Goal: Communication & Community: Answer question/provide support

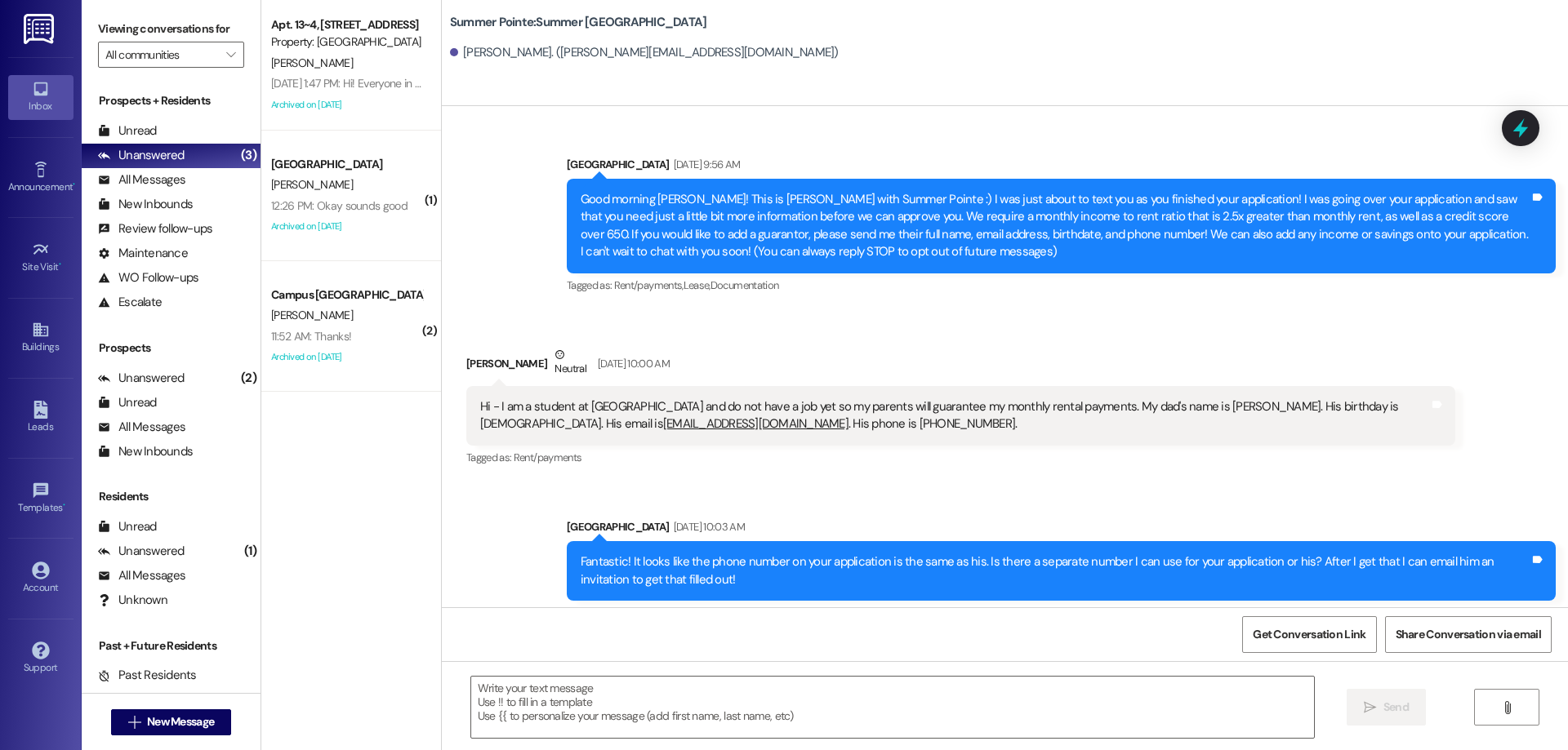
scroll to position [1574, 0]
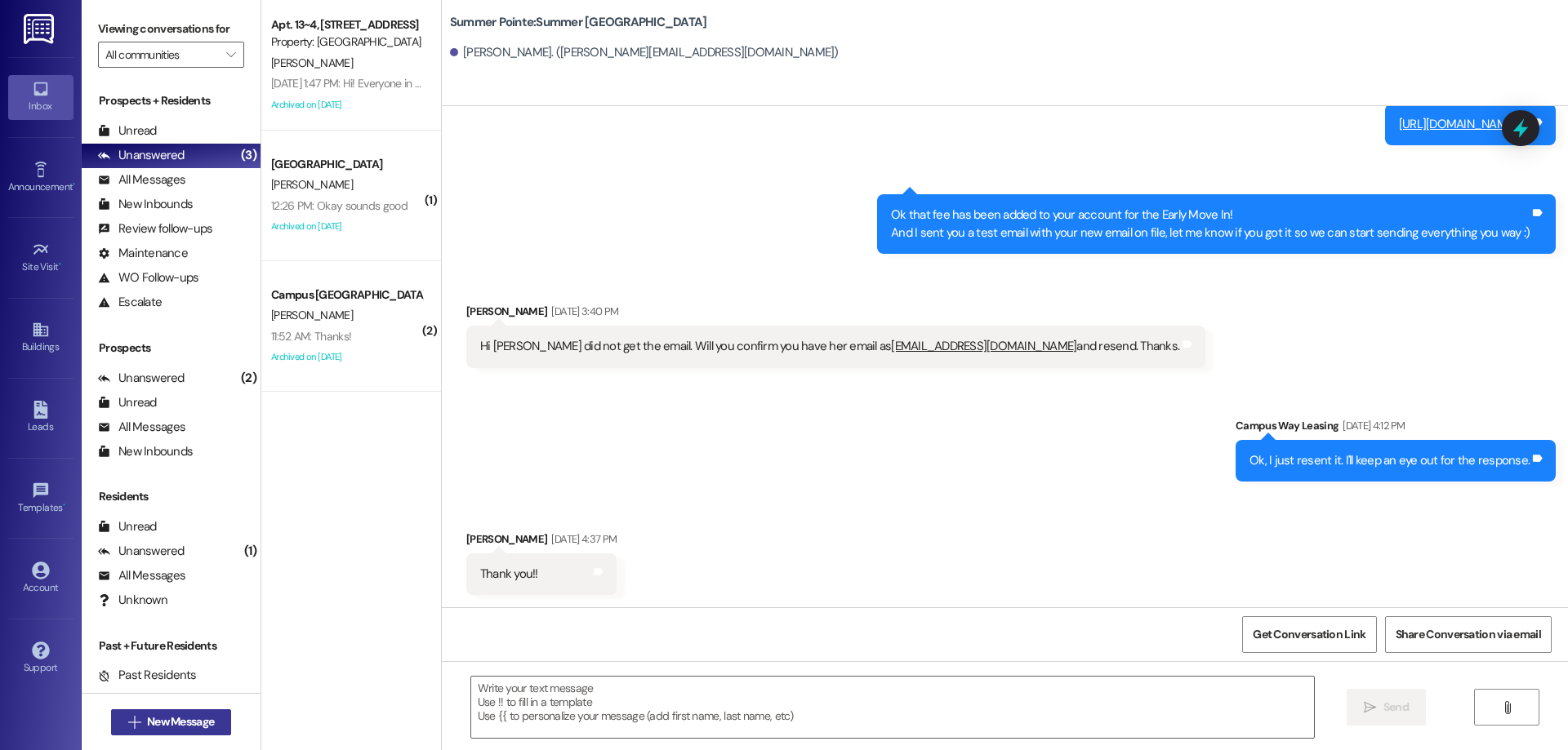
click at [192, 713] on button " New Message" at bounding box center [171, 722] width 121 height 26
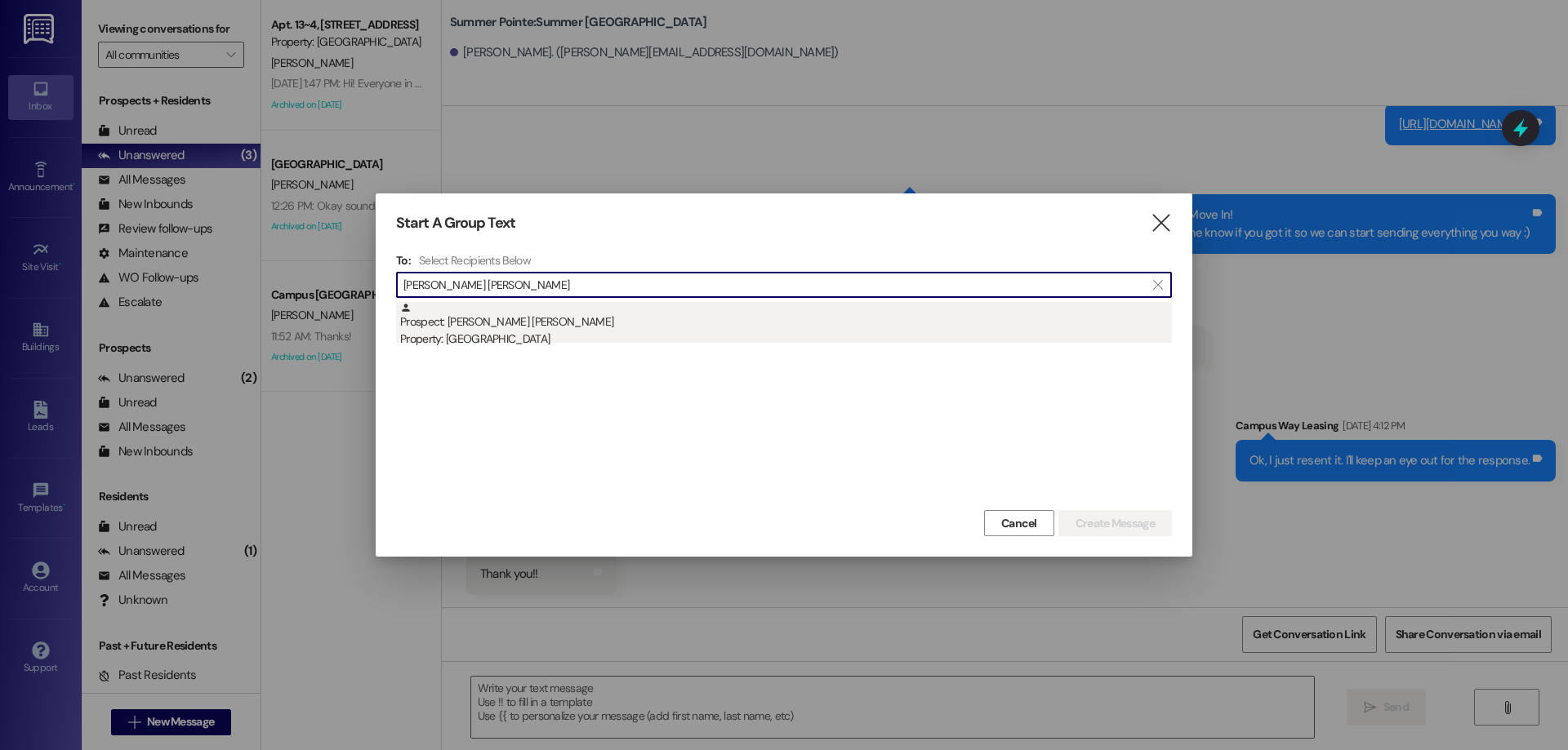
type input "connor hunsaker"
click at [672, 335] on div "Property: [GEOGRAPHIC_DATA]" at bounding box center [786, 339] width 772 height 17
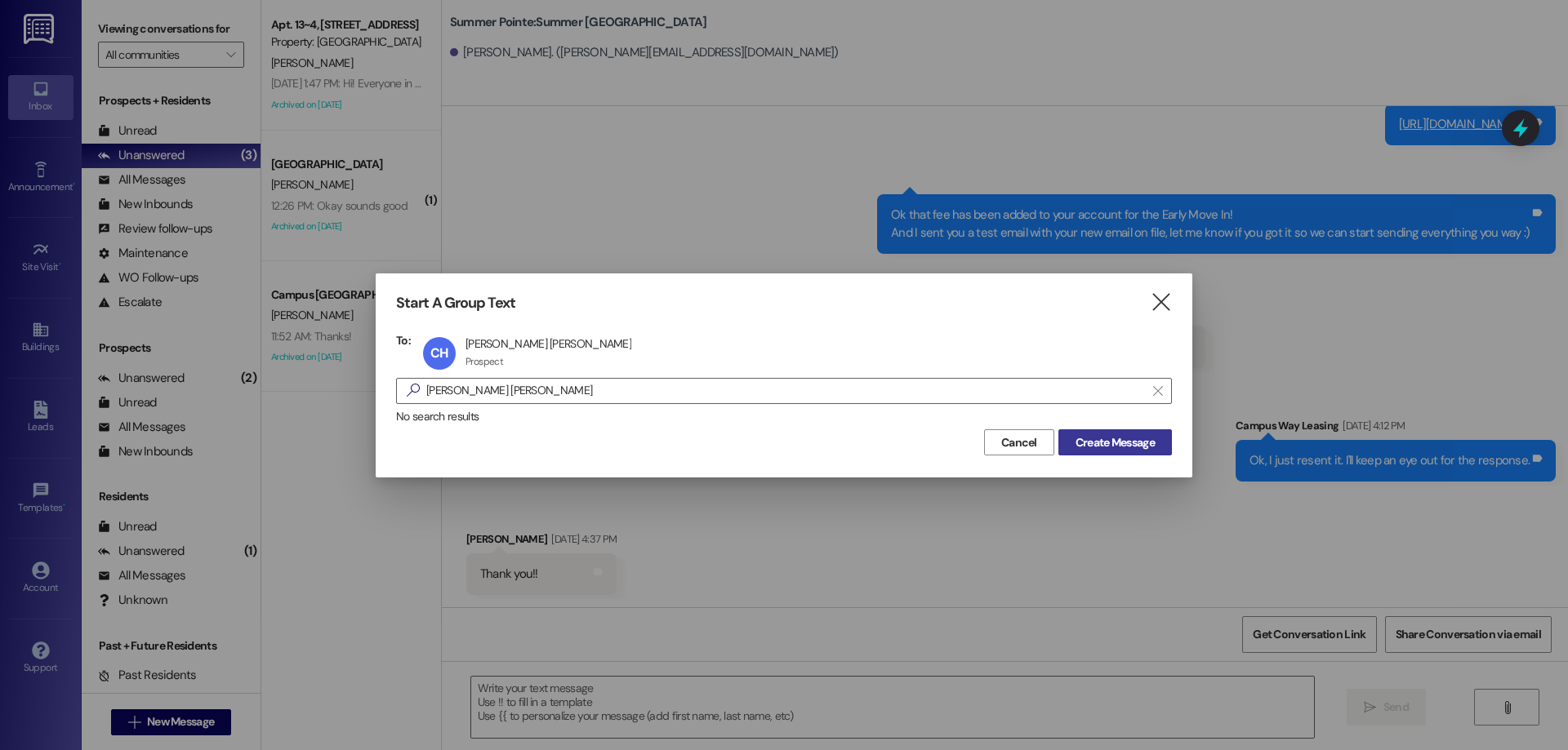
click at [1134, 453] on button "Create Message" at bounding box center [1114, 442] width 113 height 26
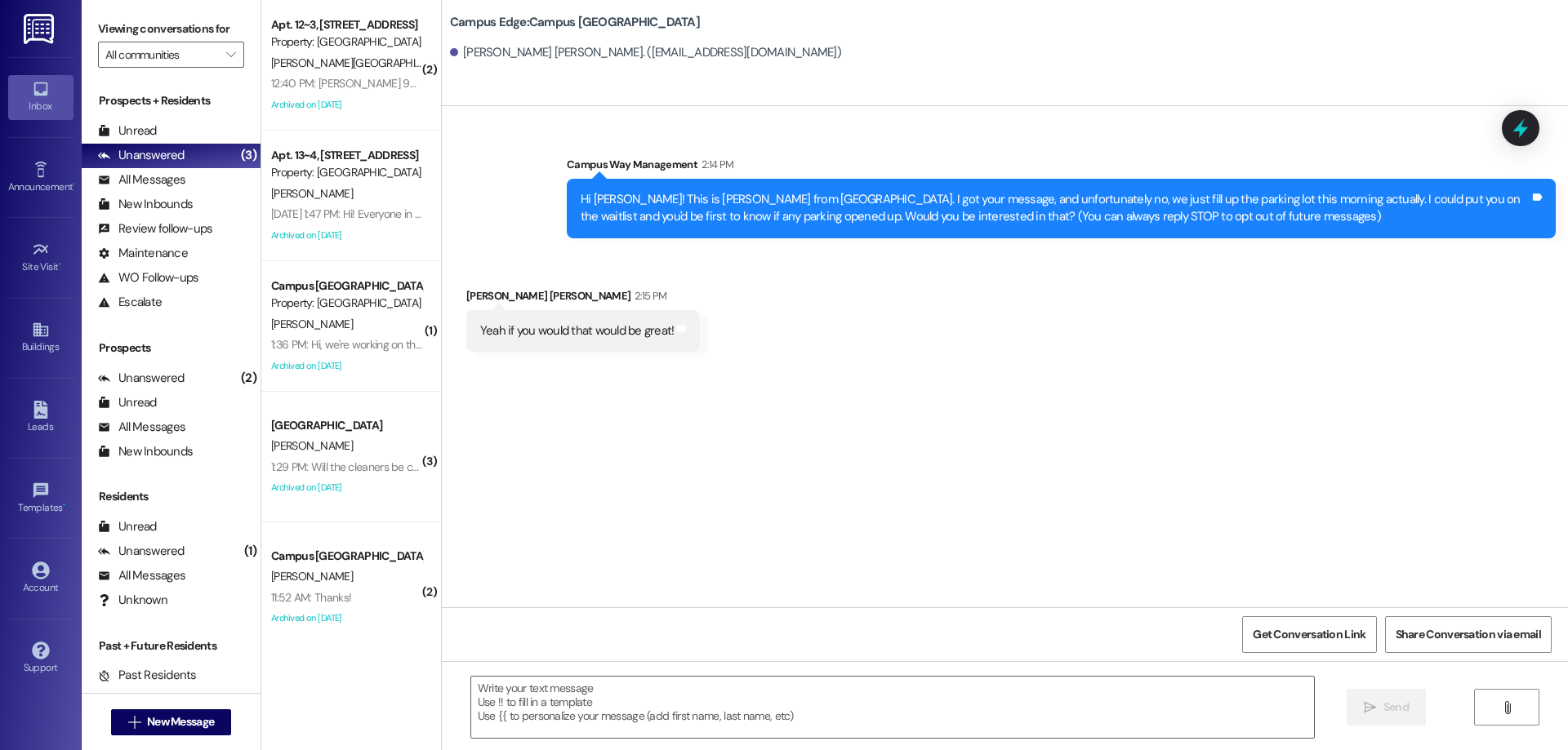
scroll to position [0, 0]
click at [189, 725] on span "New Message" at bounding box center [181, 722] width 67 height 17
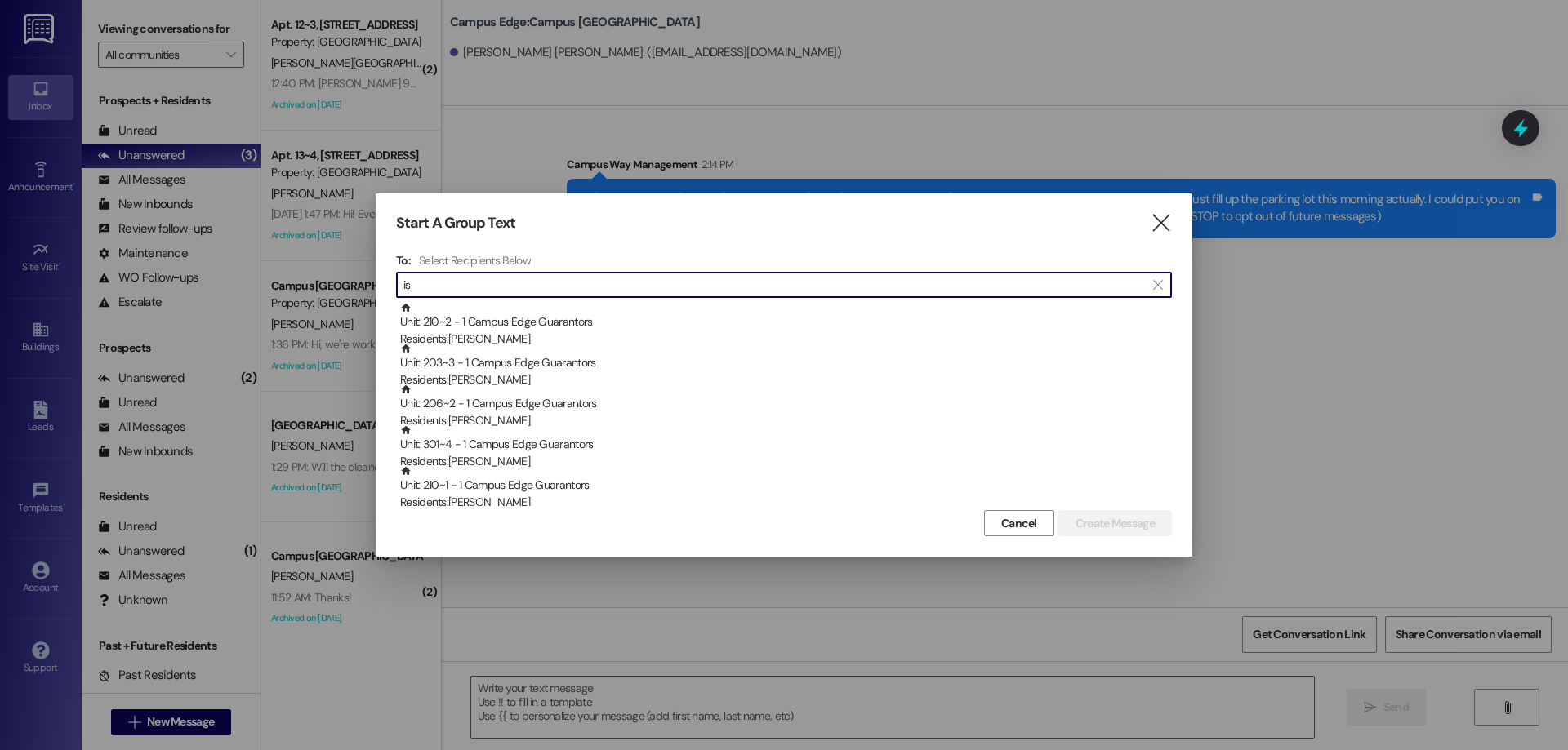
type input "i"
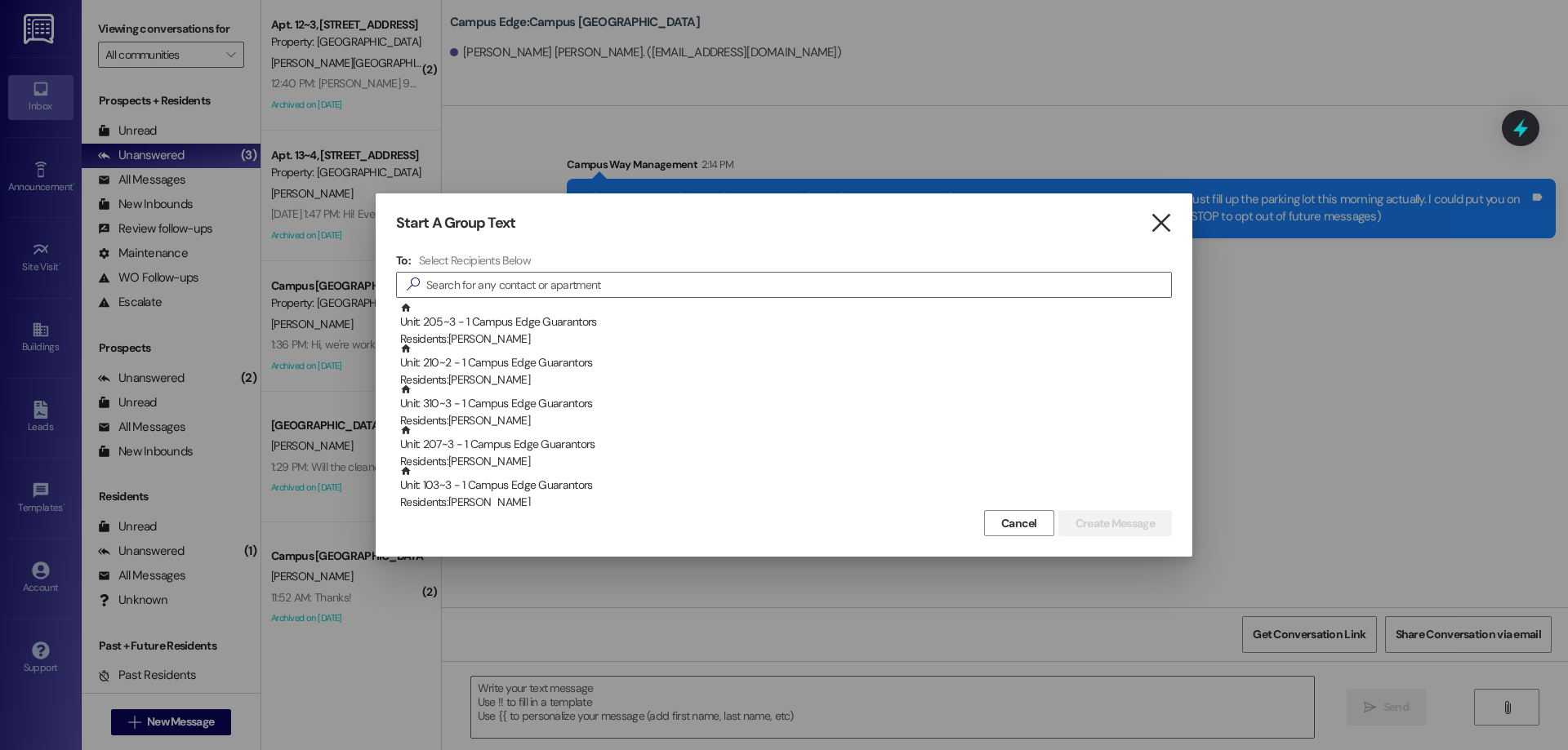
click at [1151, 218] on icon "" at bounding box center [1161, 224] width 22 height 17
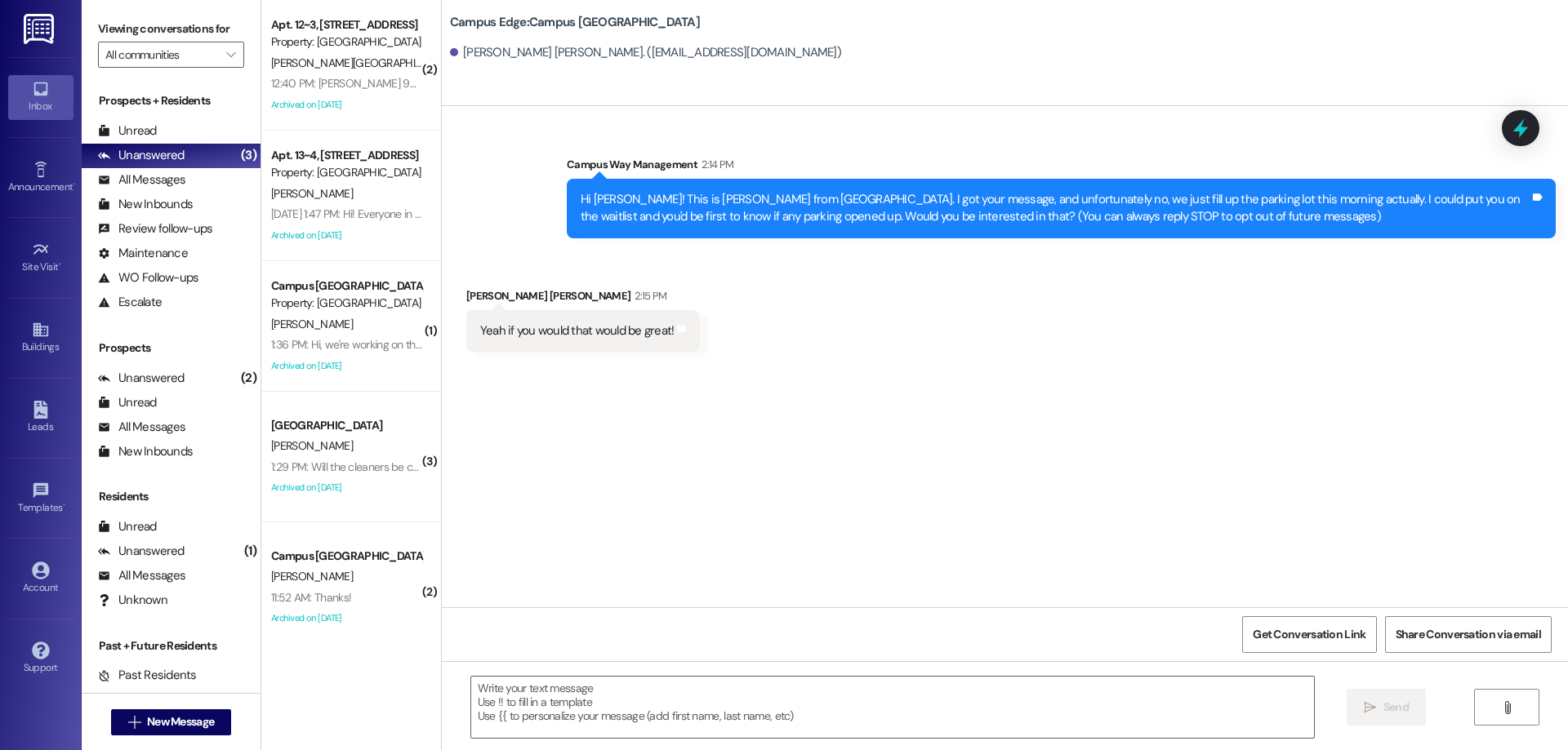
click at [138, 705] on div " New Message" at bounding box center [171, 723] width 121 height 41
click at [153, 719] on span "New Message" at bounding box center [181, 722] width 67 height 17
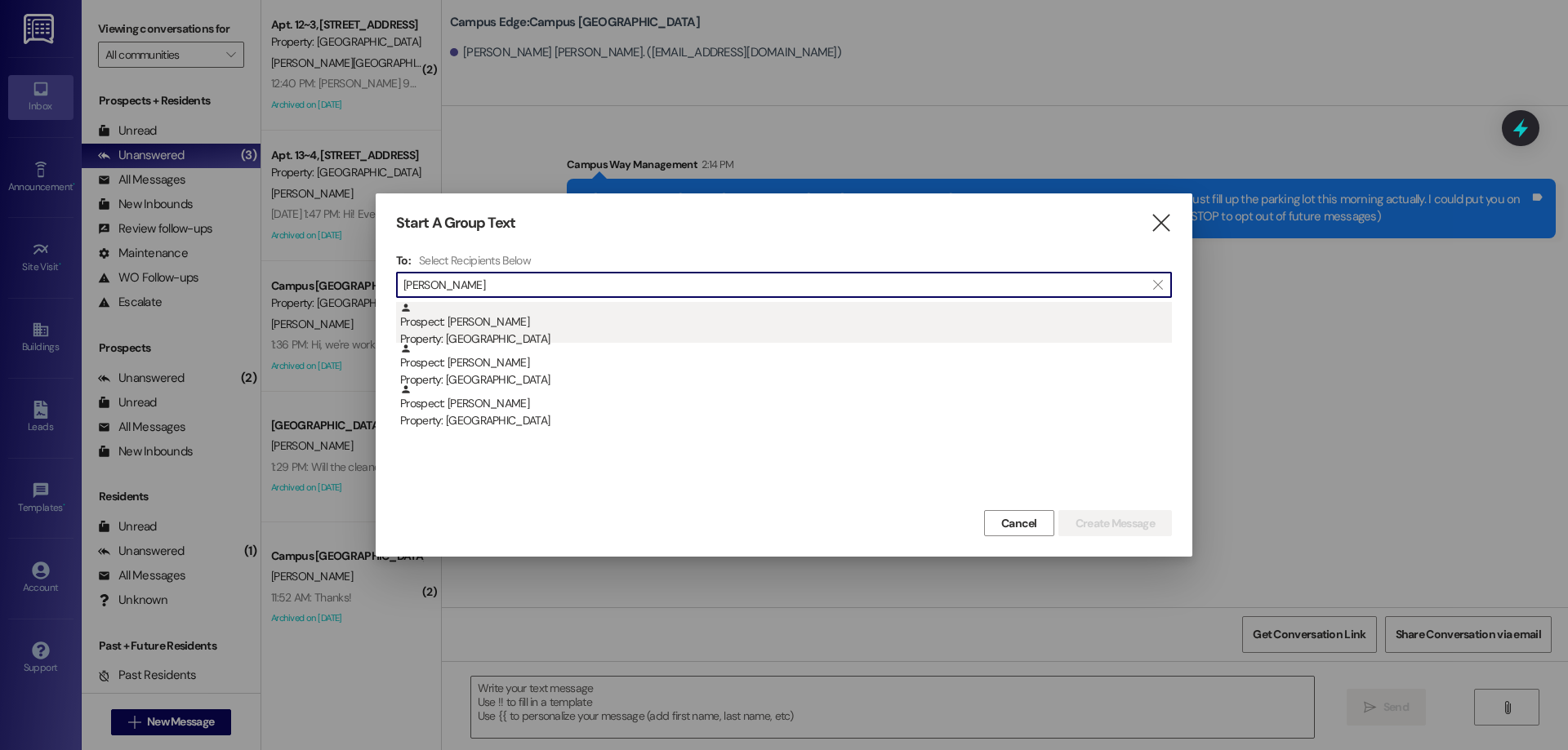
type input "julia silva"
click at [614, 319] on div "Prospect: JULIA SILVA Property: East Pointe" at bounding box center [786, 325] width 772 height 47
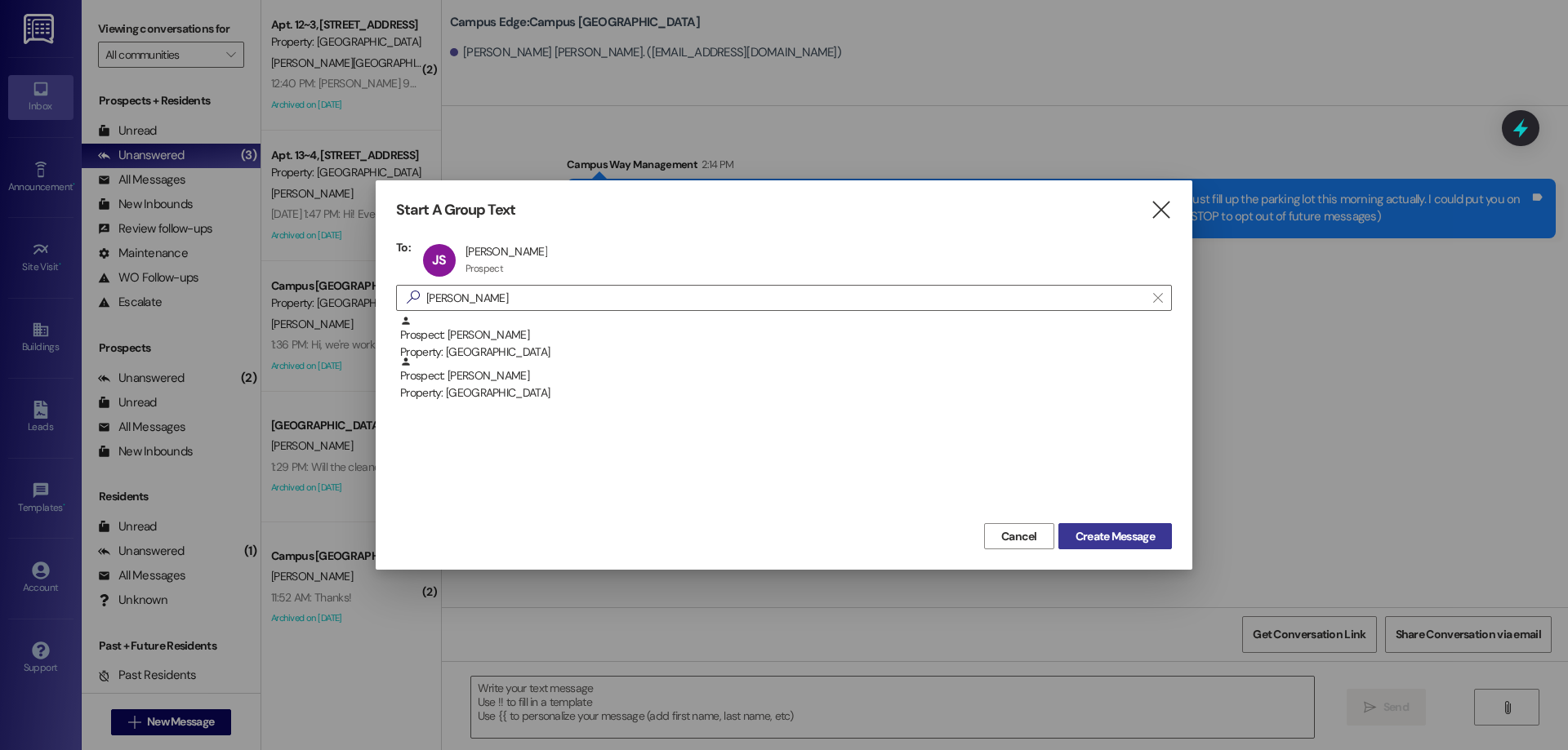
click at [1130, 536] on span "Create Message" at bounding box center [1114, 537] width 80 height 17
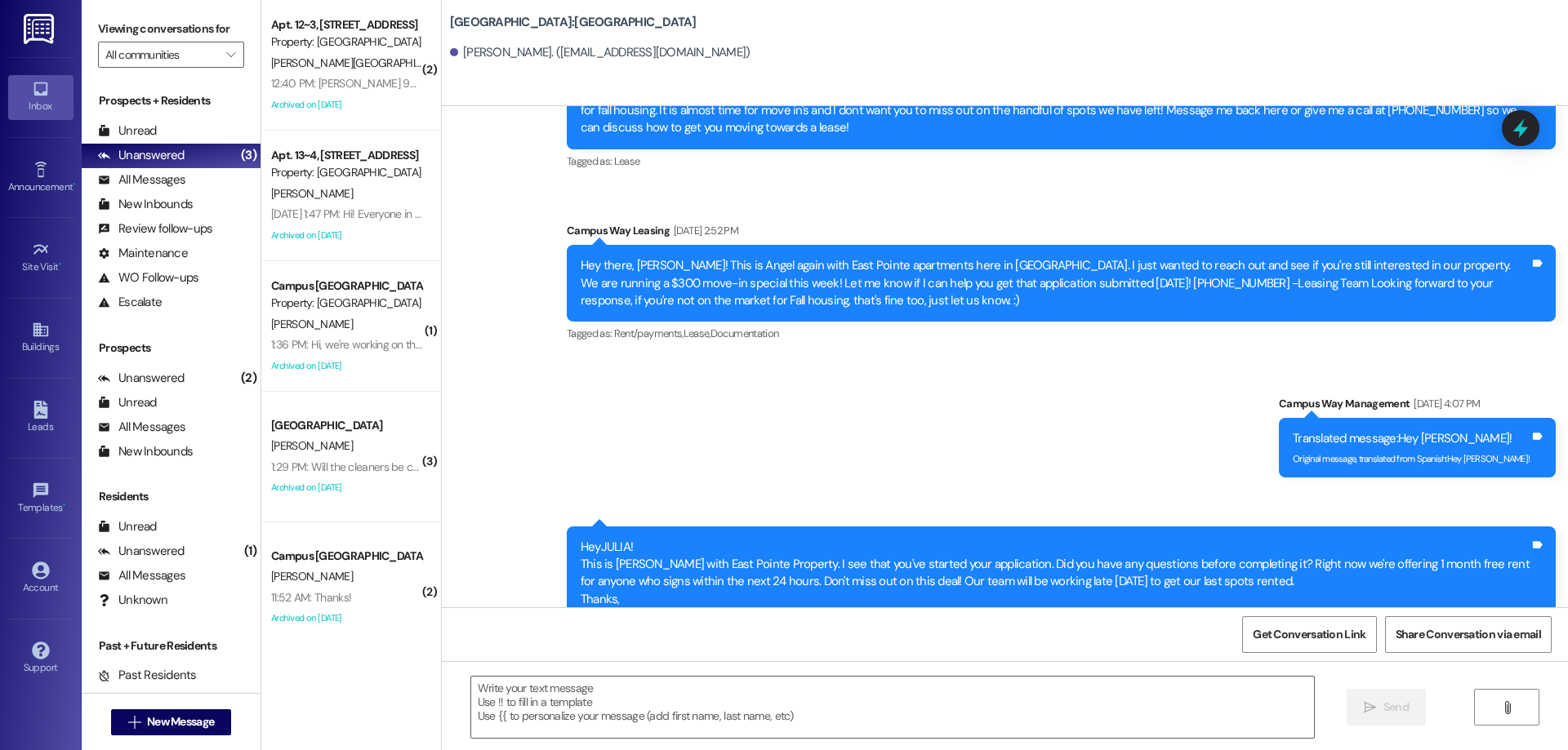
scroll to position [2555, 0]
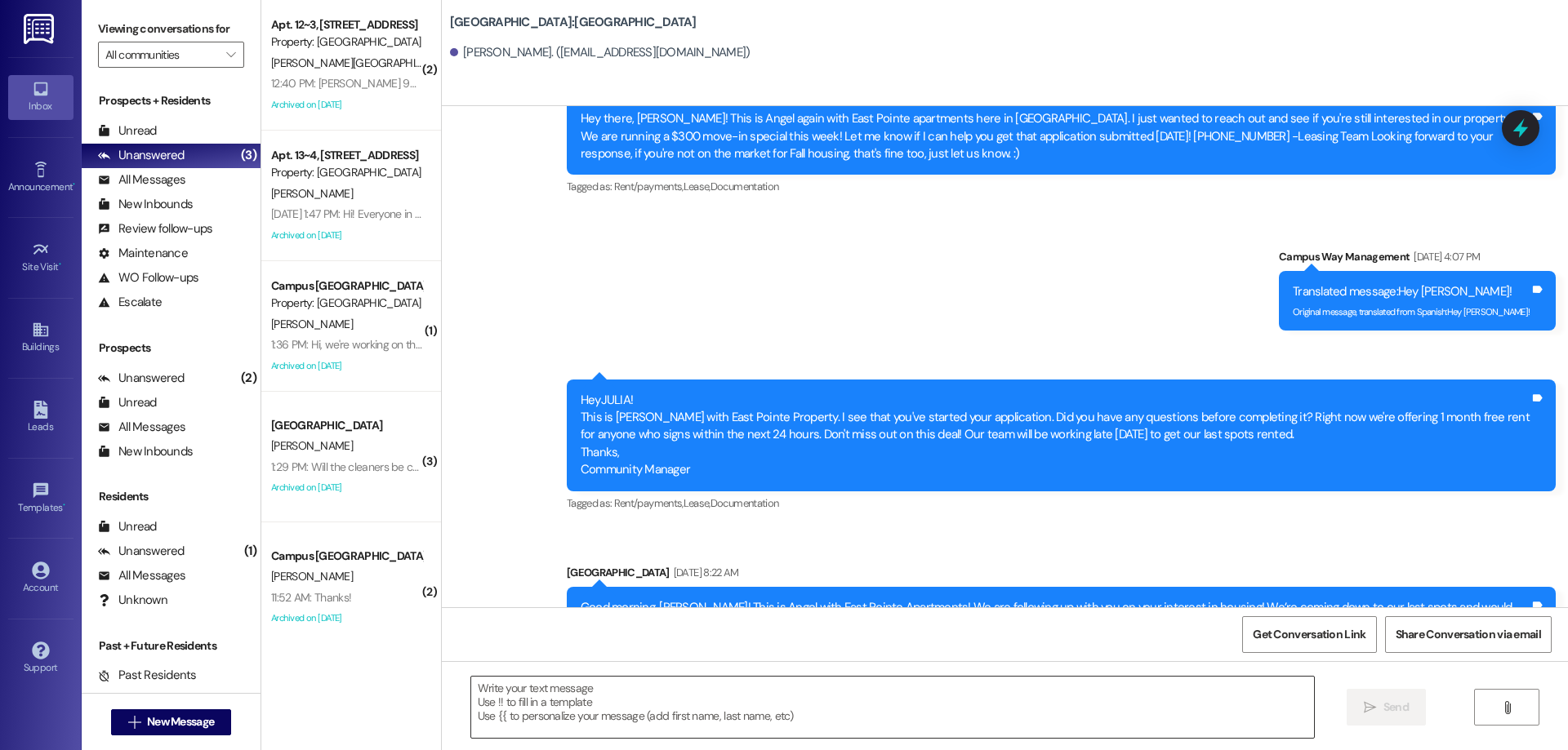
click at [610, 722] on textarea at bounding box center [893, 706] width 843 height 61
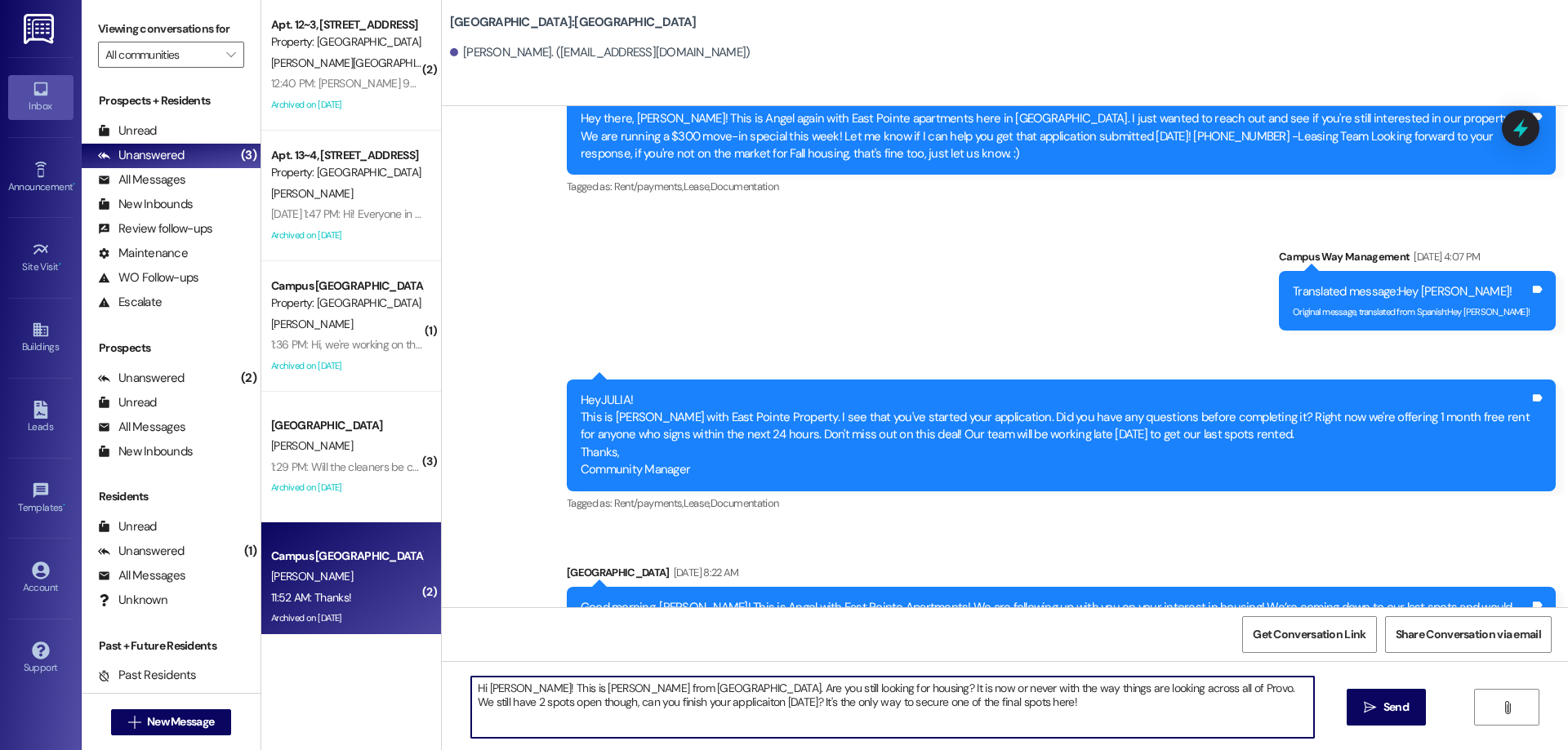
drag, startPoint x: 1061, startPoint y: 721, endPoint x: 324, endPoint y: 617, distance: 744.3
click at [324, 617] on div "( 2 ) Apt. 12~3, 1 Campus Way Property: Campus Way C. Lyon 12:40 PM: Edward Hem…" at bounding box center [914, 375] width 1306 height 750
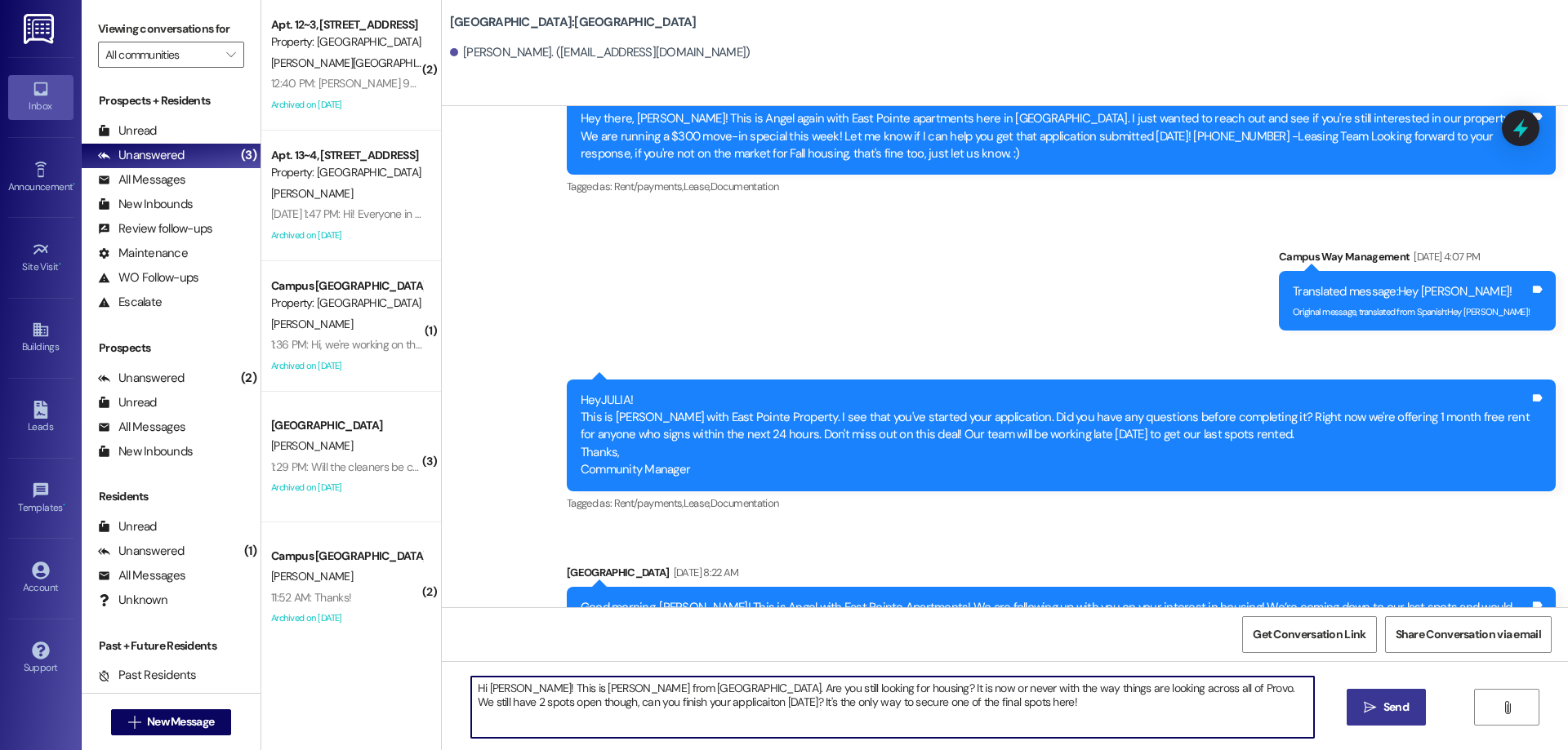
type textarea "Hi Julia! This is Drew from East Pointe. Are you still looking for housing? It …"
click at [1393, 711] on span "Send" at bounding box center [1395, 707] width 25 height 17
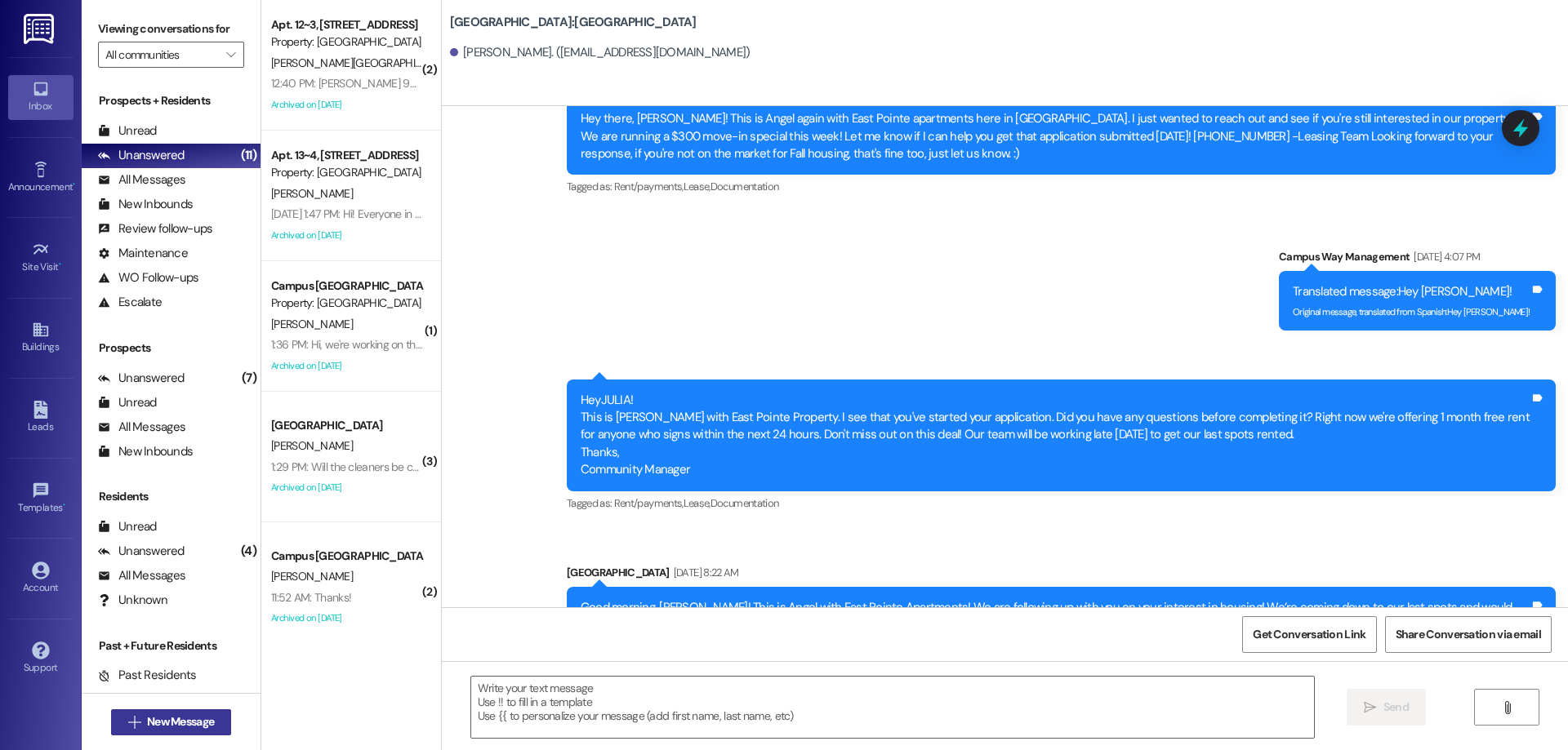
click at [128, 718] on icon "" at bounding box center [134, 722] width 12 height 13
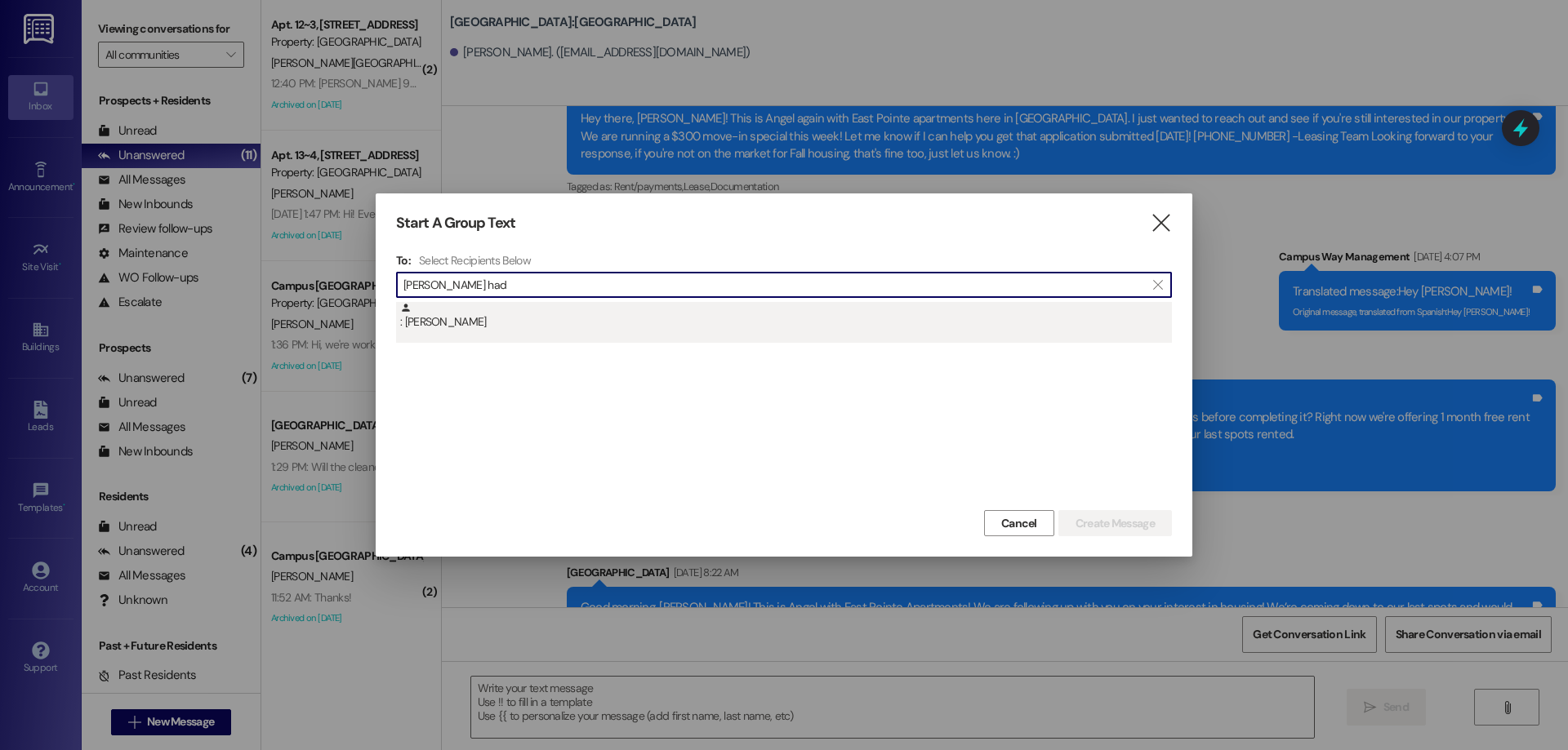
type input "cody had"
click at [683, 303] on div ": [PERSON_NAME]" at bounding box center [786, 316] width 772 height 29
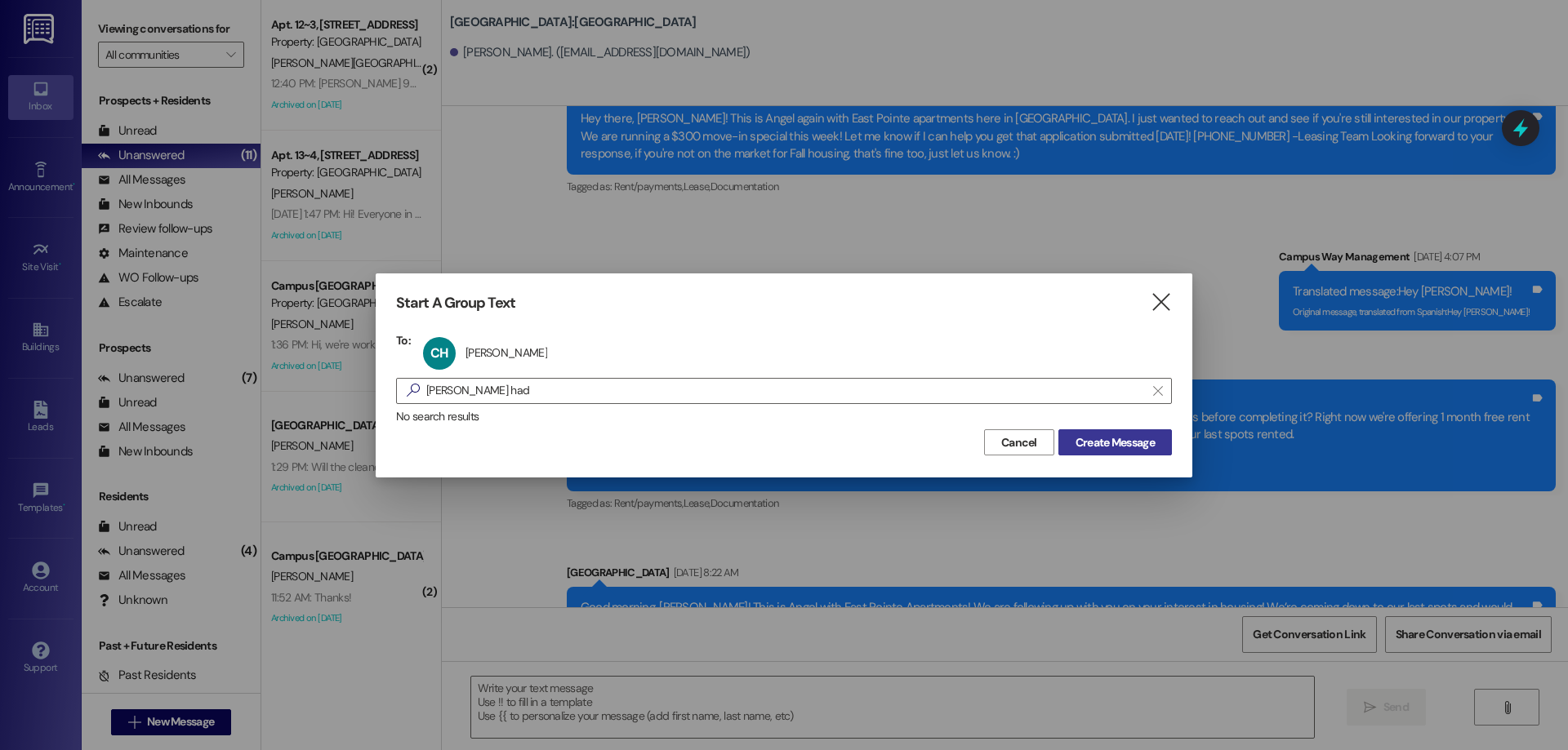
click at [1075, 430] on button "Create Message" at bounding box center [1114, 442] width 113 height 26
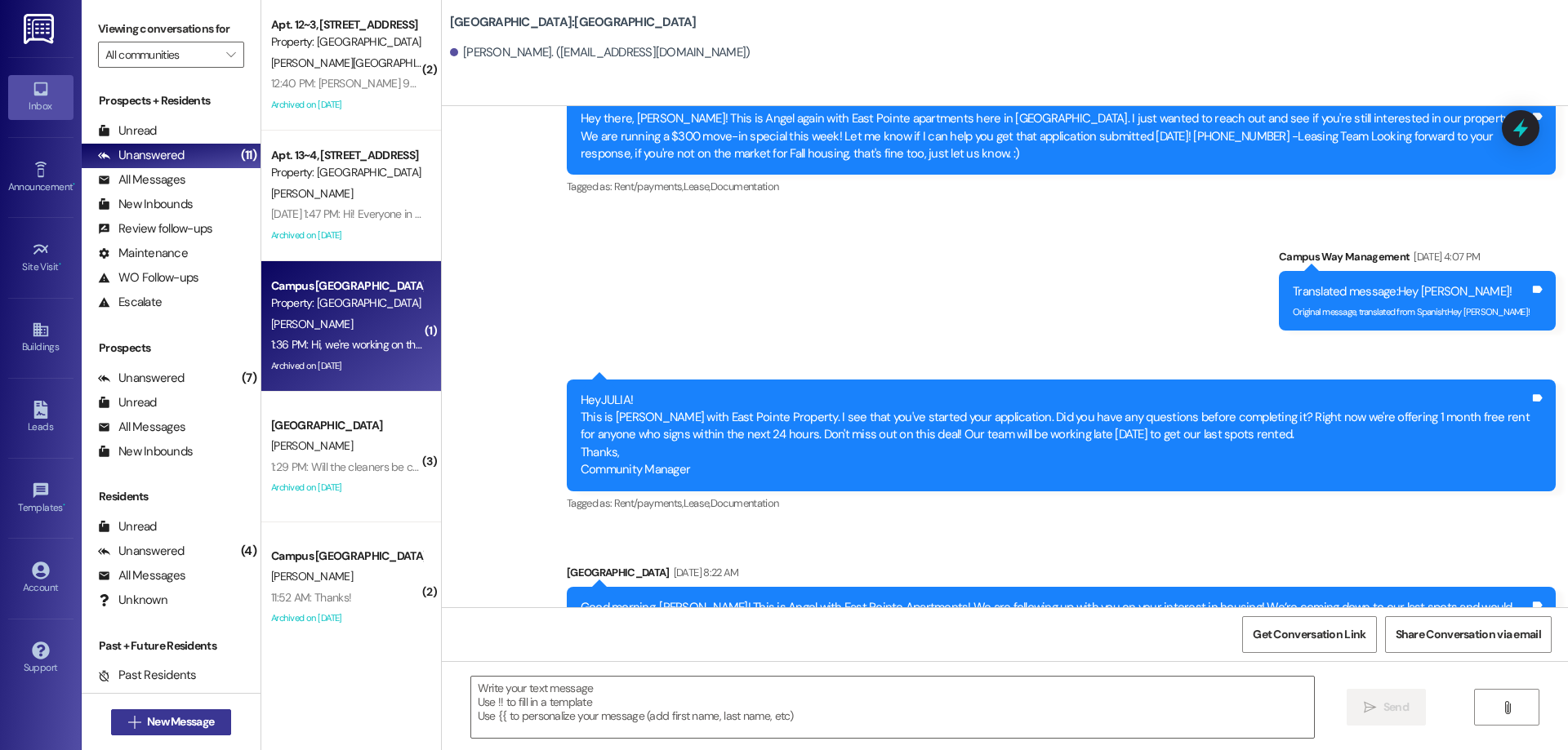
click at [185, 727] on span "New Message" at bounding box center [181, 722] width 67 height 17
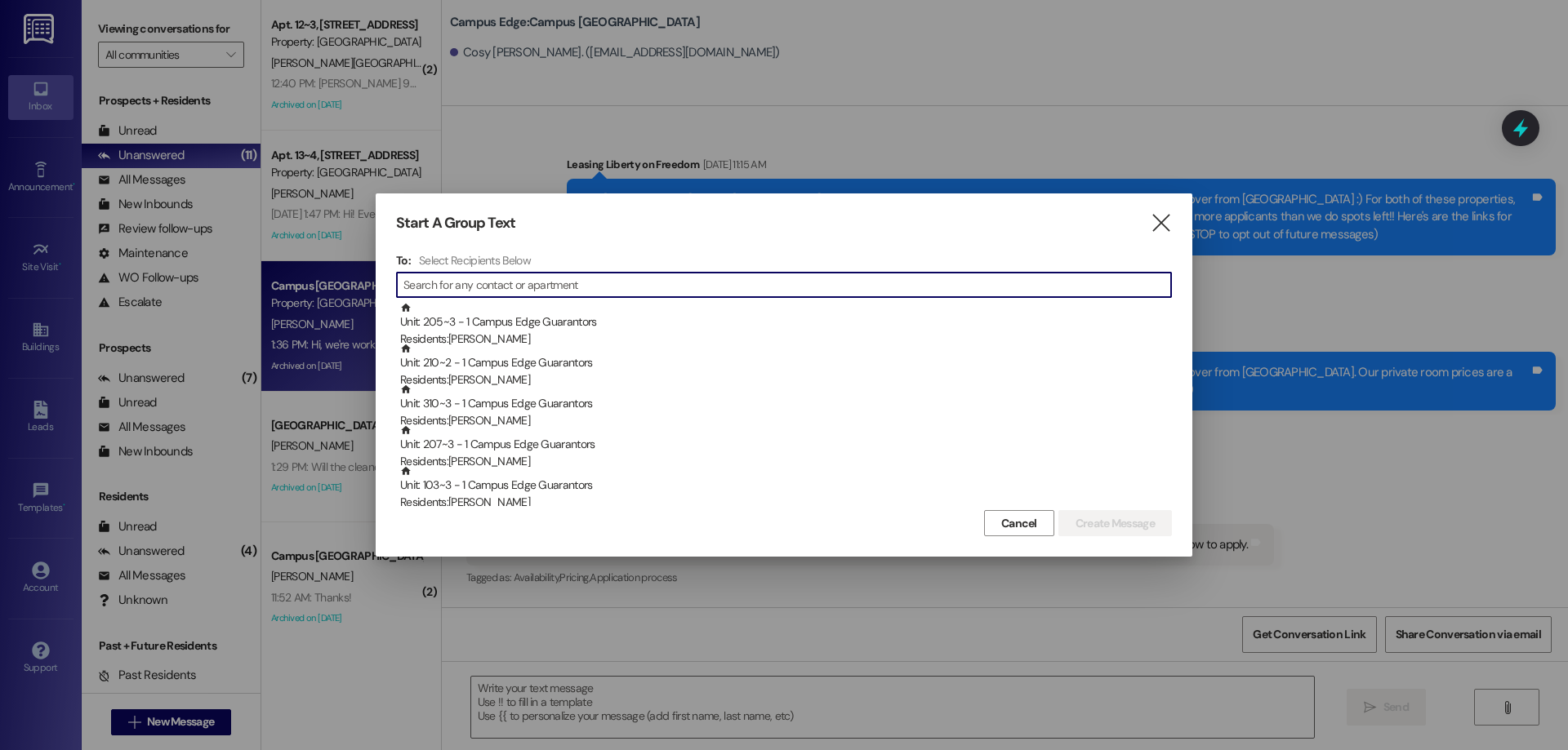
click at [109, 713] on div at bounding box center [784, 375] width 1568 height 750
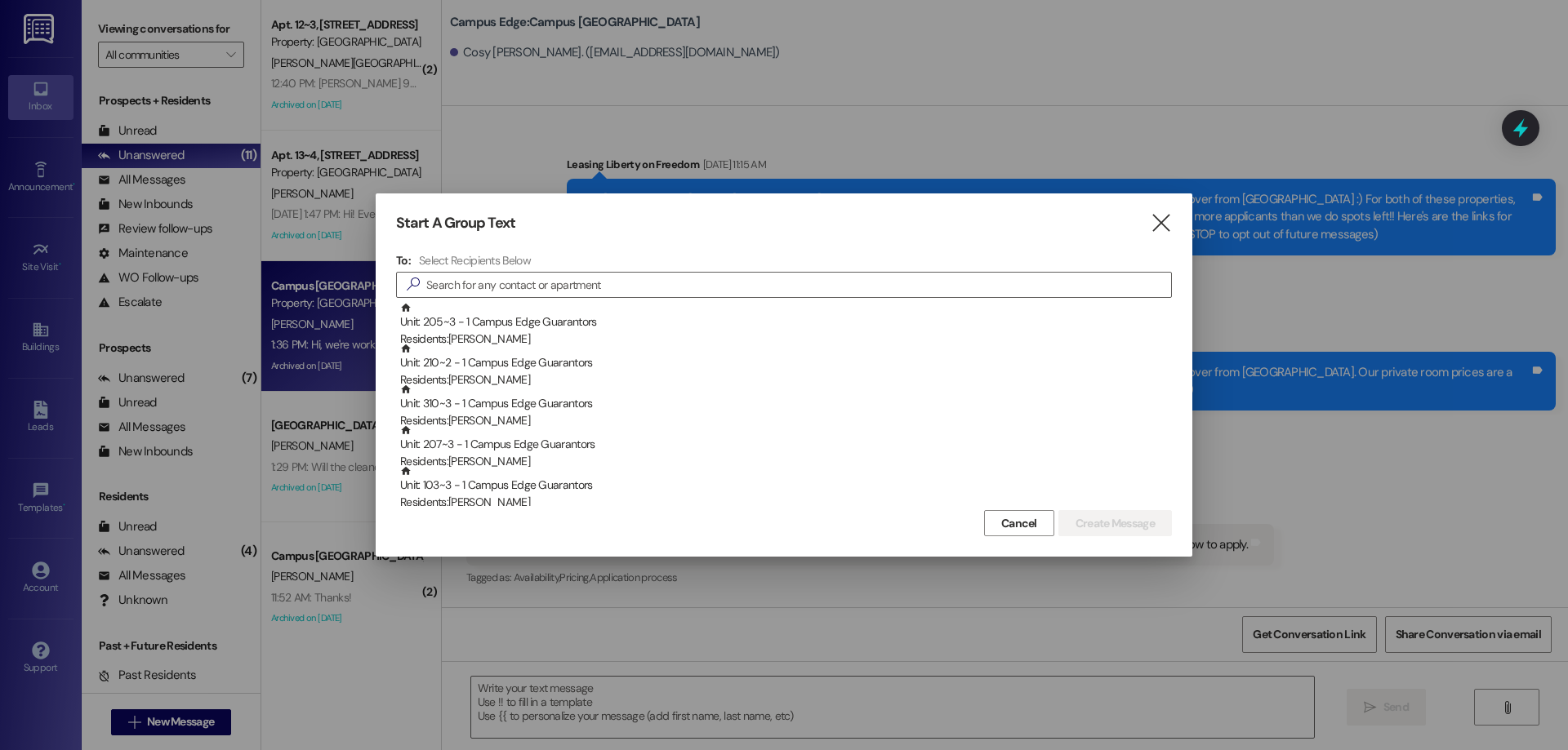
scroll to position [31129, 0]
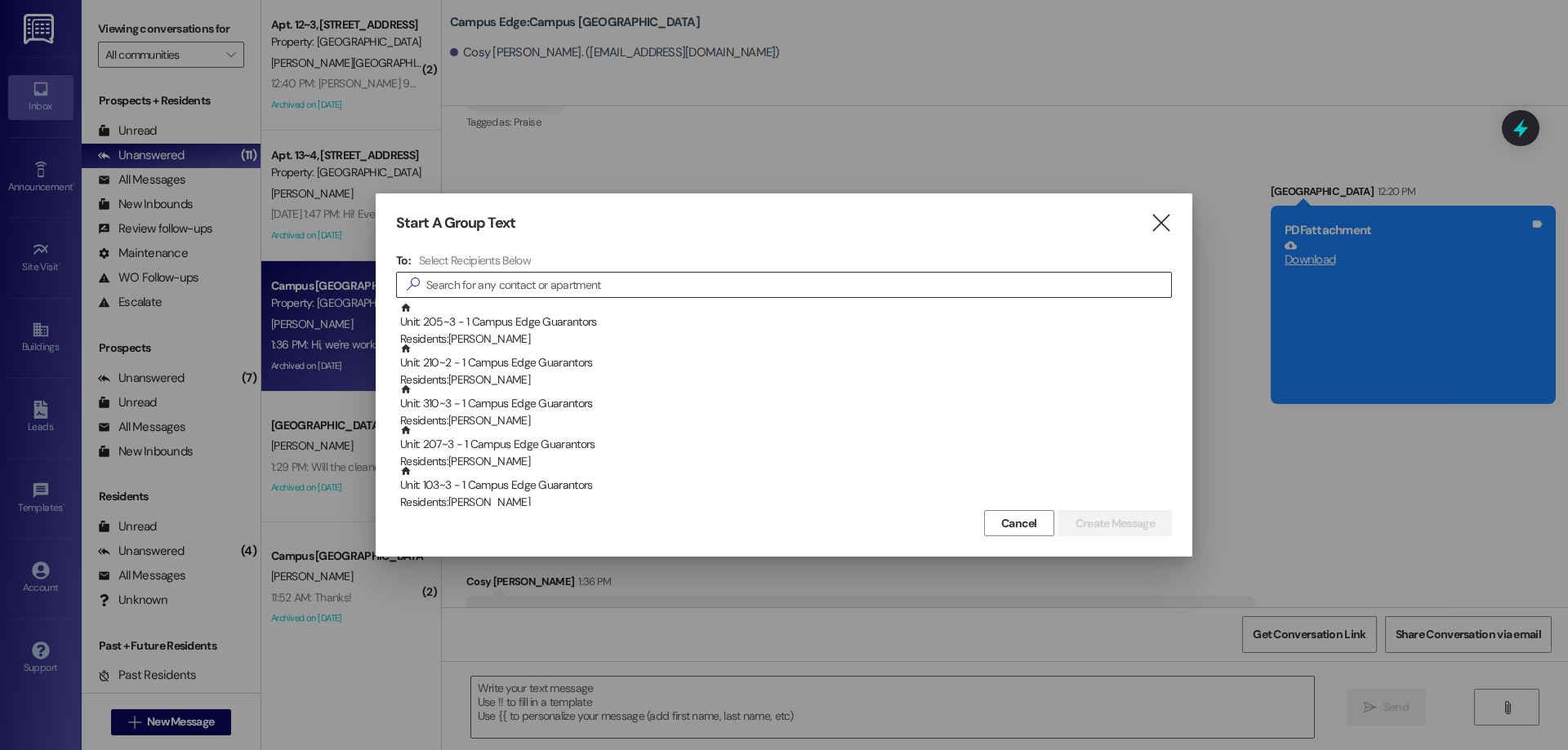
click at [774, 282] on input at bounding box center [799, 284] width 745 height 22
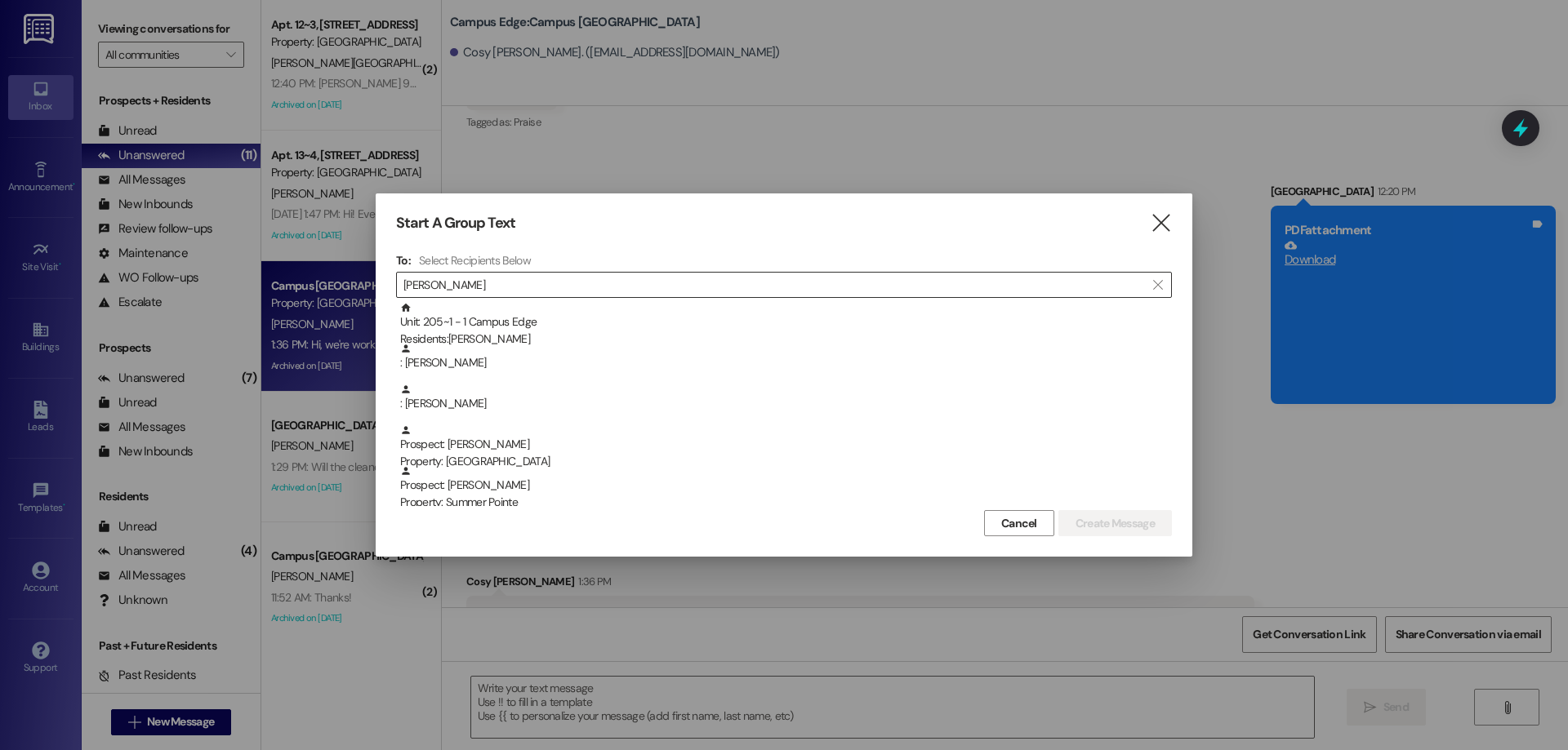
click at [572, 284] on input "[PERSON_NAME]" at bounding box center [774, 284] width 741 height 22
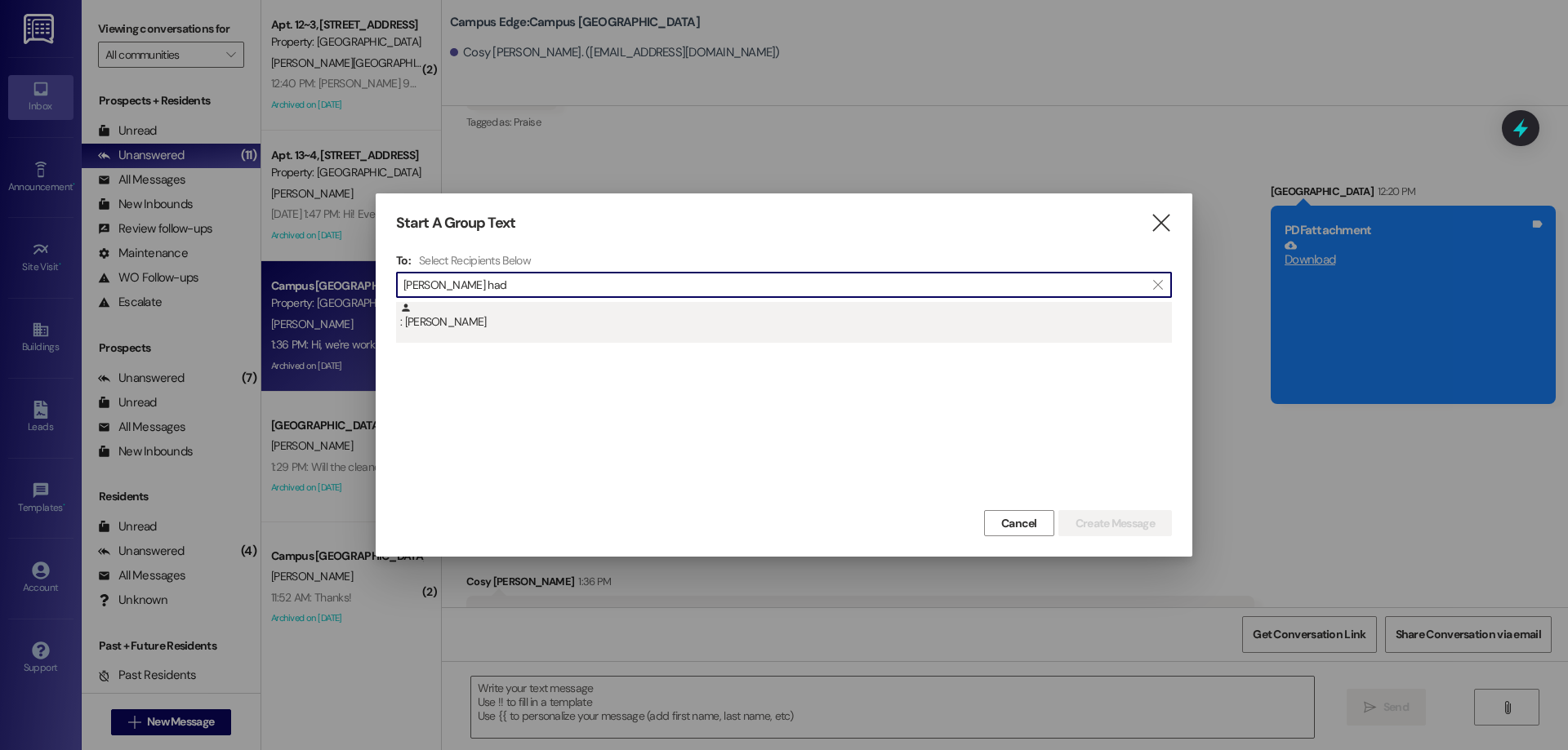
type input "cody had"
click at [564, 321] on div ": [PERSON_NAME]" at bounding box center [786, 316] width 772 height 29
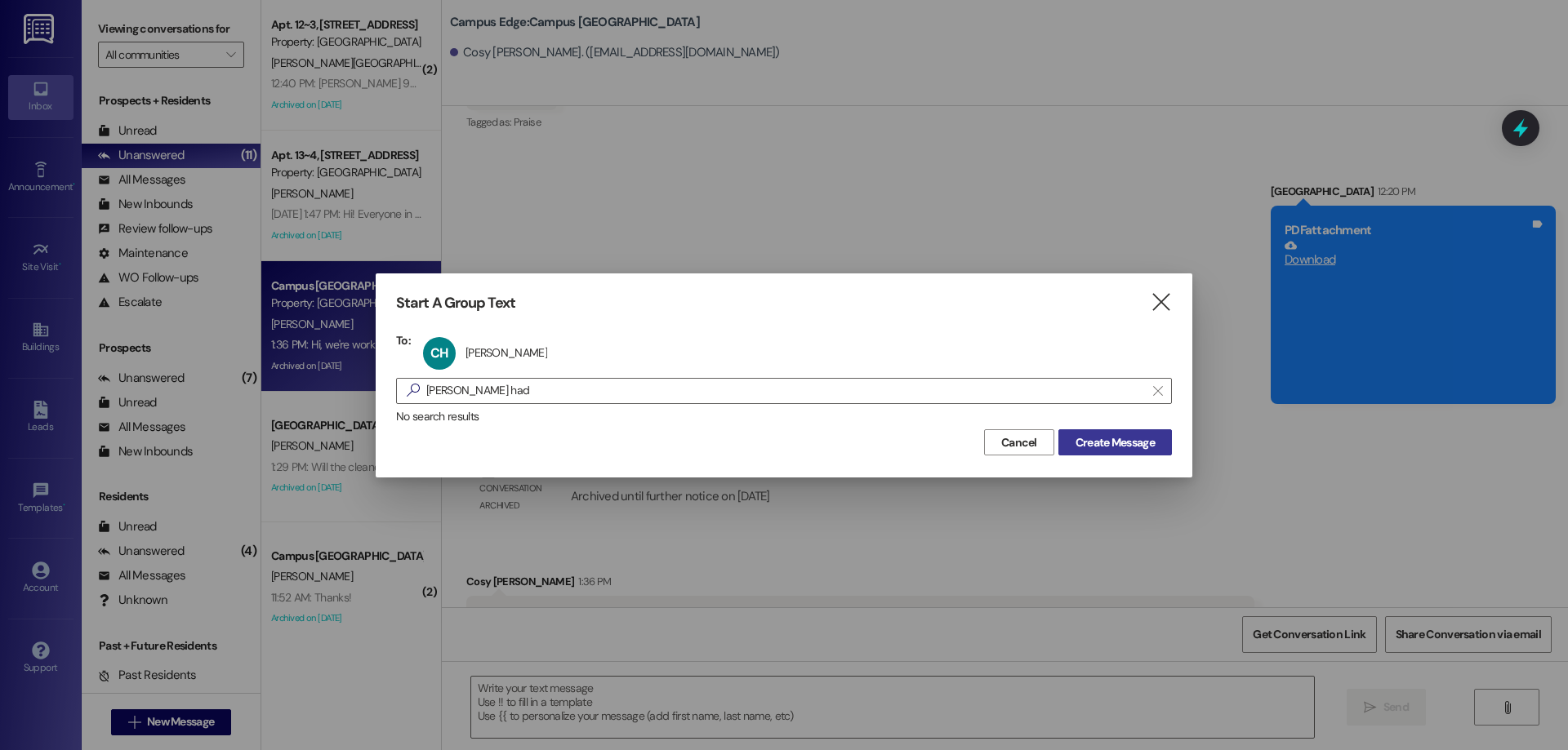
click at [1105, 438] on span "Create Message" at bounding box center [1114, 442] width 80 height 17
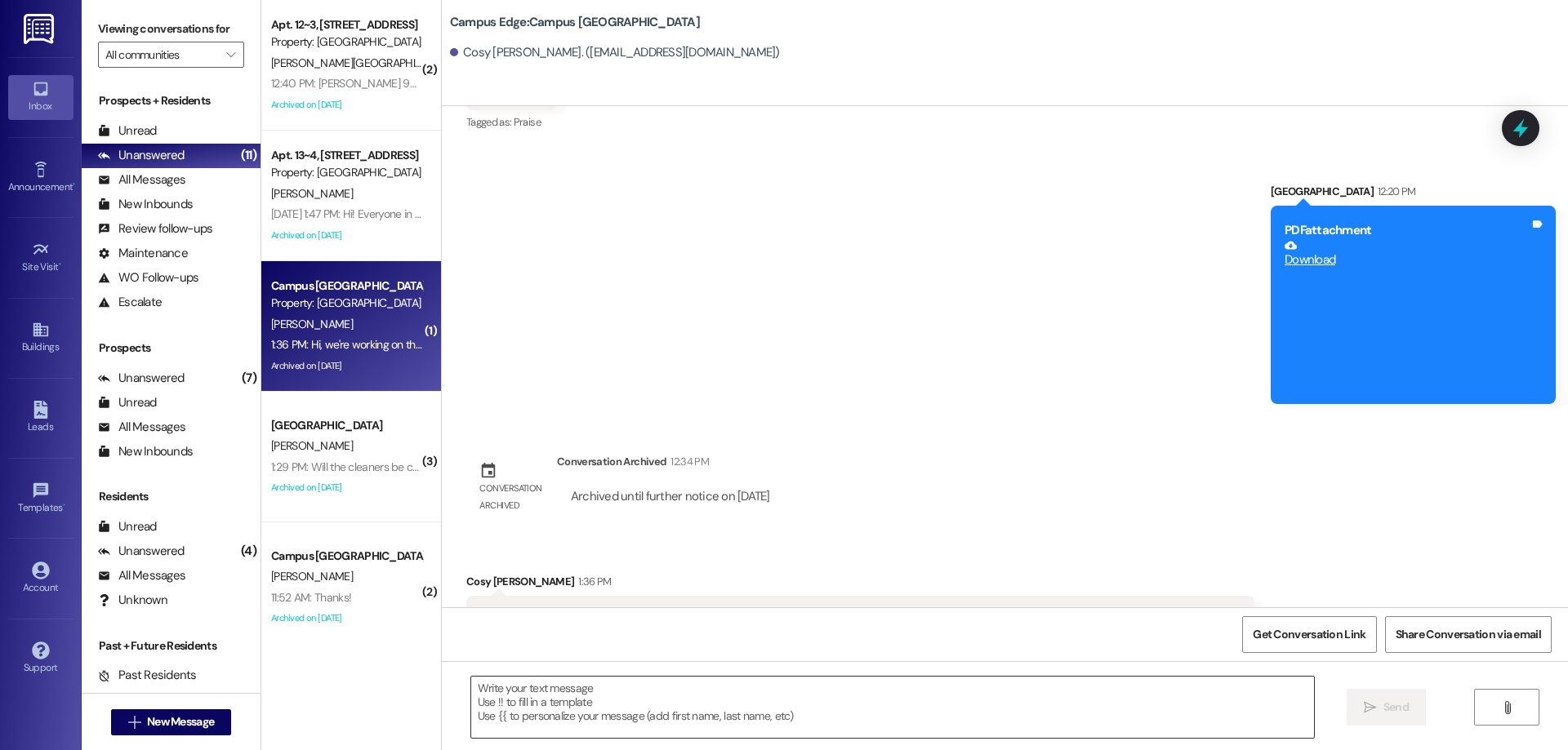
click at [720, 707] on textarea at bounding box center [893, 706] width 843 height 61
click at [715, 724] on textarea at bounding box center [893, 706] width 843 height 61
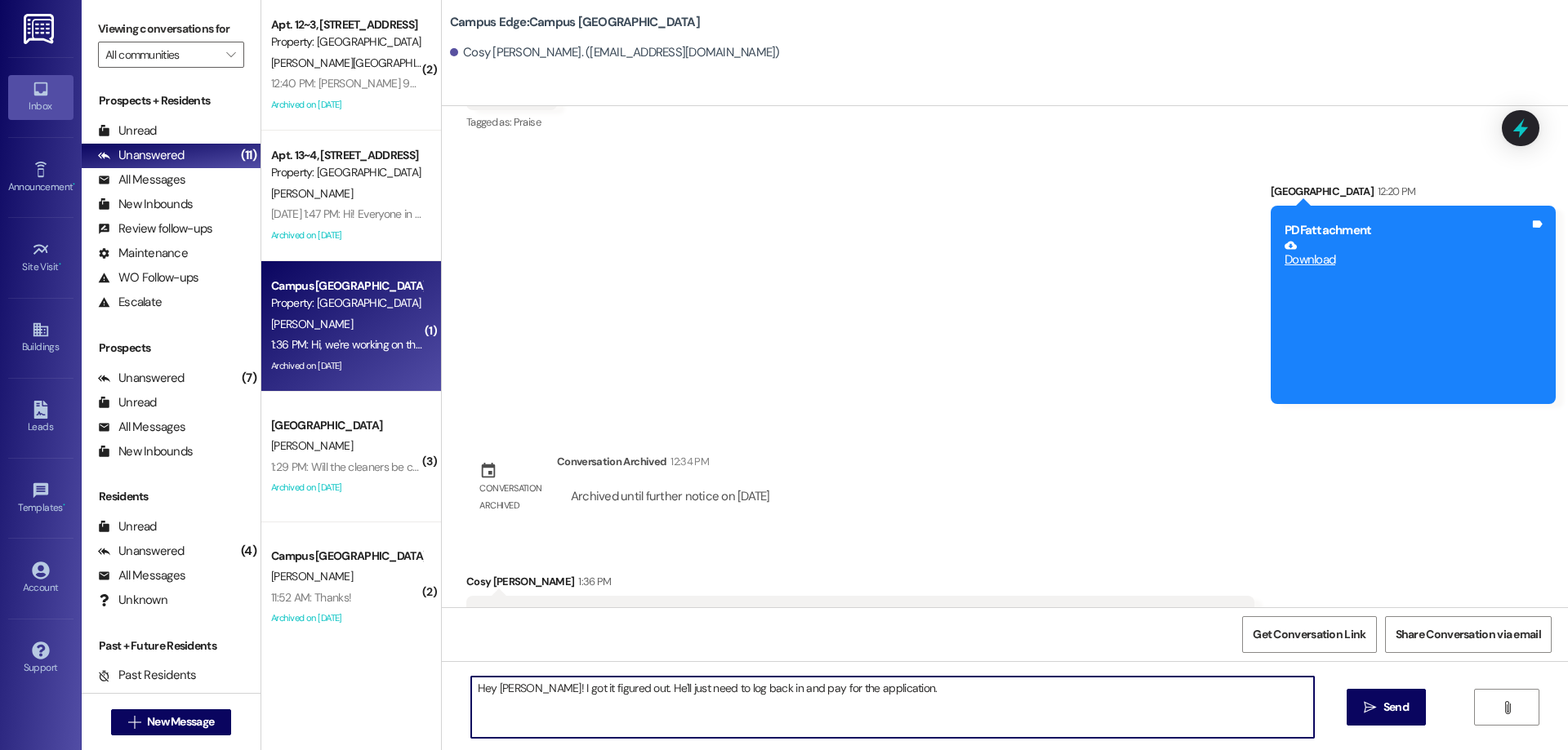
click at [492, 690] on textarea "Hey cody! I got it figured out. He'll just need to log back in and pay for the …" at bounding box center [893, 706] width 843 height 61
type textarea "Hey Cody! I got it figured out. He'll just need to log back in and pay for the …"
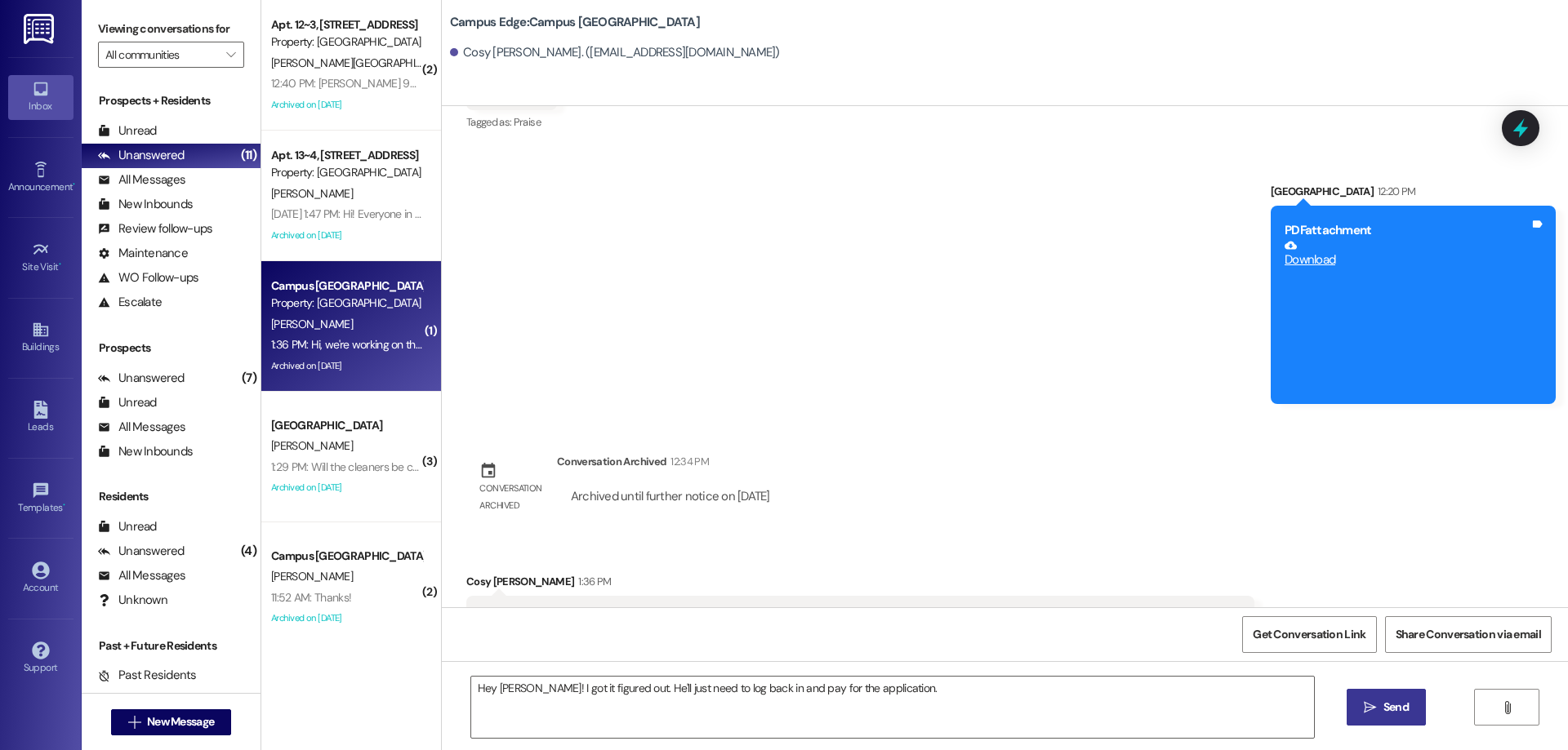
click at [1346, 704] on button " Send" at bounding box center [1386, 707] width 80 height 36
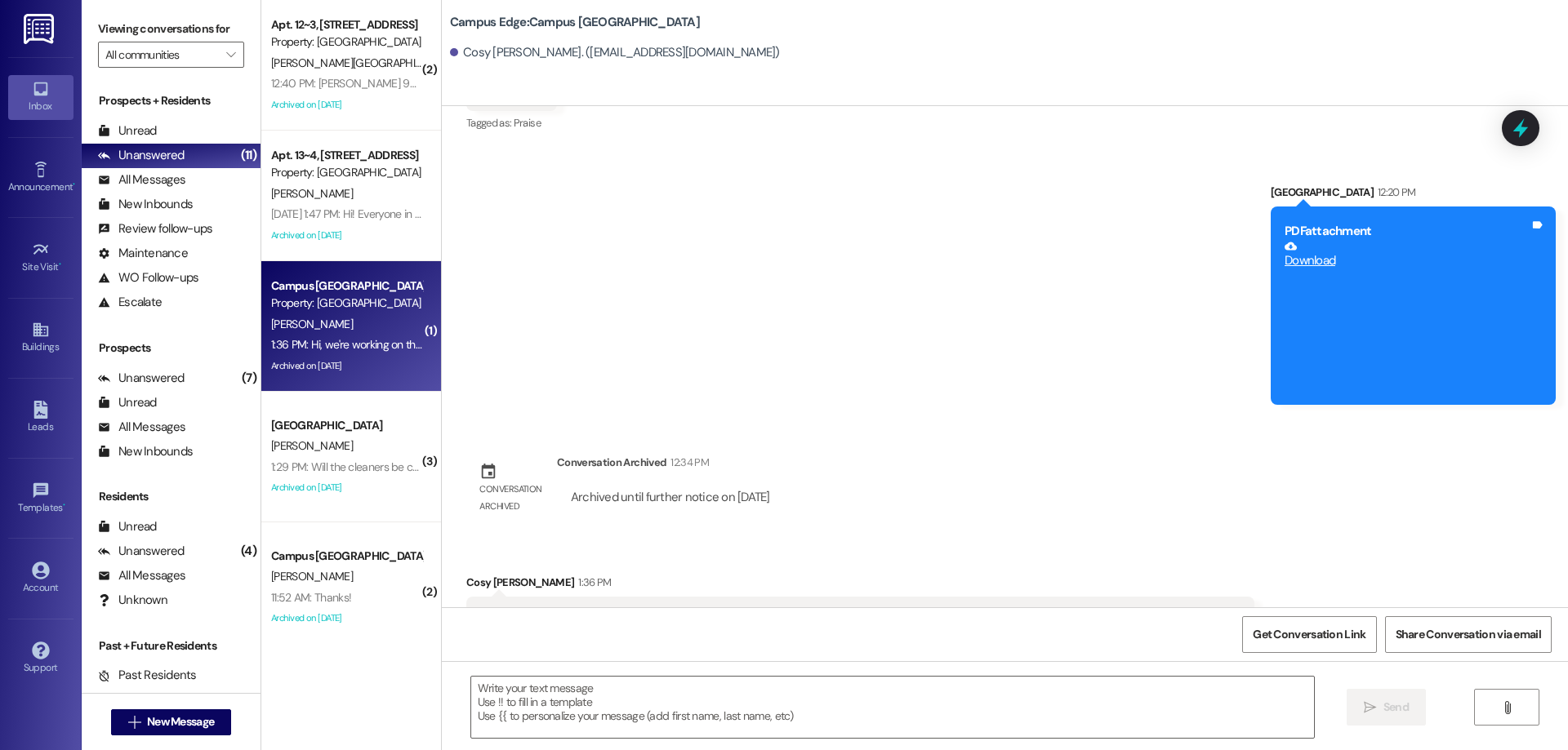
scroll to position [31242, 0]
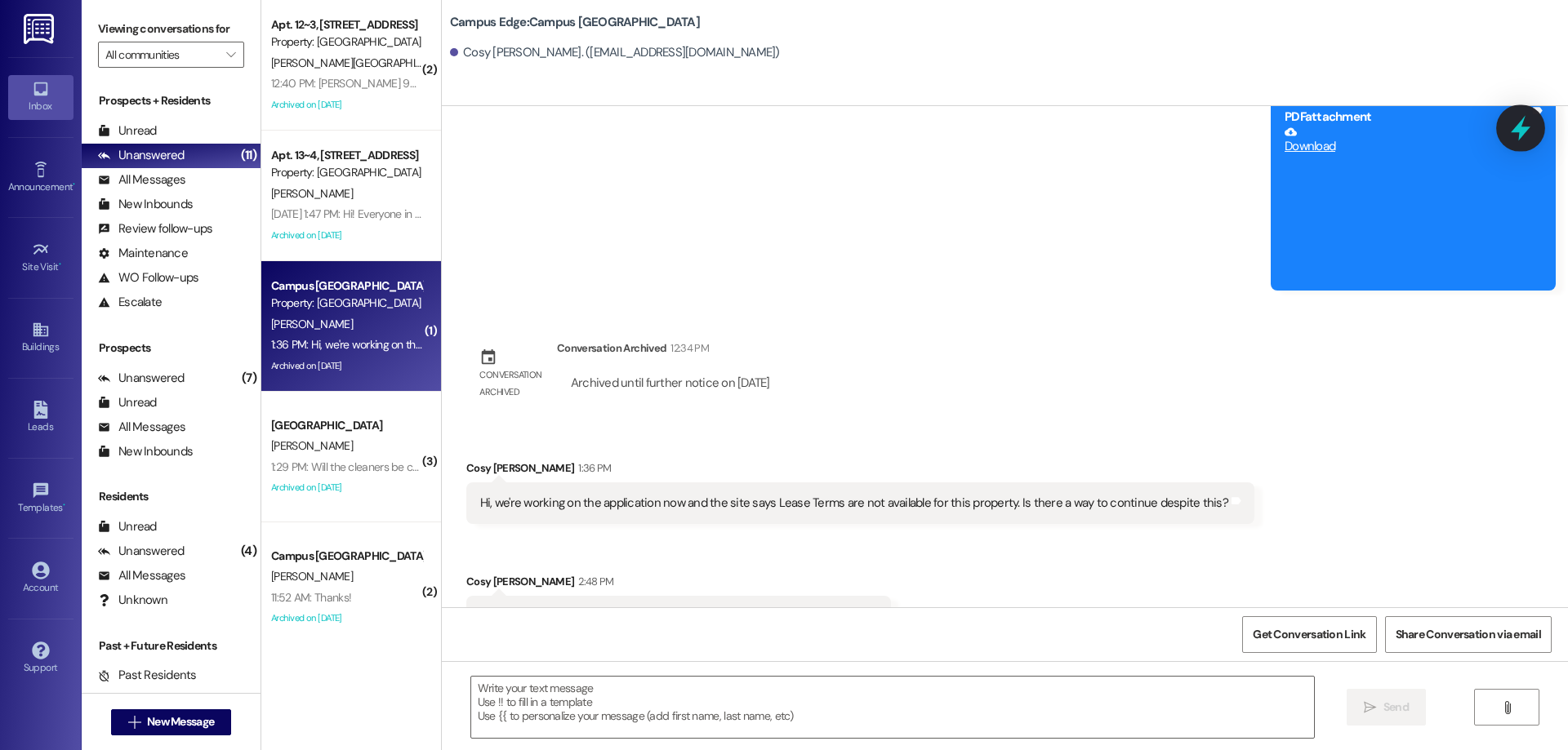
click at [1514, 134] on icon at bounding box center [1520, 128] width 28 height 28
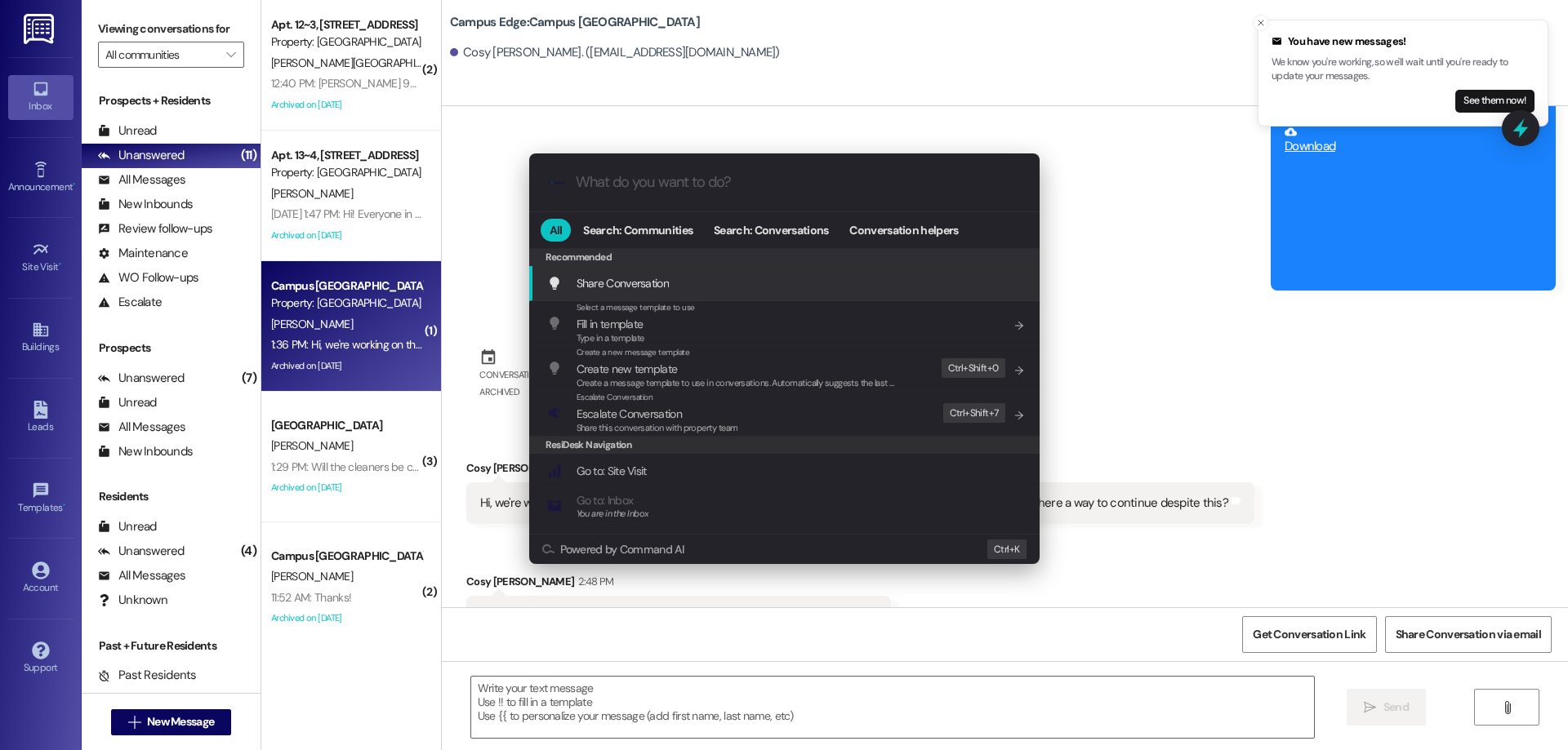
click at [1512, 125] on div ".cls-1{fill:#0a055f;}.cls-2{fill:#0cc4c4;} resideskLogoBlueOrange All Search: C…" at bounding box center [784, 375] width 1568 height 750
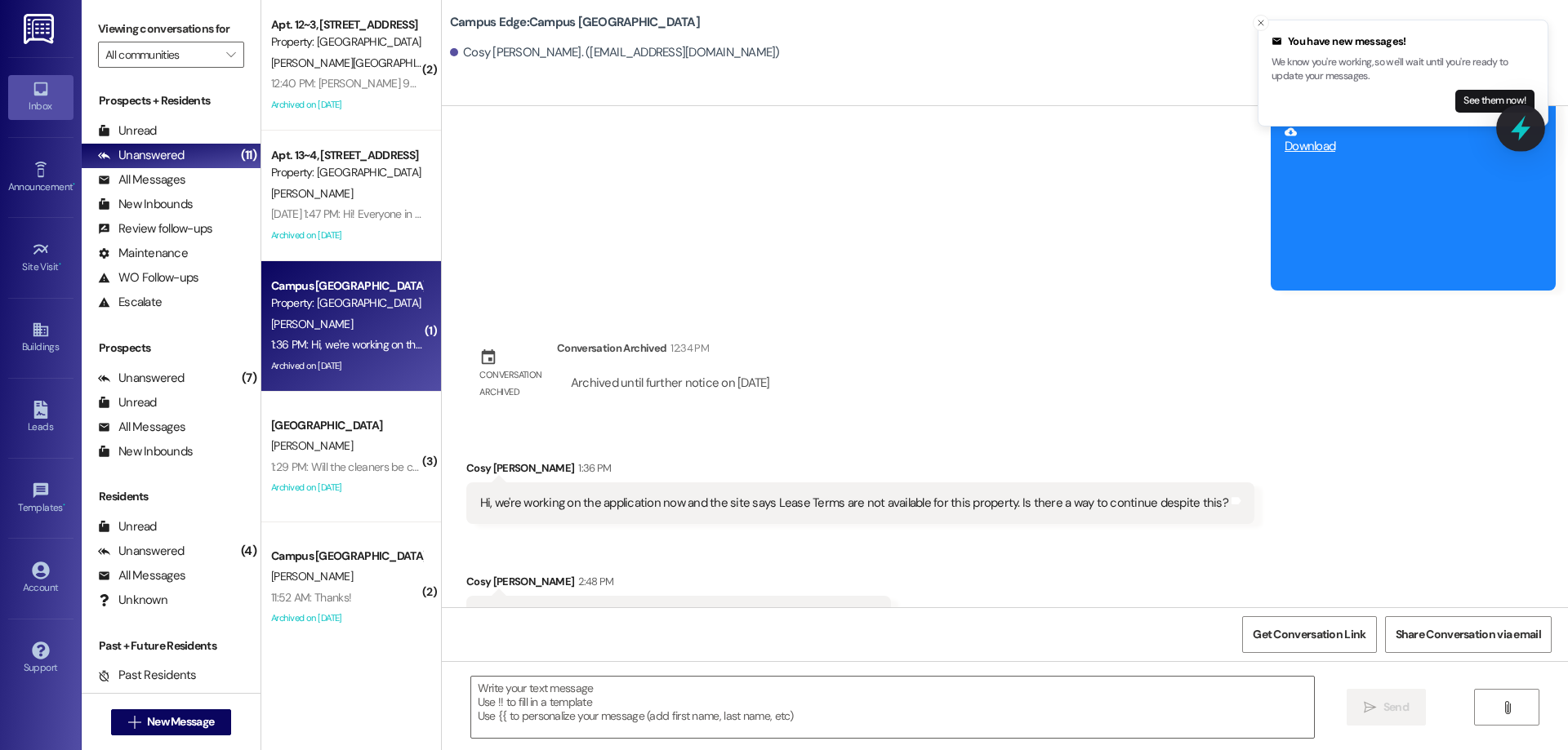
click at [1528, 126] on icon at bounding box center [1520, 128] width 28 height 28
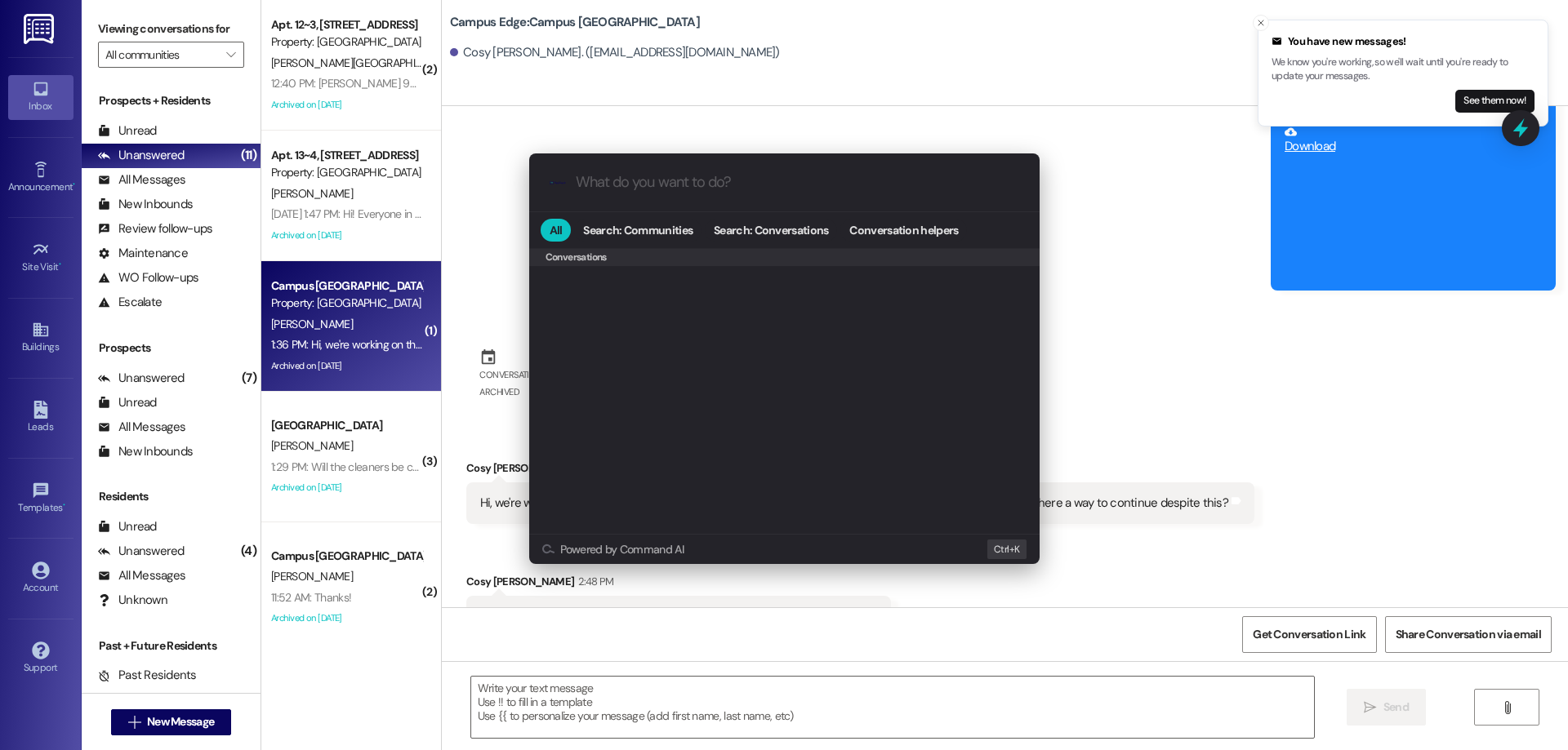
scroll to position [712, 0]
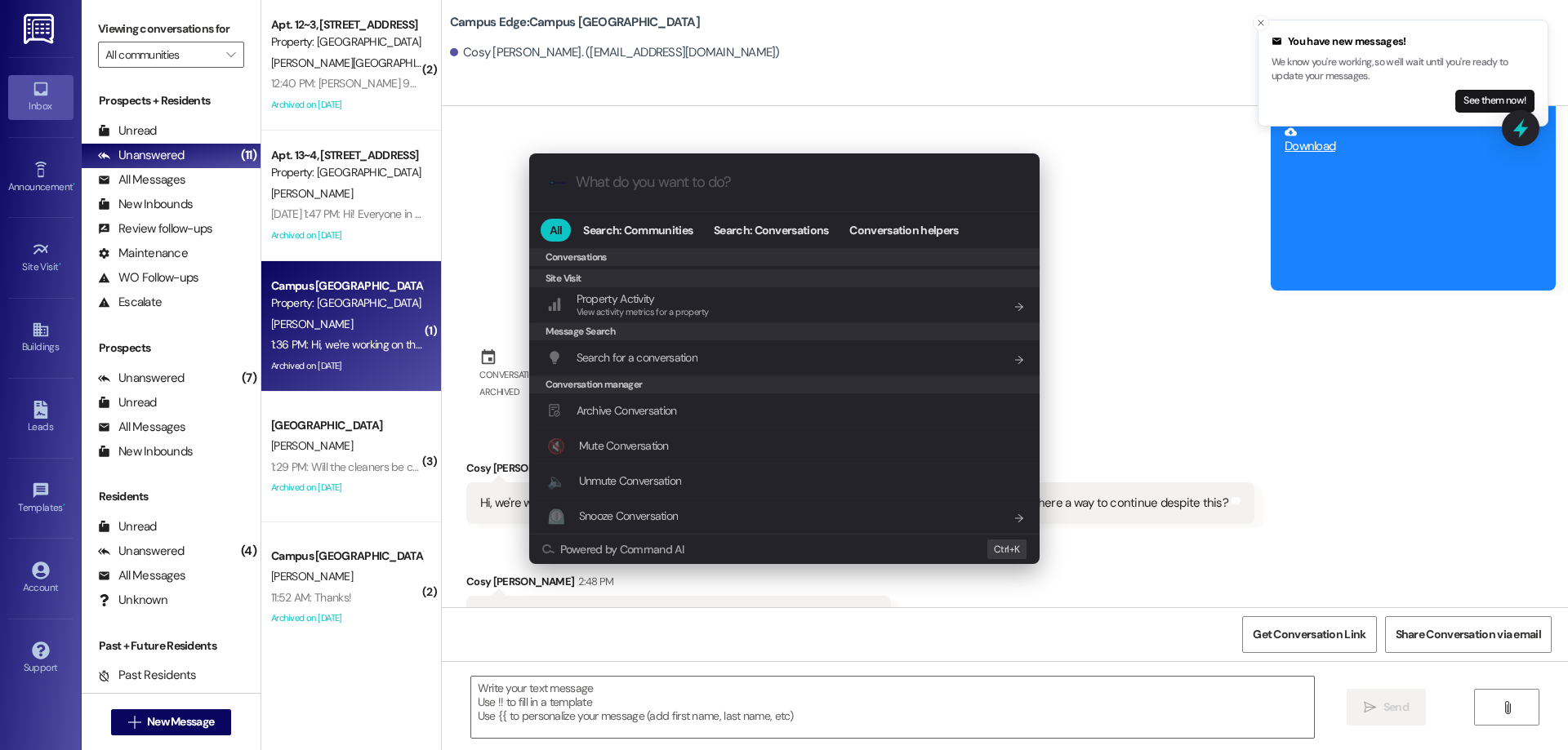
click at [718, 407] on div "Archive Conversation Add shortcut" at bounding box center [786, 410] width 478 height 18
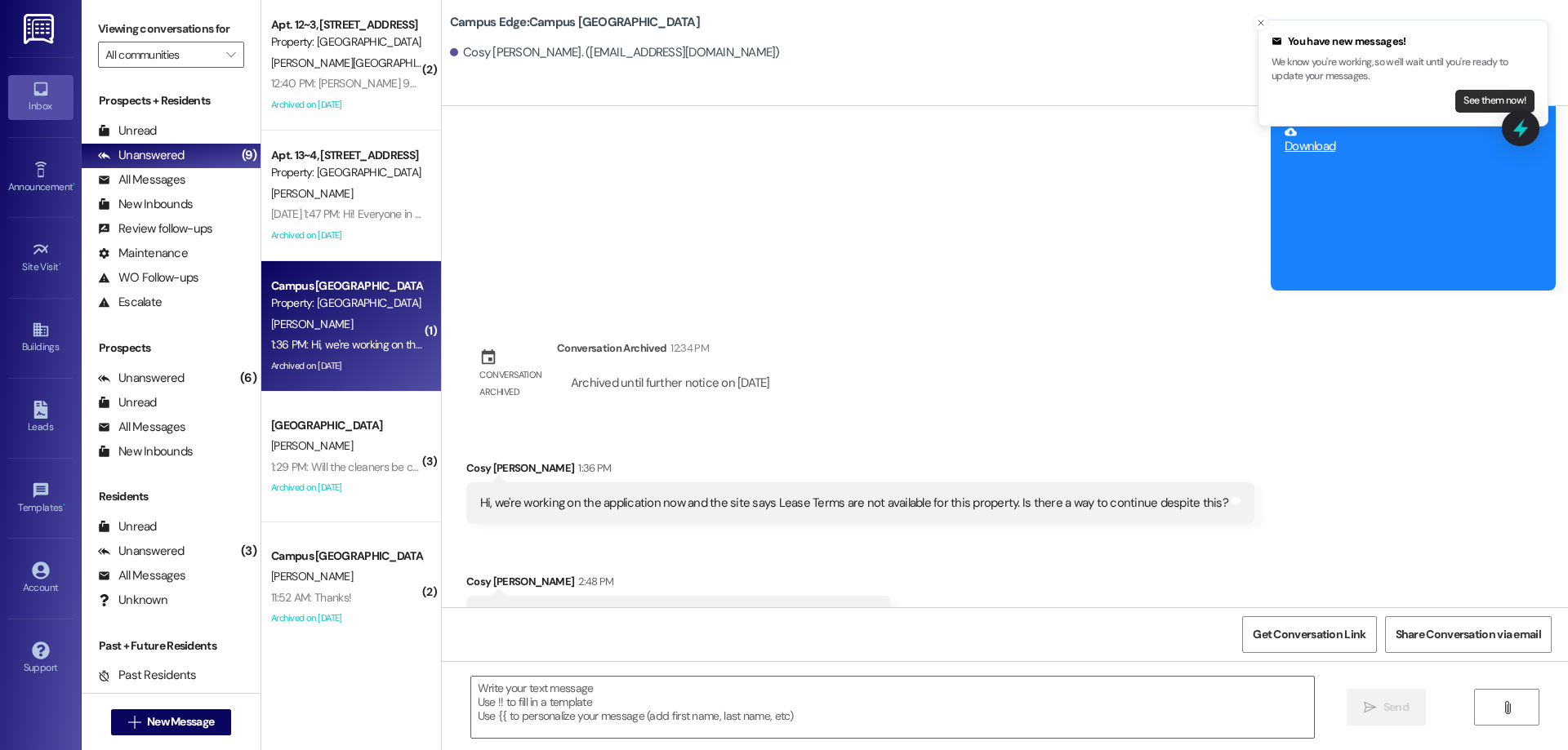
click at [1495, 105] on button "See them now!" at bounding box center [1494, 101] width 80 height 22
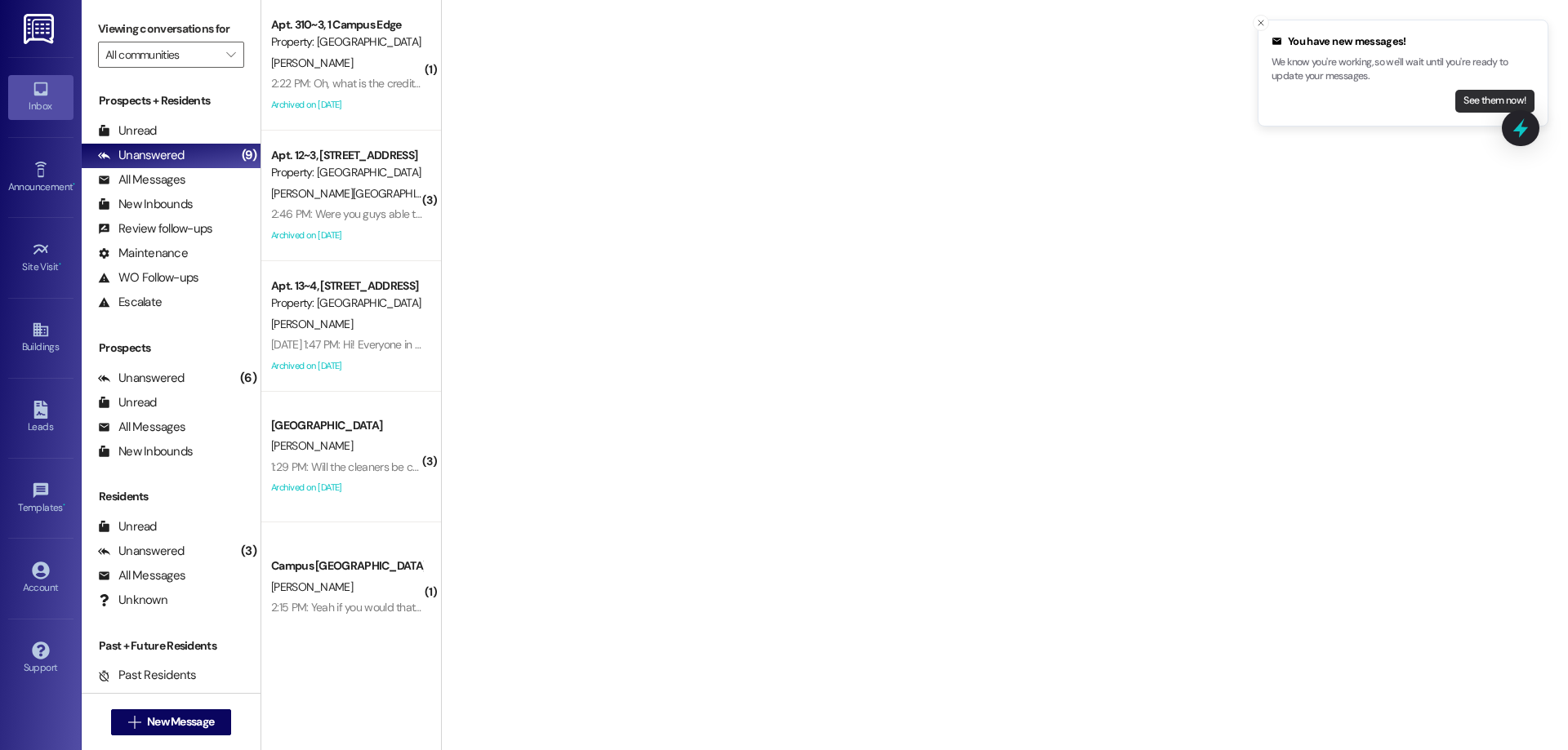
click at [1478, 96] on button "See them now!" at bounding box center [1494, 101] width 80 height 22
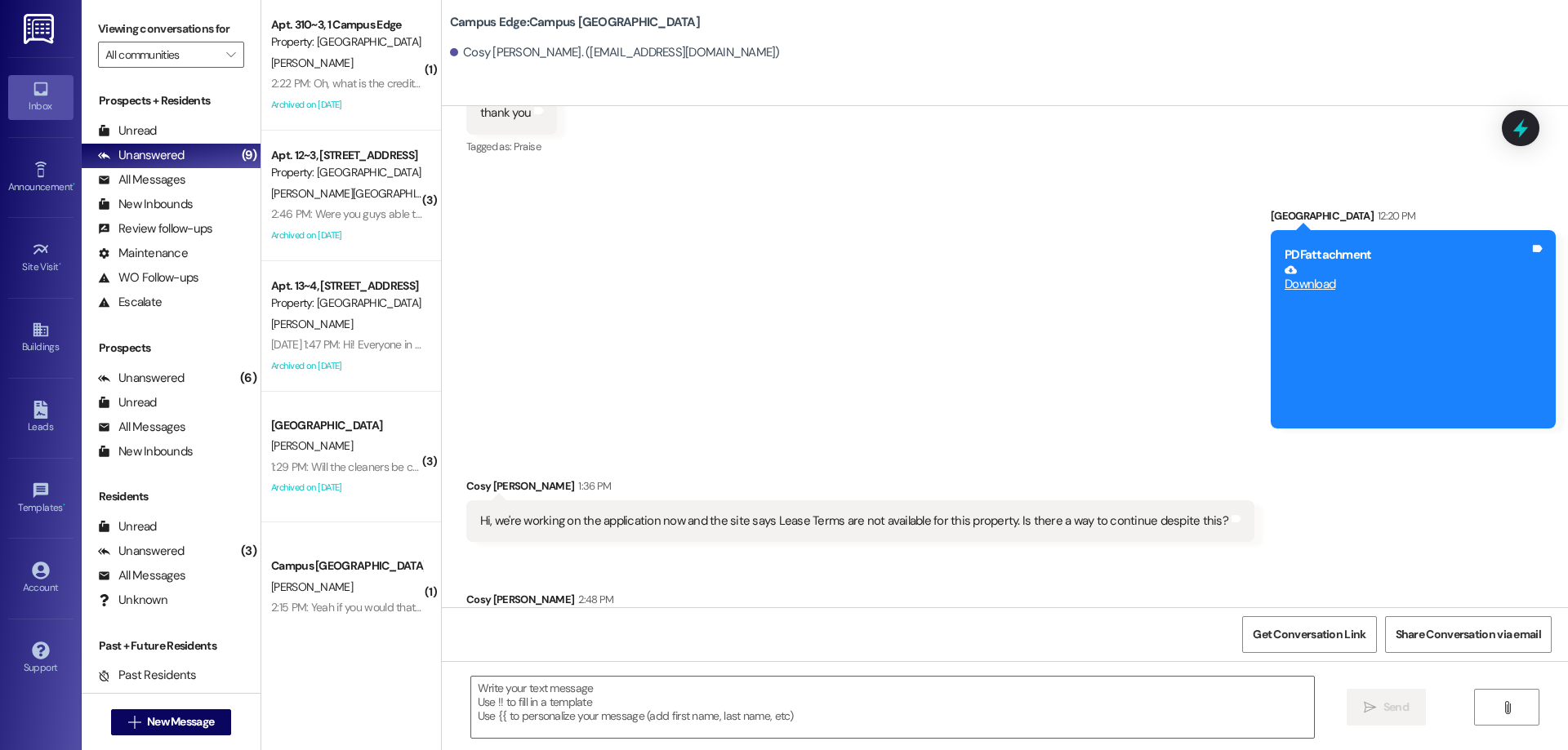
scroll to position [31266, 0]
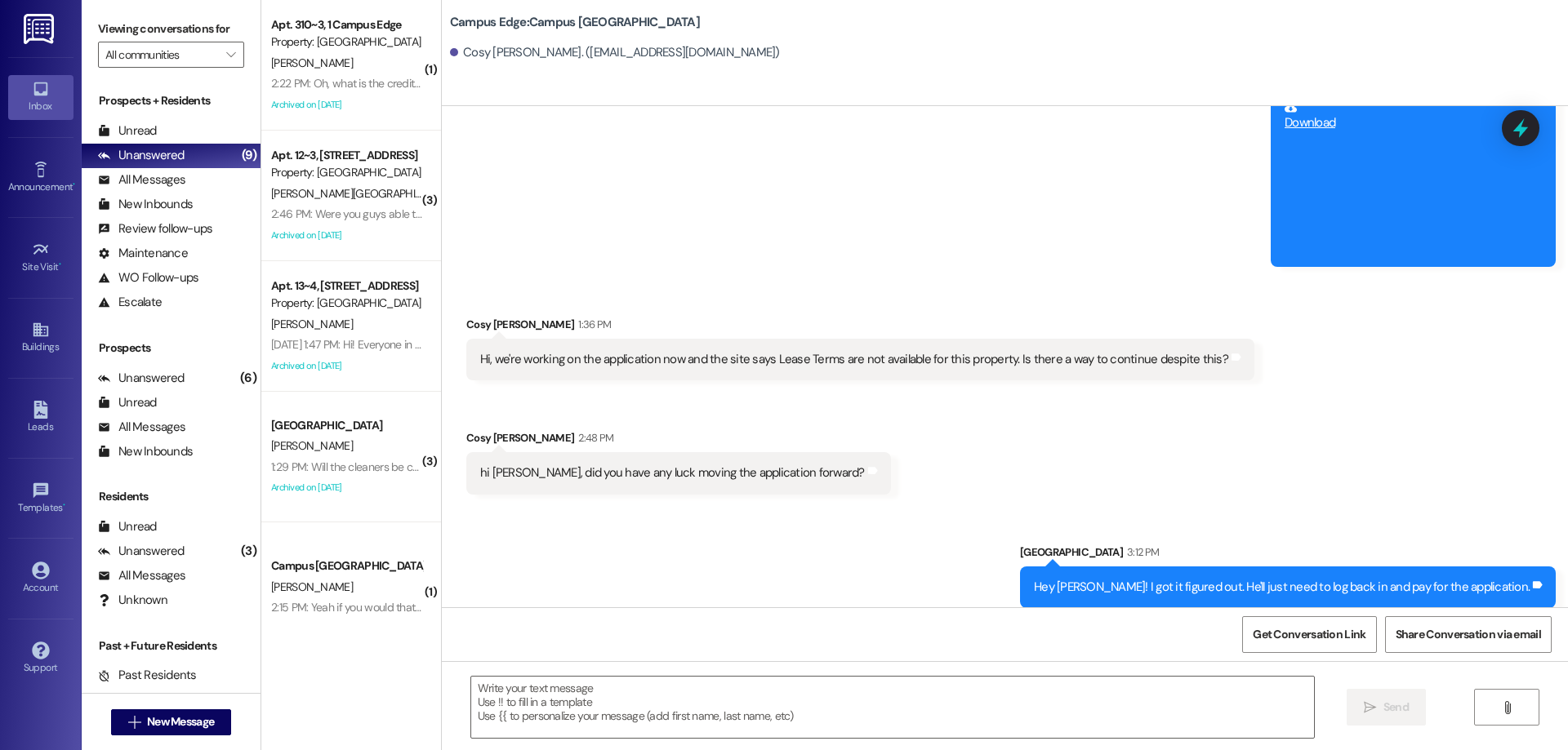
click at [1523, 137] on icon at bounding box center [1520, 128] width 22 height 22
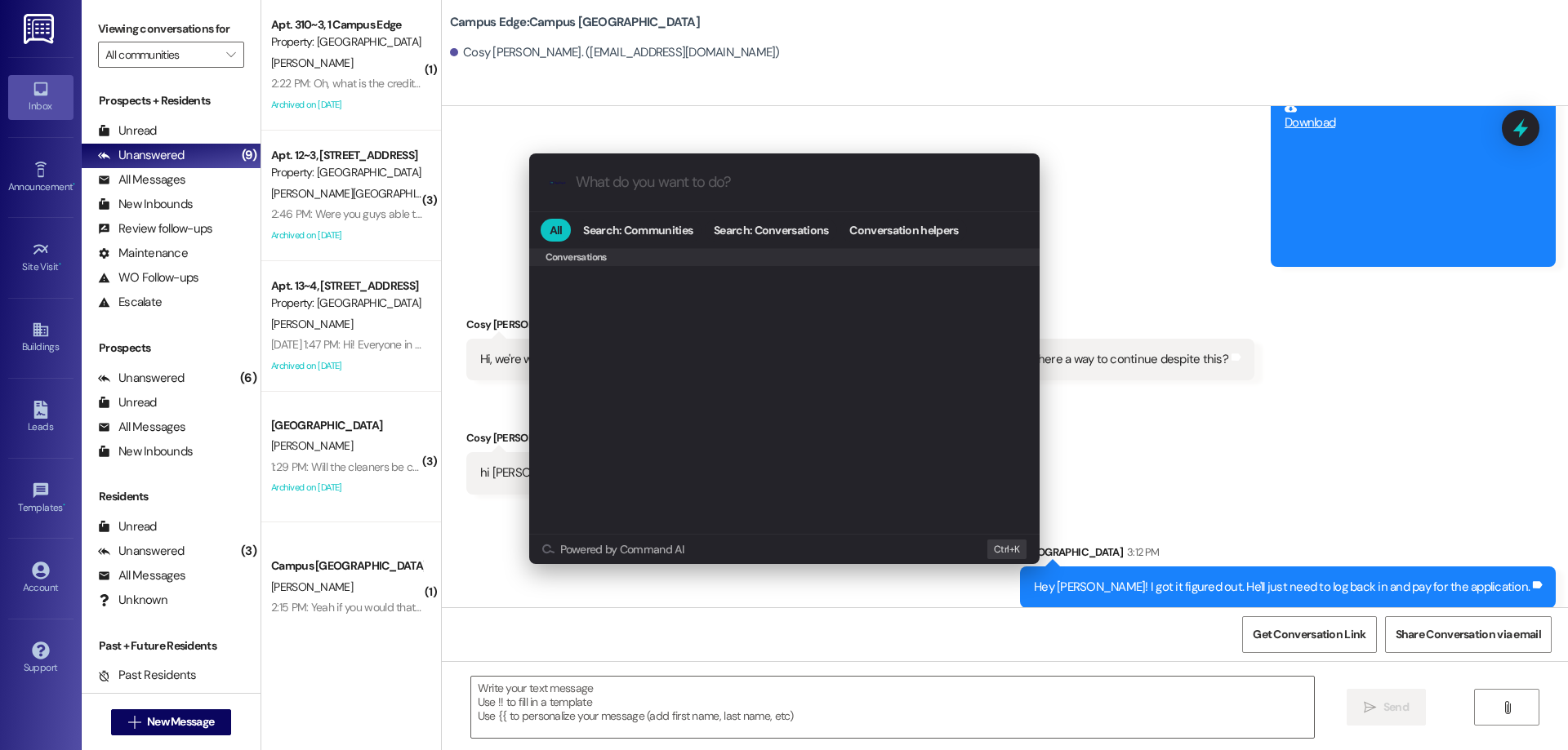
scroll to position [712, 0]
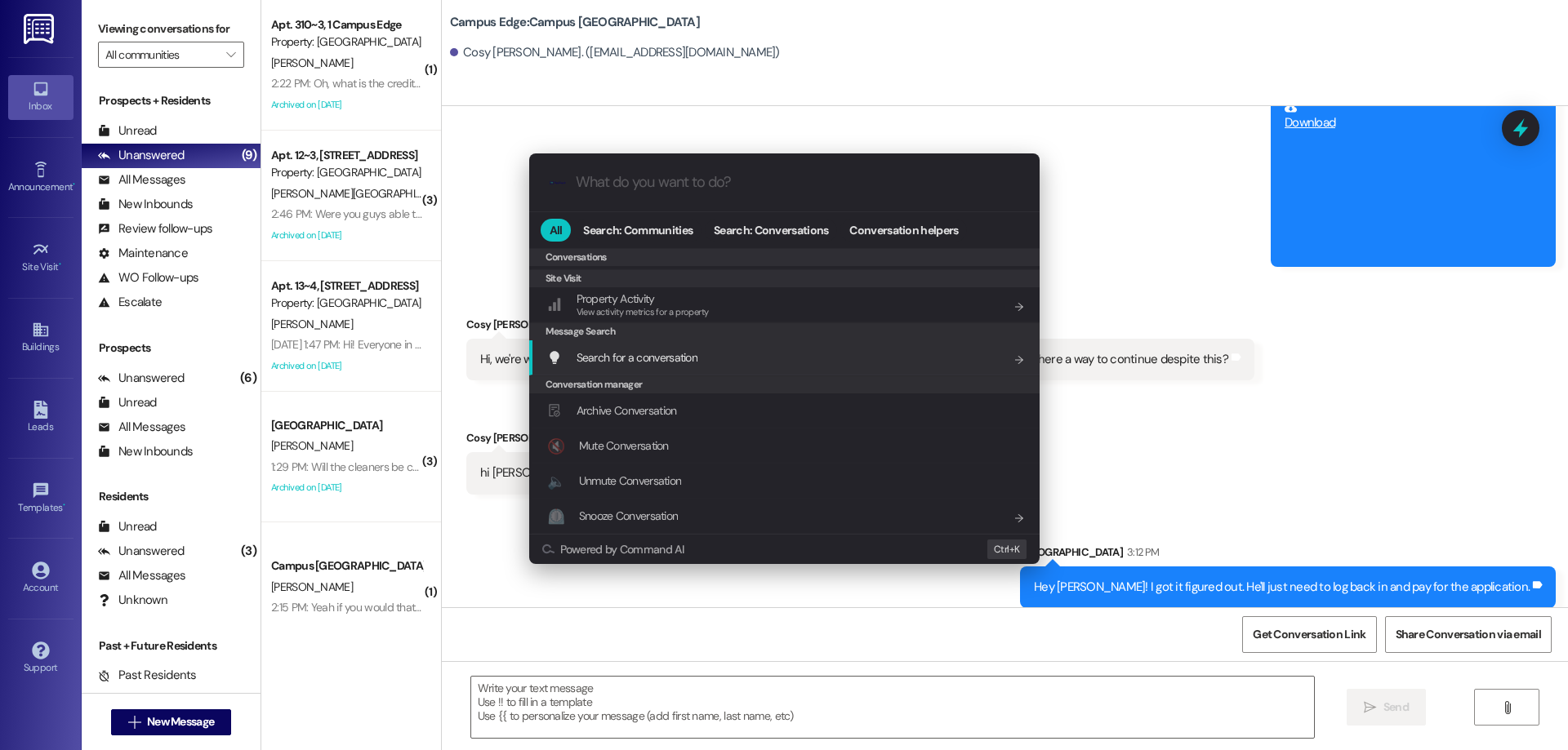
click at [693, 409] on div "Archive Conversation Add shortcut" at bounding box center [786, 410] width 478 height 18
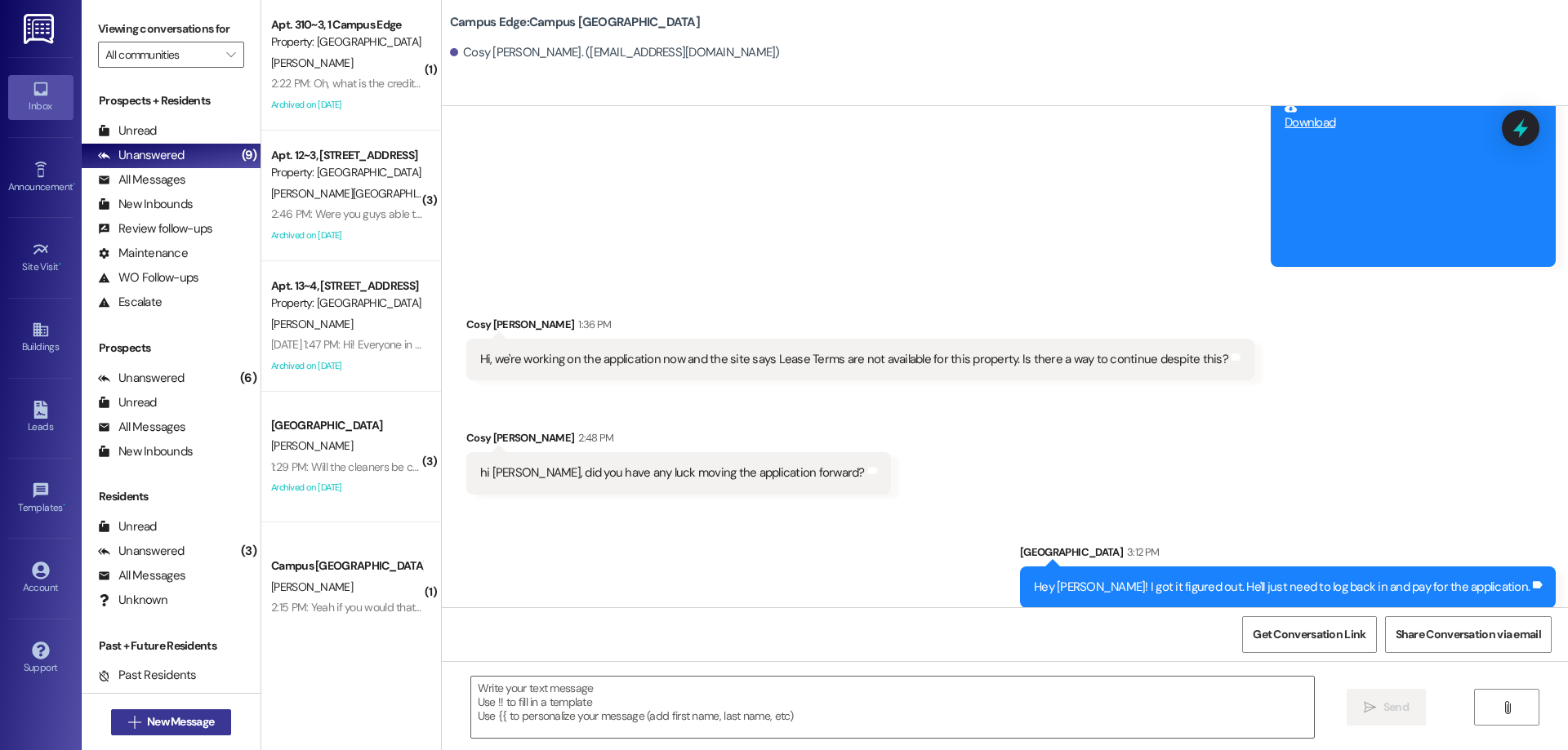
click at [189, 714] on span "New Message" at bounding box center [181, 722] width 67 height 17
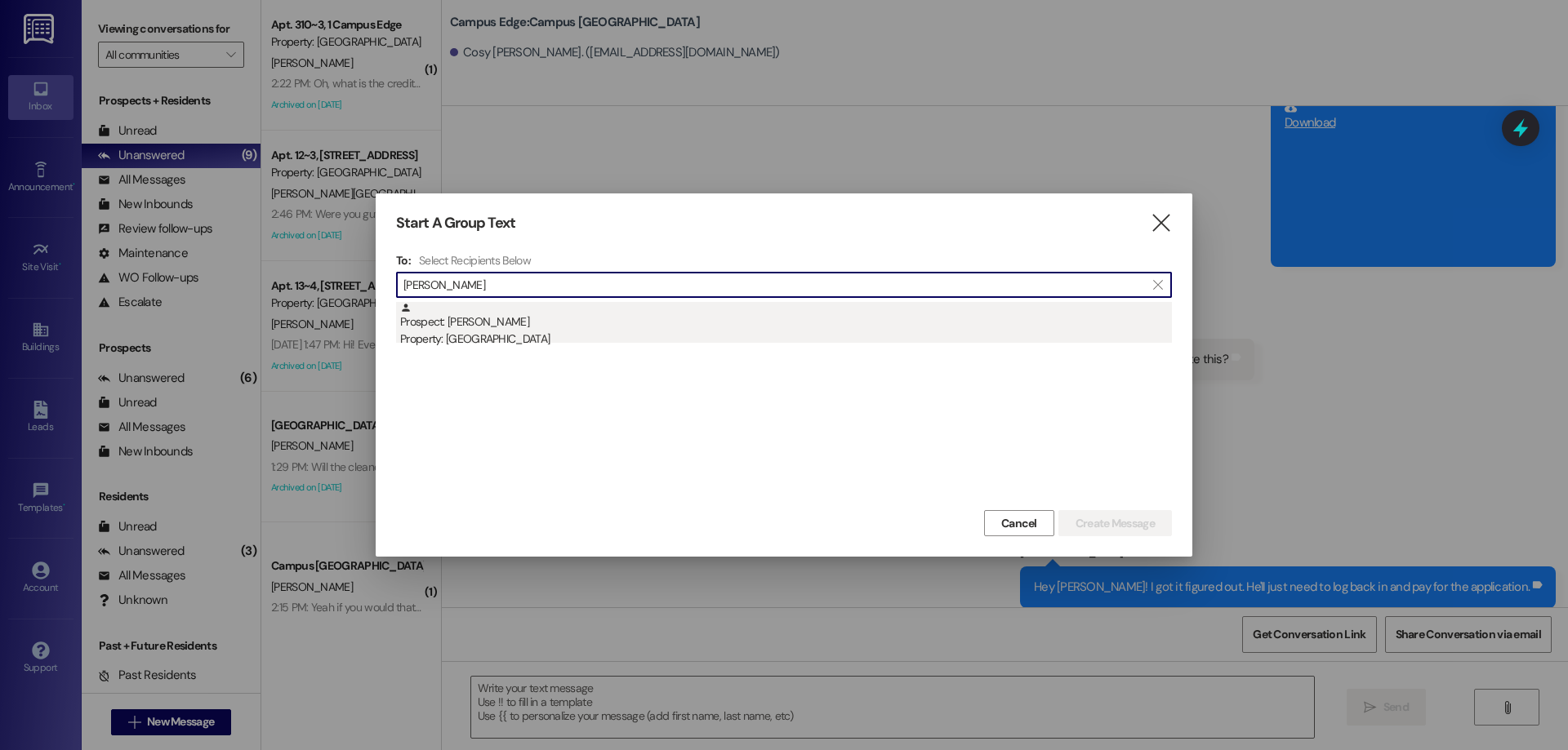
type input "evan ly"
click at [557, 339] on div "Property: [GEOGRAPHIC_DATA]" at bounding box center [786, 339] width 772 height 17
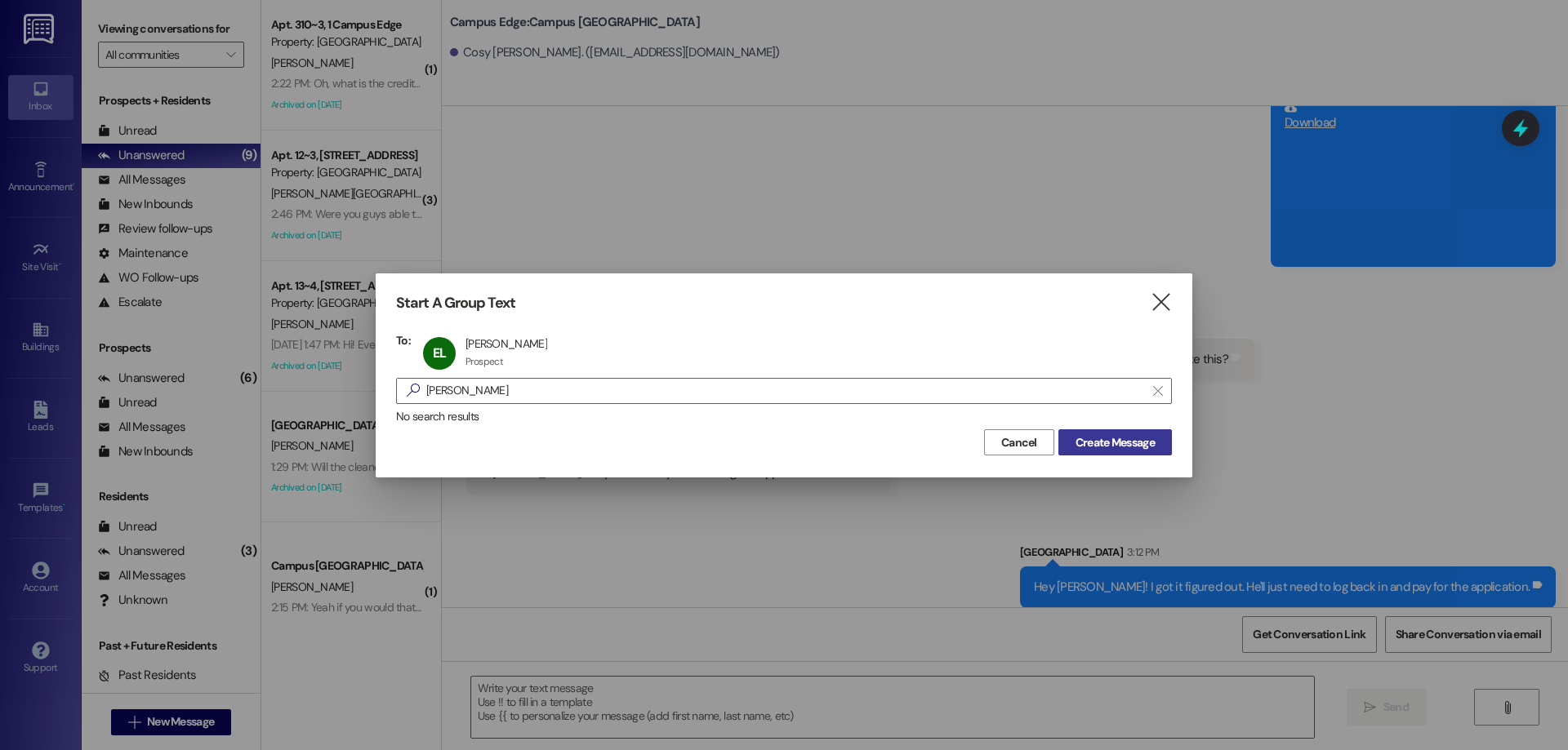
click at [1123, 436] on span "Create Message" at bounding box center [1114, 442] width 80 height 17
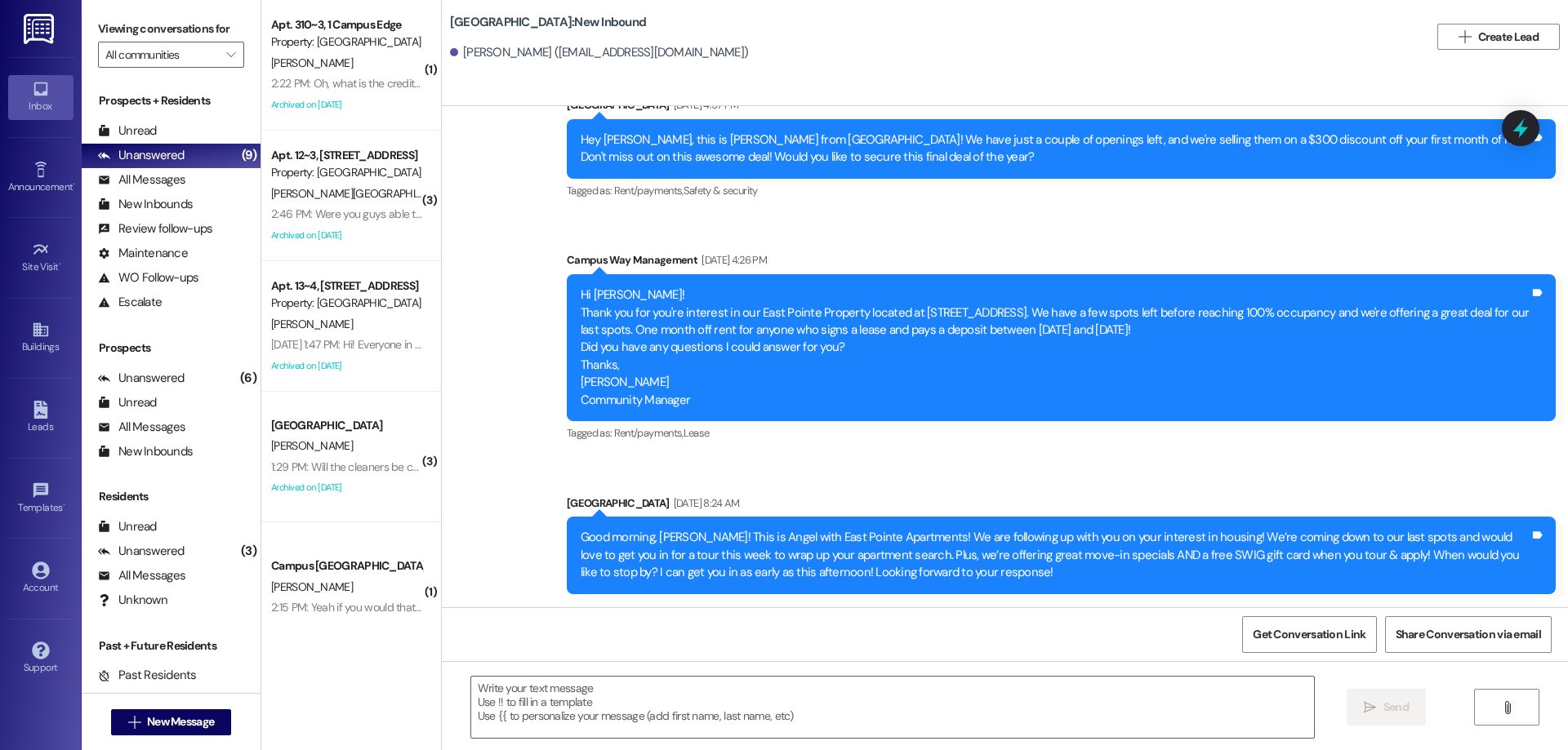
scroll to position [2350, 0]
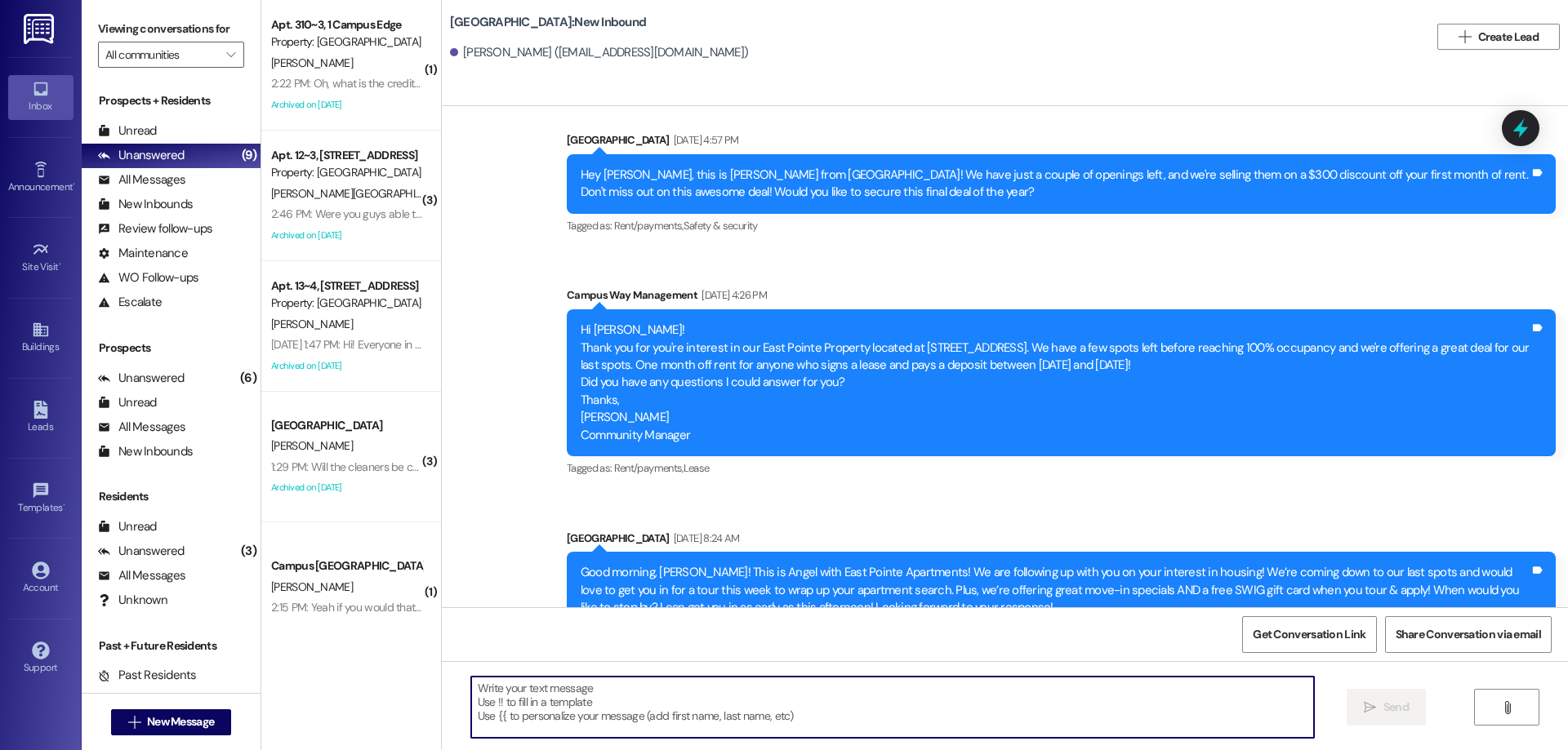
click at [681, 681] on textarea at bounding box center [893, 706] width 843 height 61
paste textarea "Hi Julia! This is Drew from East Pointe. Are you still looking for housing? It …"
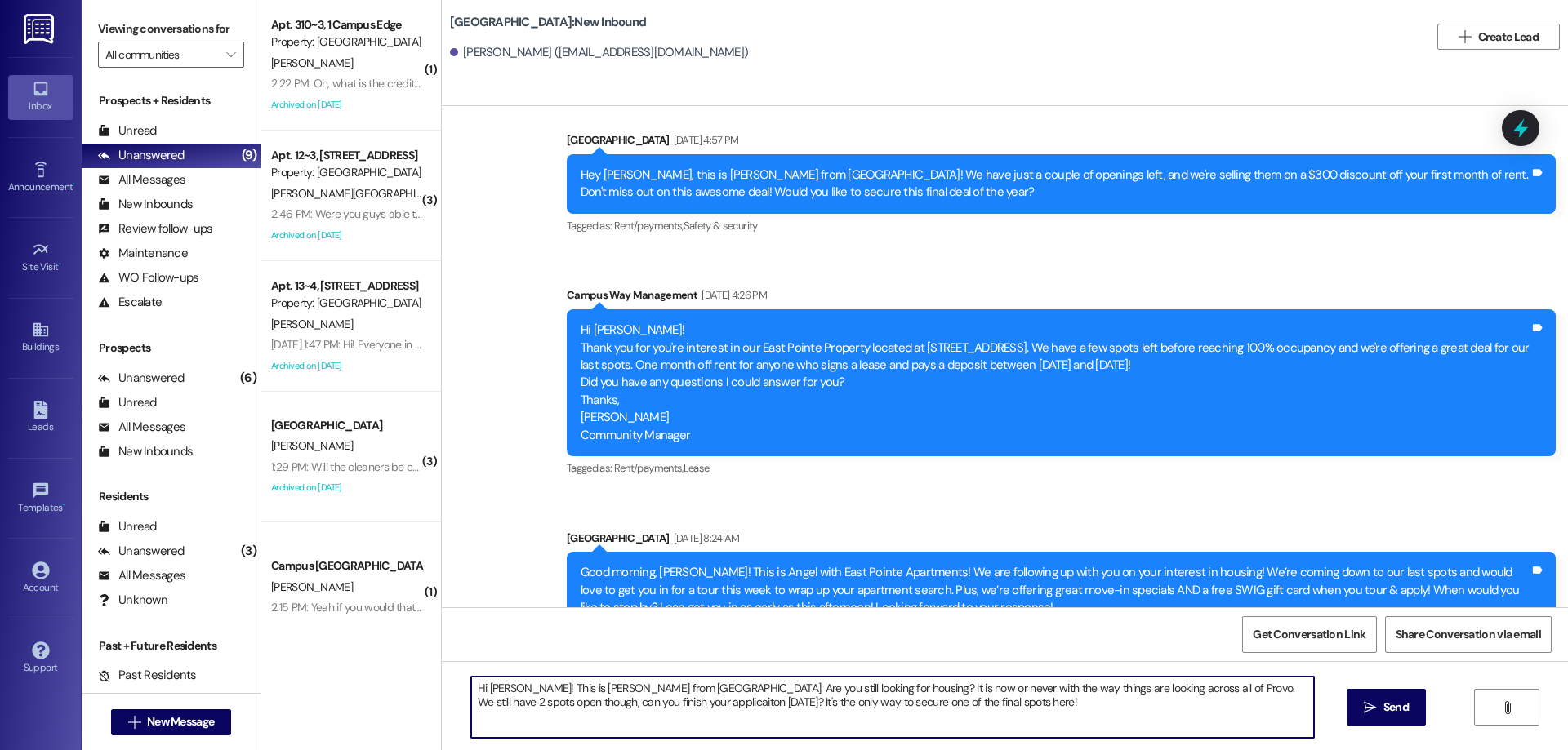
click at [497, 689] on textarea "Hi Julia! This is Drew from East Pointe. Are you still looking for housing? It …" at bounding box center [893, 706] width 843 height 61
drag, startPoint x: 689, startPoint y: 685, endPoint x: 638, endPoint y: 690, distance: 51.2
click at [638, 690] on textarea "Hi {{first_name}}! This is Drew from East Pointe. Are you still looking for hou…" at bounding box center [893, 706] width 843 height 61
drag, startPoint x: 979, startPoint y: 708, endPoint x: 359, endPoint y: 679, distance: 620.7
click at [359, 679] on div "( 1 ) Apt. 310~3, 1 Campus Edge Property: Campus Edge S. Magar 2:22 PM: Oh, wha…" at bounding box center [914, 375] width 1306 height 750
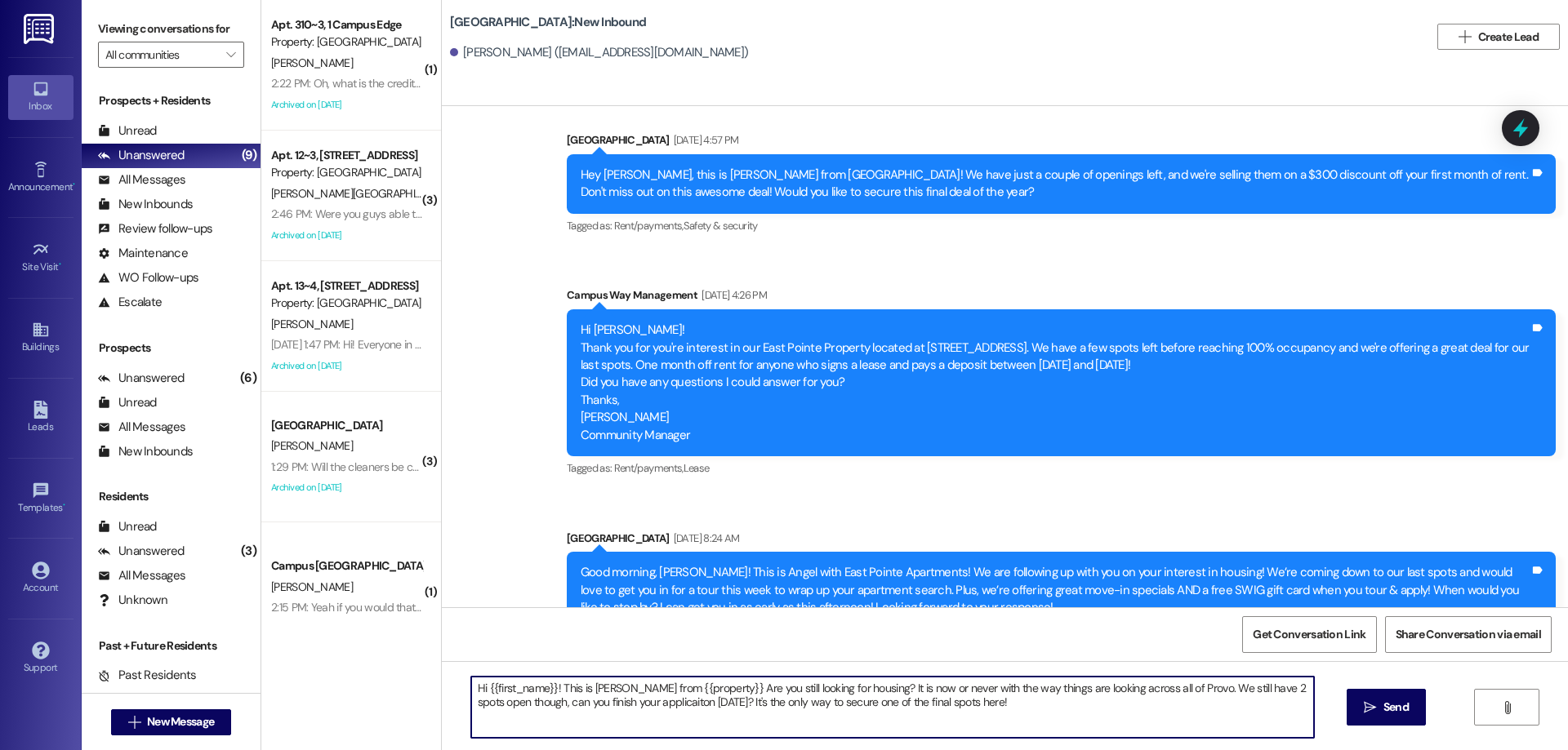
click at [1055, 706] on textarea "Hi {{first_name}}! This is [PERSON_NAME] from {{property}} Are you still lookin…" at bounding box center [893, 706] width 843 height 61
type textarea "Hi {{first_name}}! This is [PERSON_NAME] from {{property}} Are you still lookin…"
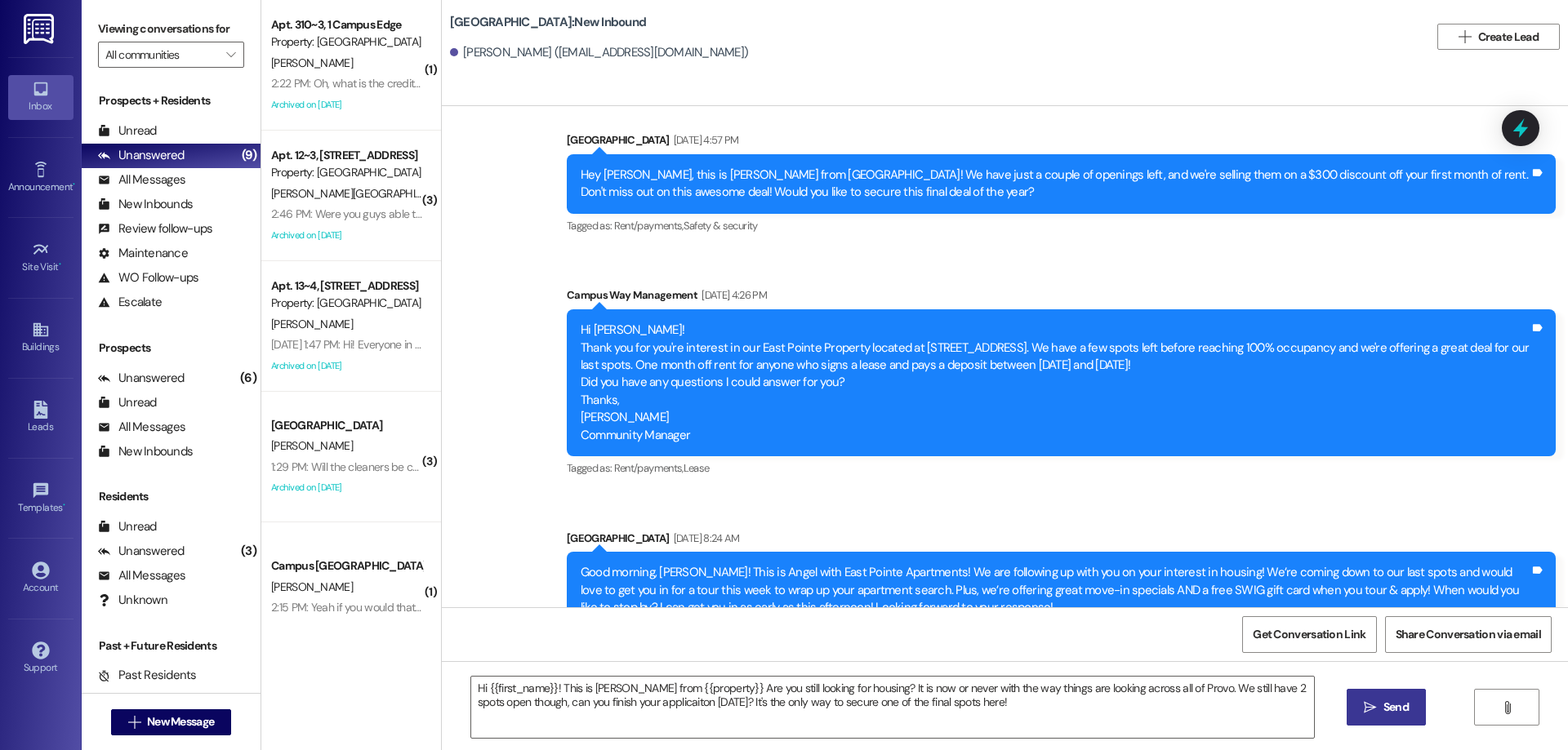
click at [1371, 697] on button " Send" at bounding box center [1386, 707] width 80 height 36
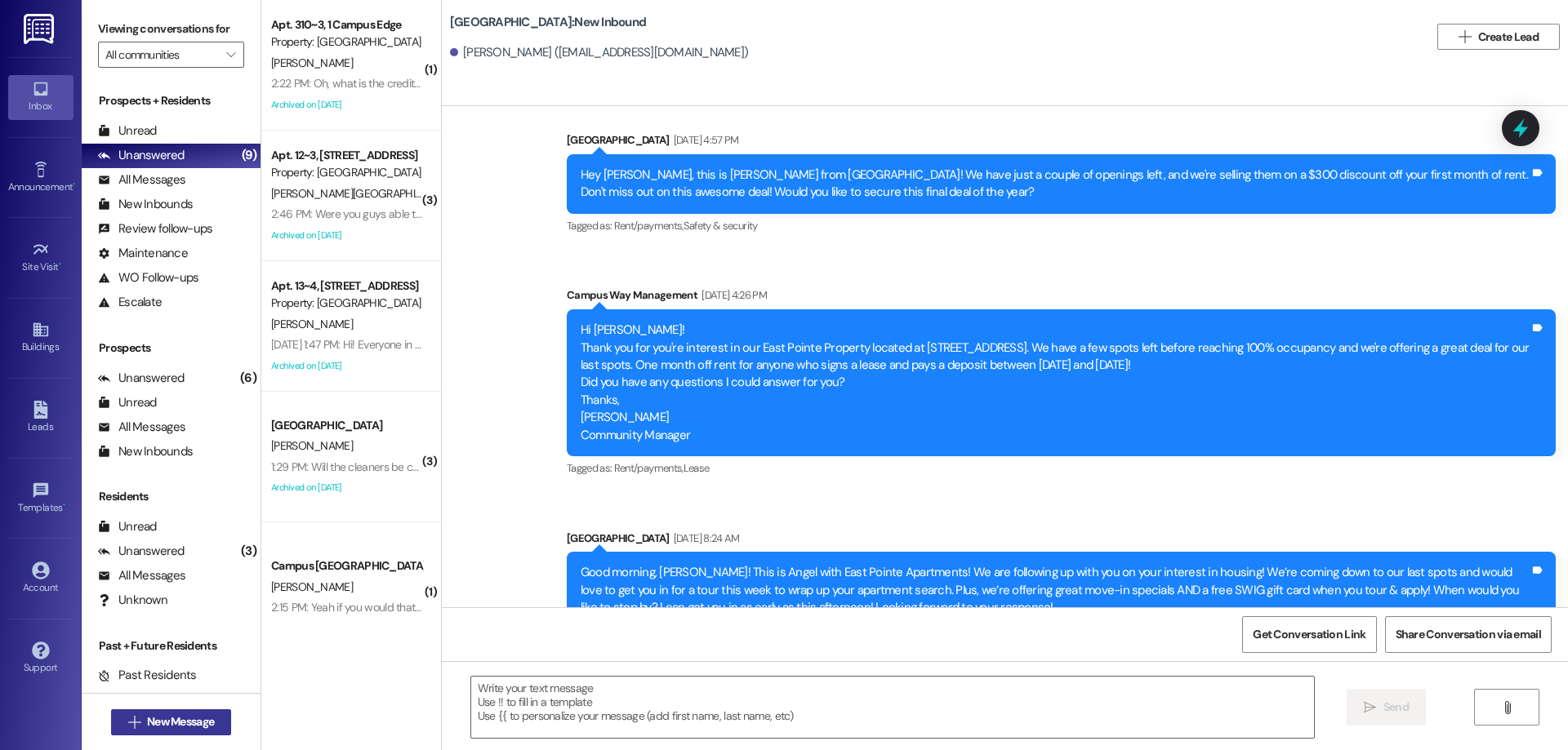
click at [164, 714] on span "New Message" at bounding box center [181, 722] width 67 height 17
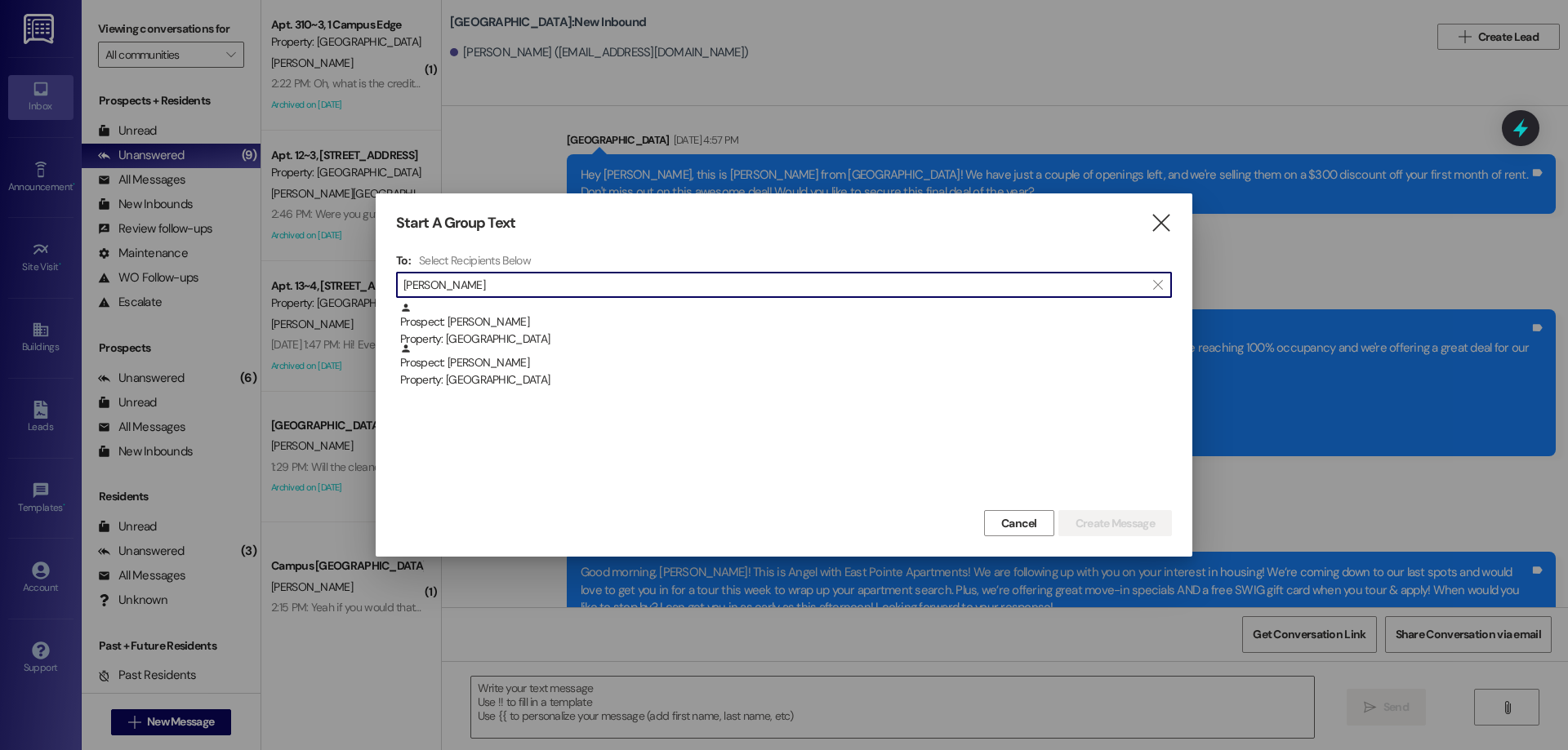
type input "thomas bates"
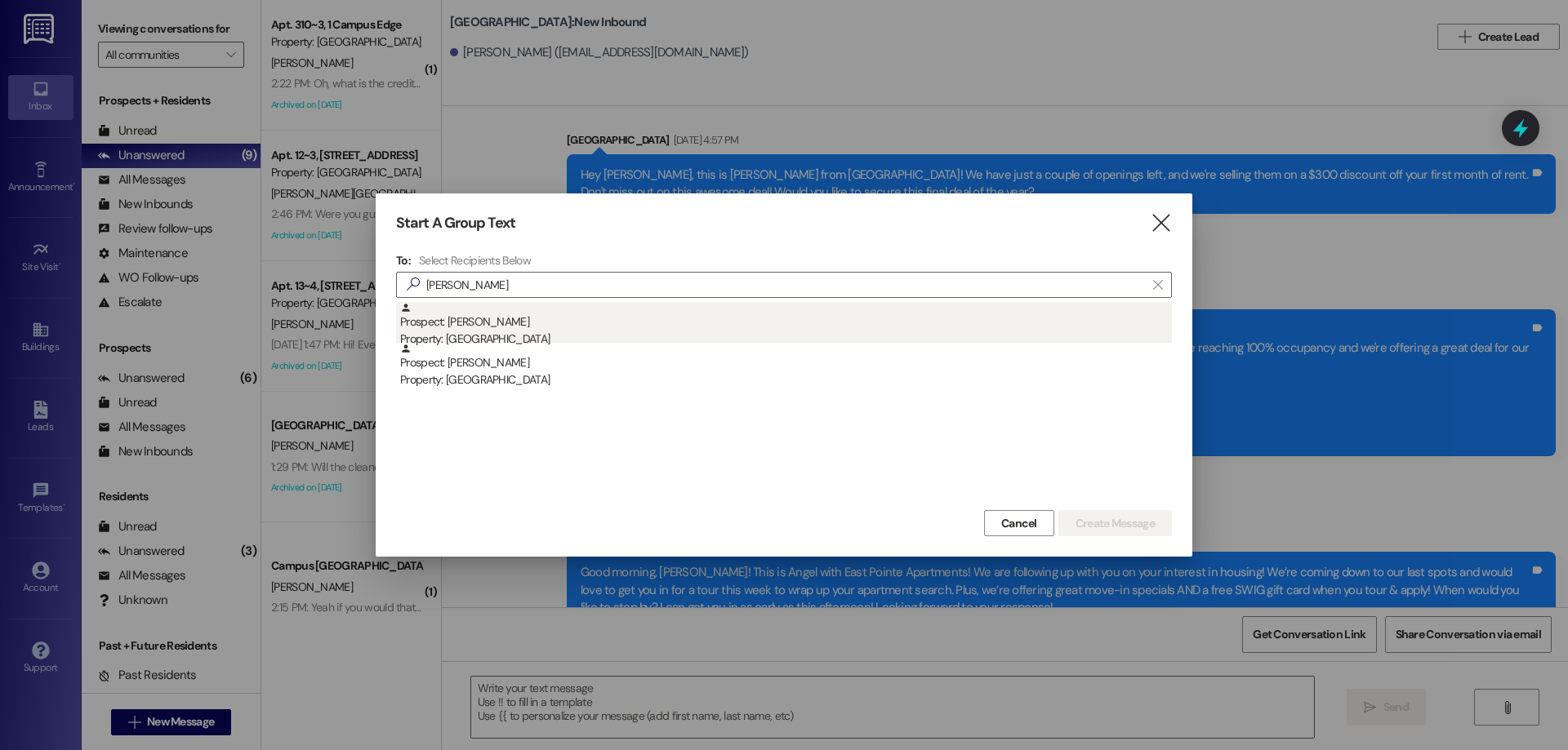
click at [475, 327] on div "Prospect: Thomas Bates Property: East Pointe" at bounding box center [786, 325] width 772 height 47
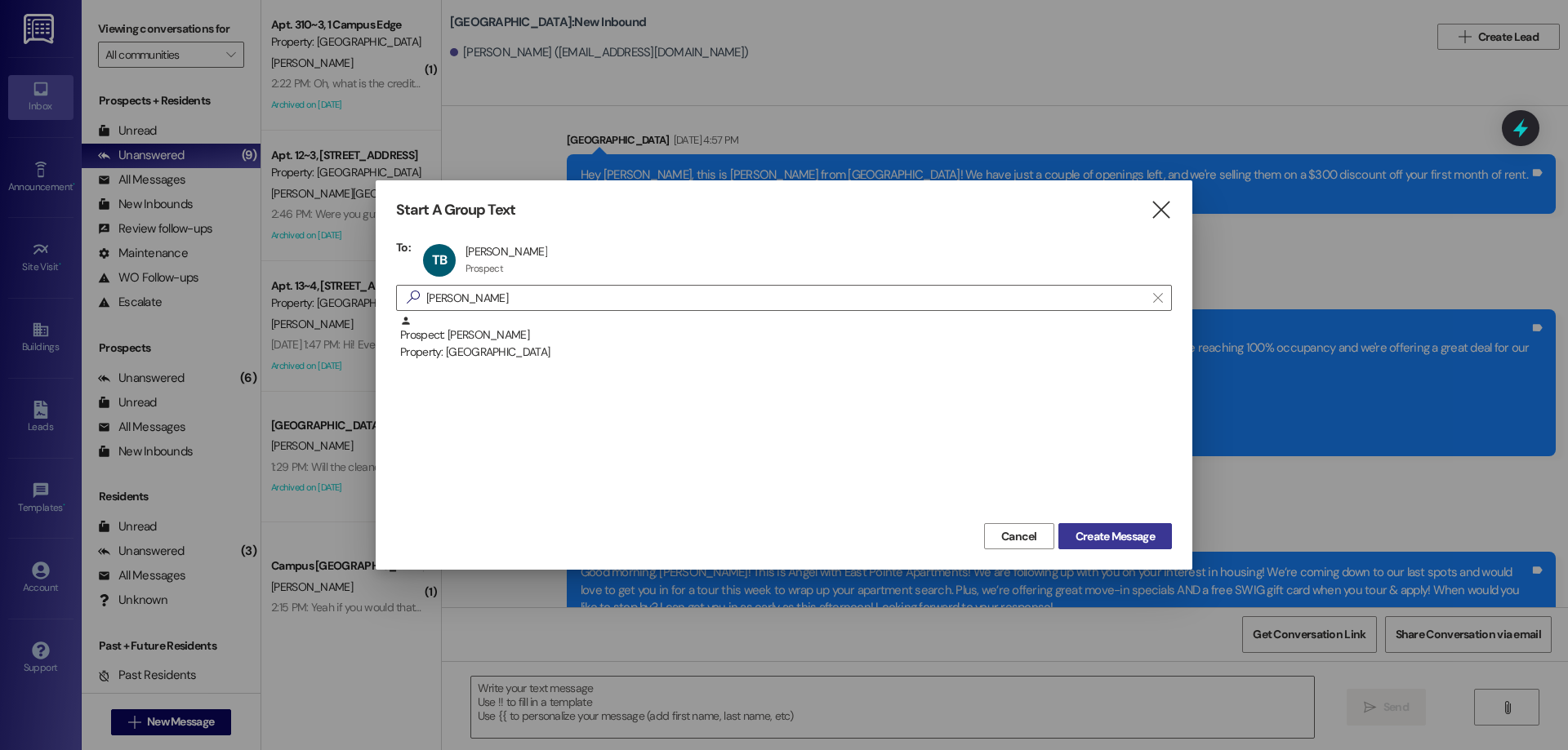
click at [1112, 536] on span "Create Message" at bounding box center [1114, 537] width 80 height 17
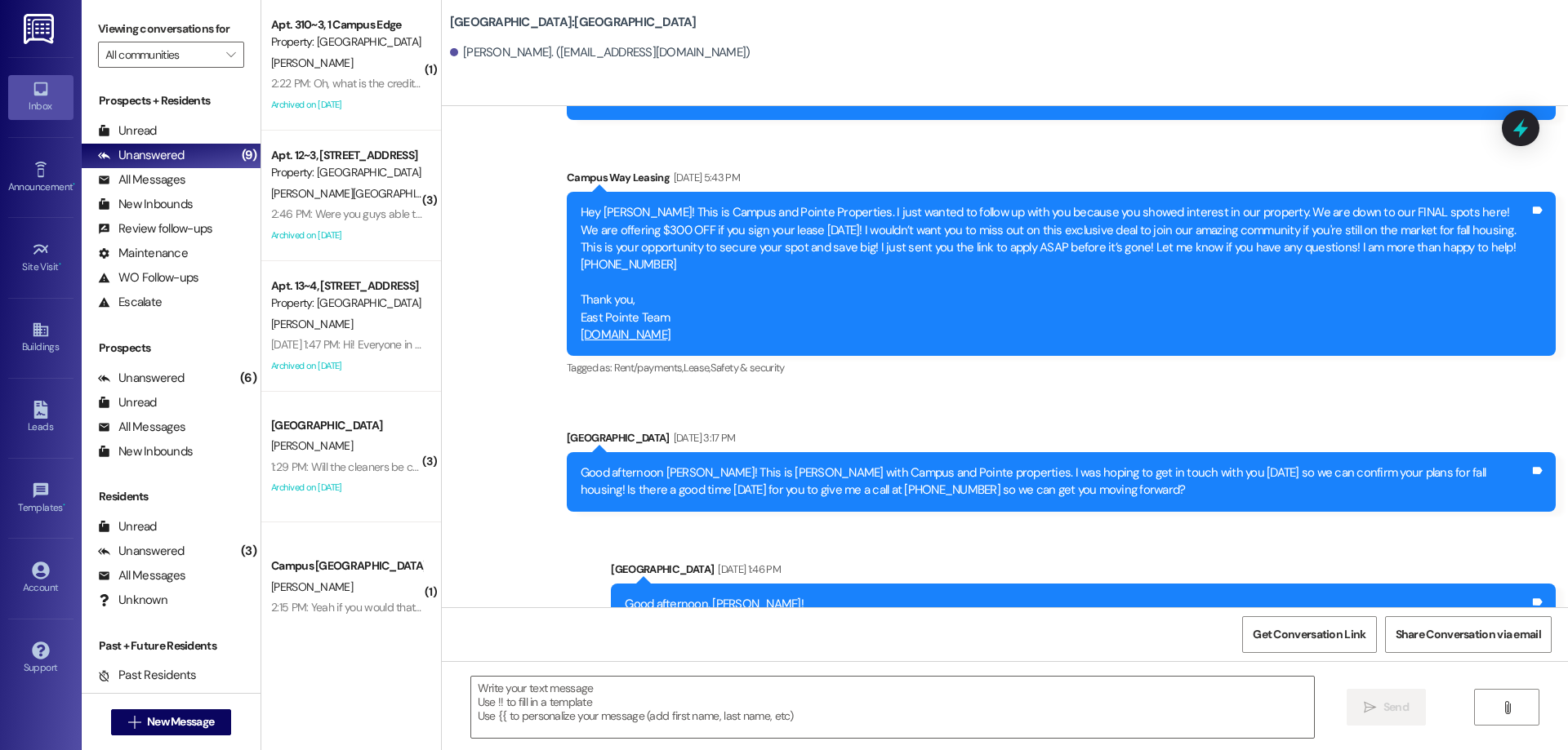
scroll to position [129, 0]
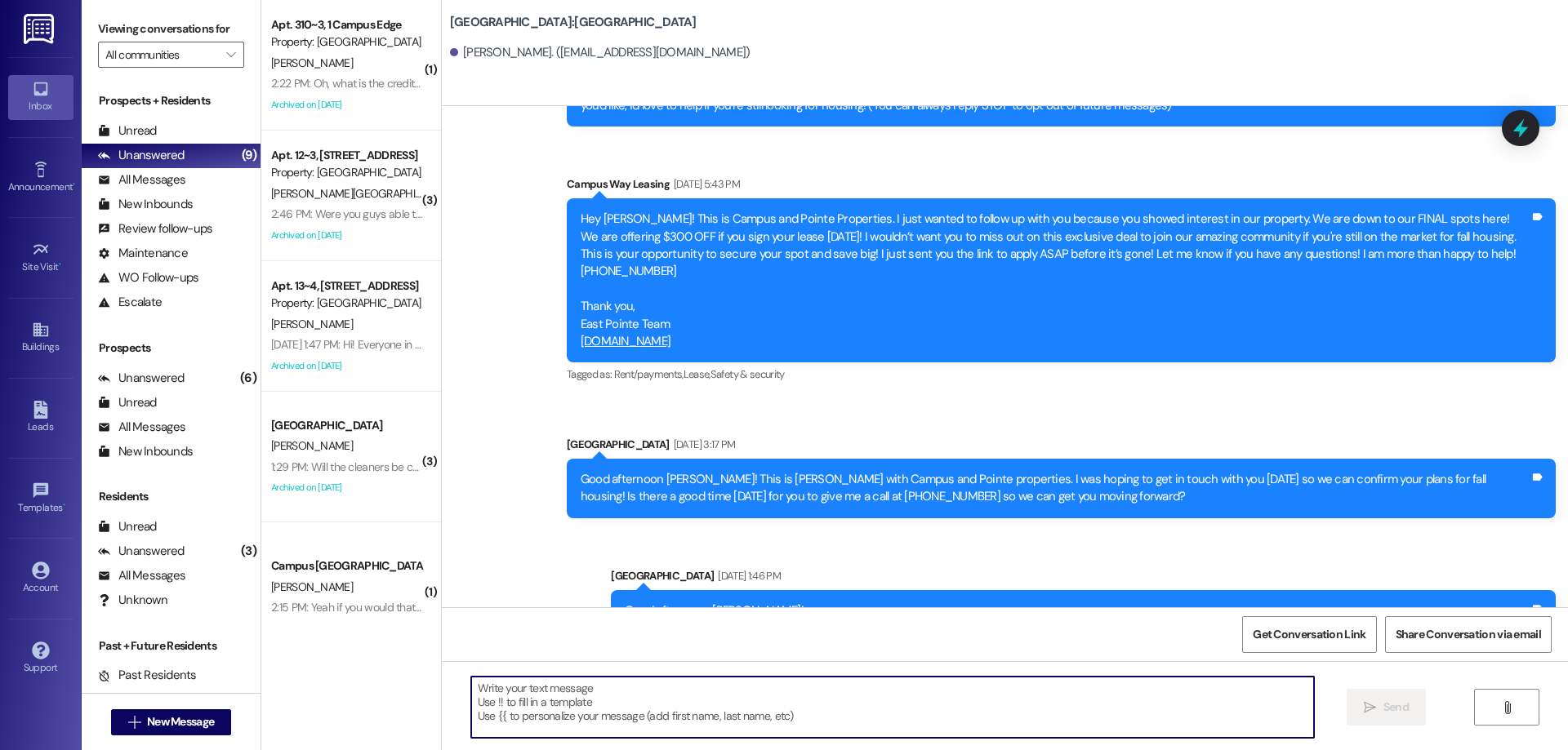
click at [595, 704] on textarea at bounding box center [893, 706] width 843 height 61
paste textarea "Hi {{first_name}}! This is [PERSON_NAME] from {{property}} Are you still lookin…"
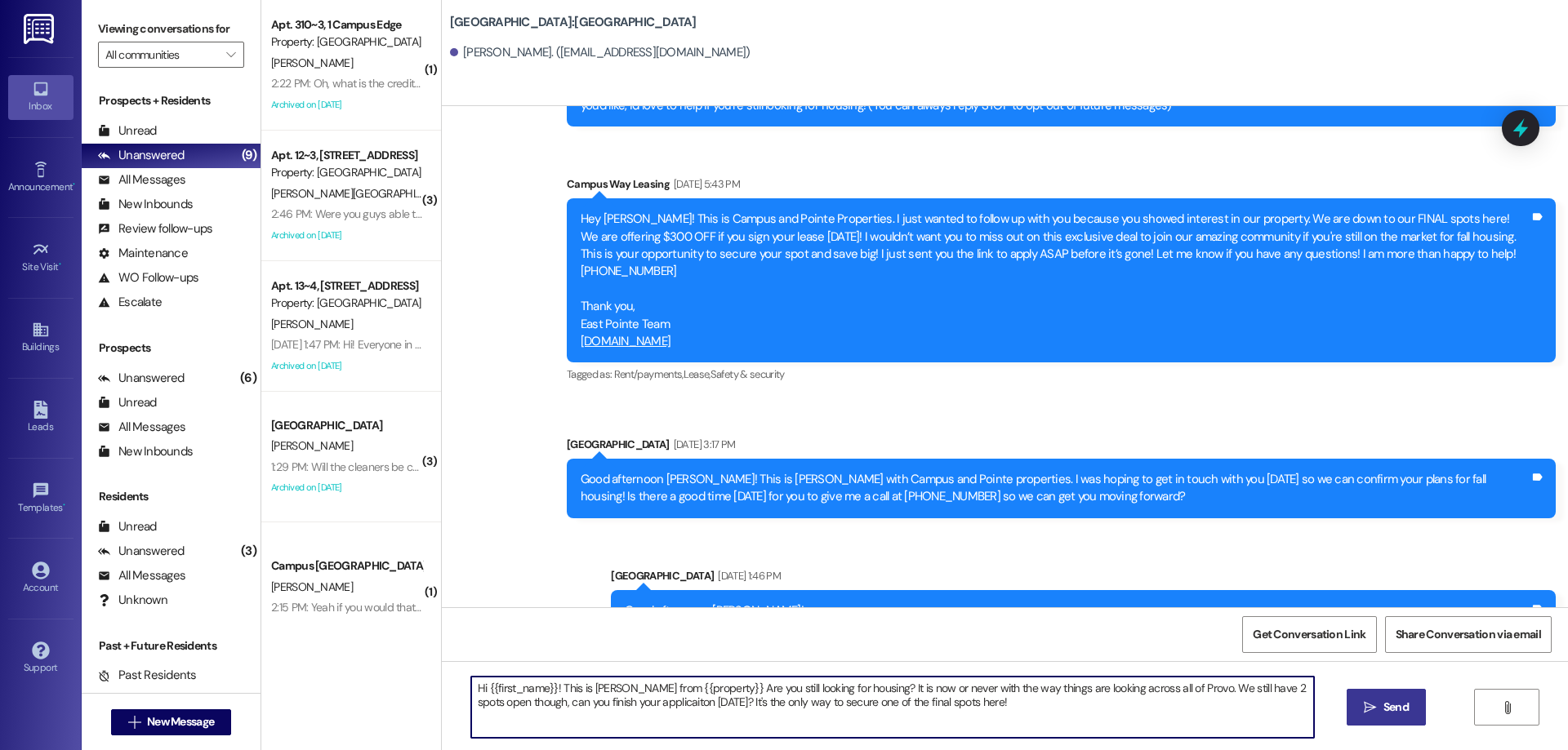
type textarea "Hi {{first_name}}! This is [PERSON_NAME] from {{property}} Are you still lookin…"
click at [1382, 698] on button " Send" at bounding box center [1386, 707] width 80 height 36
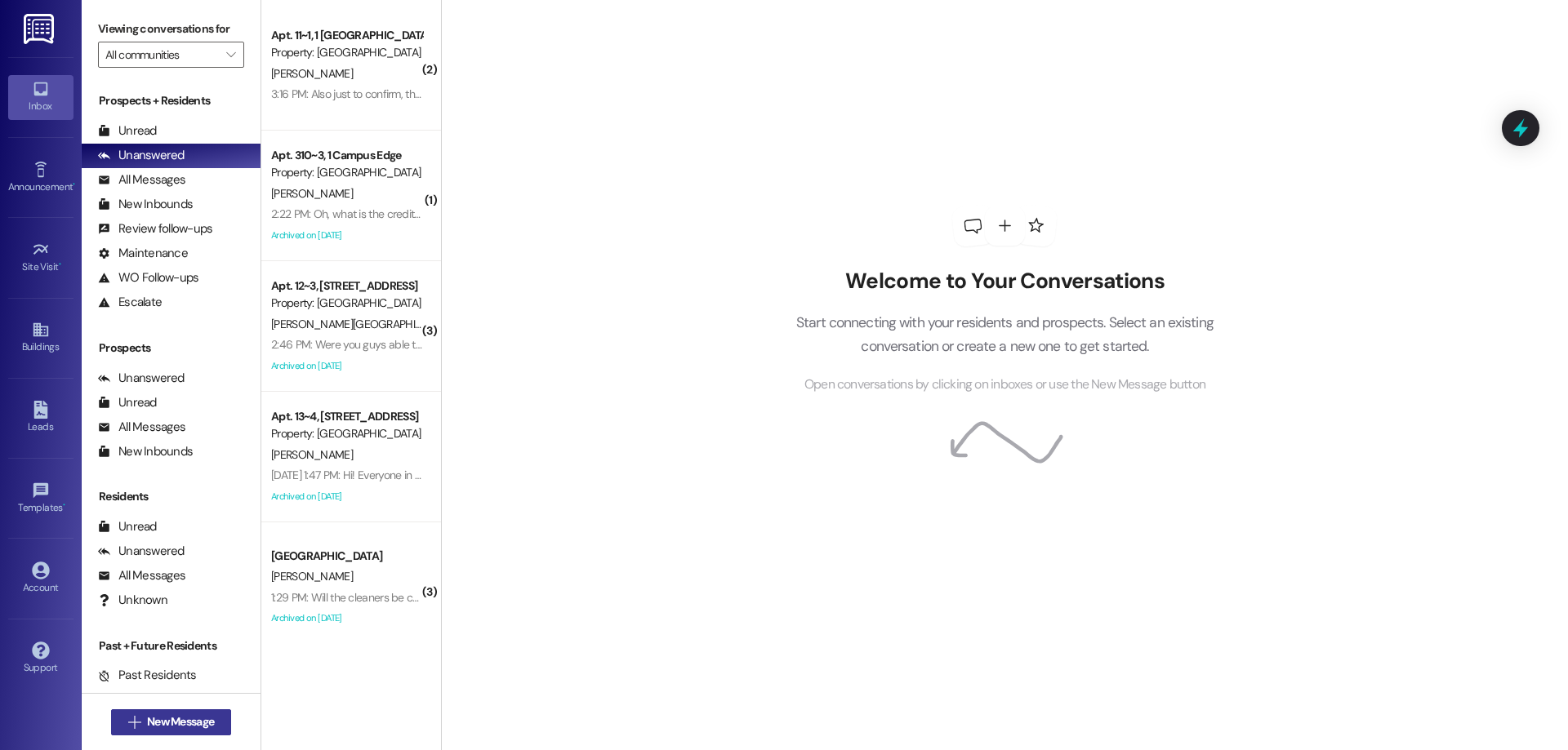
click at [152, 716] on span "New Message" at bounding box center [181, 722] width 67 height 17
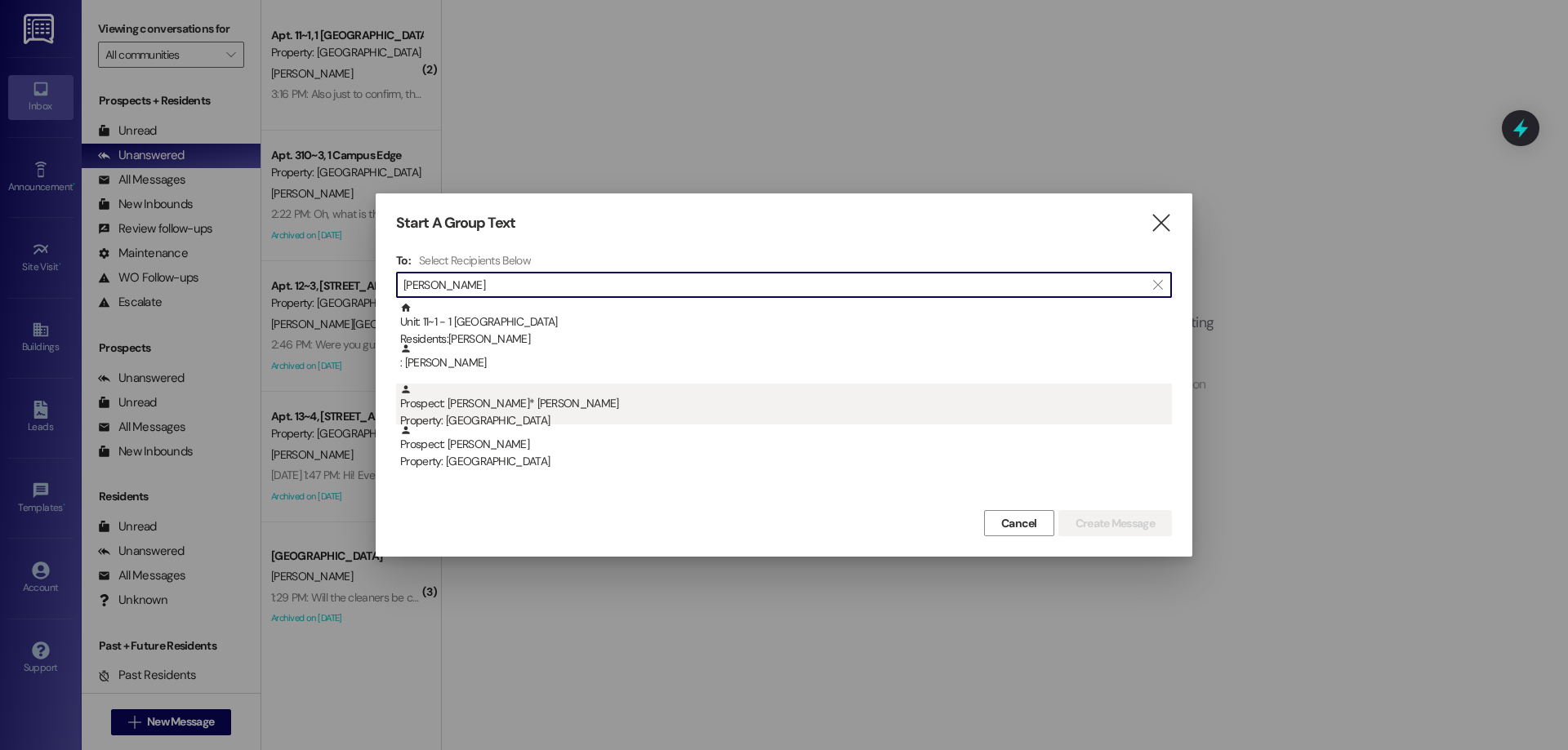
type input "[PERSON_NAME]"
click at [536, 416] on div "Property: [GEOGRAPHIC_DATA]" at bounding box center [786, 421] width 772 height 17
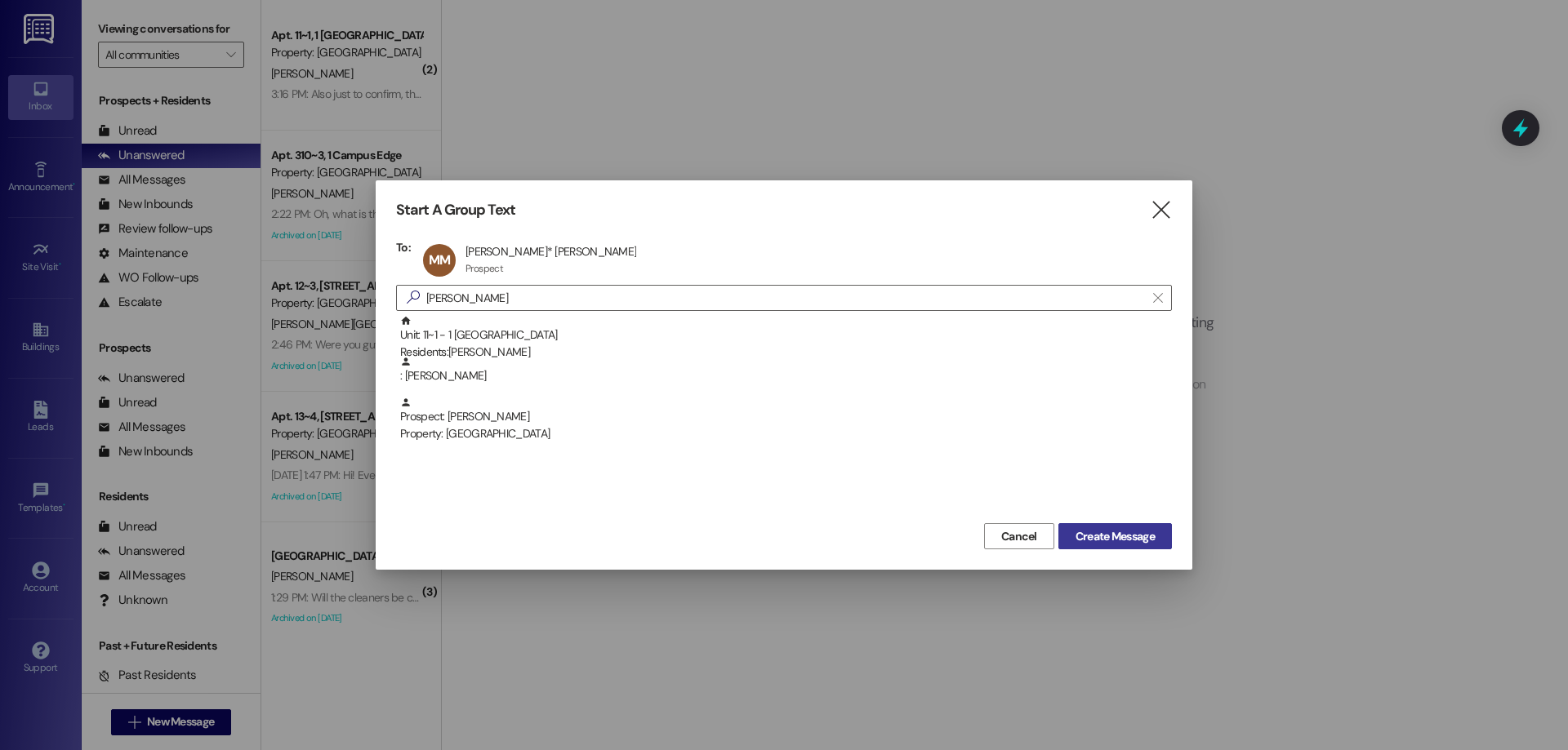
click at [1128, 531] on span "Create Message" at bounding box center [1114, 537] width 80 height 17
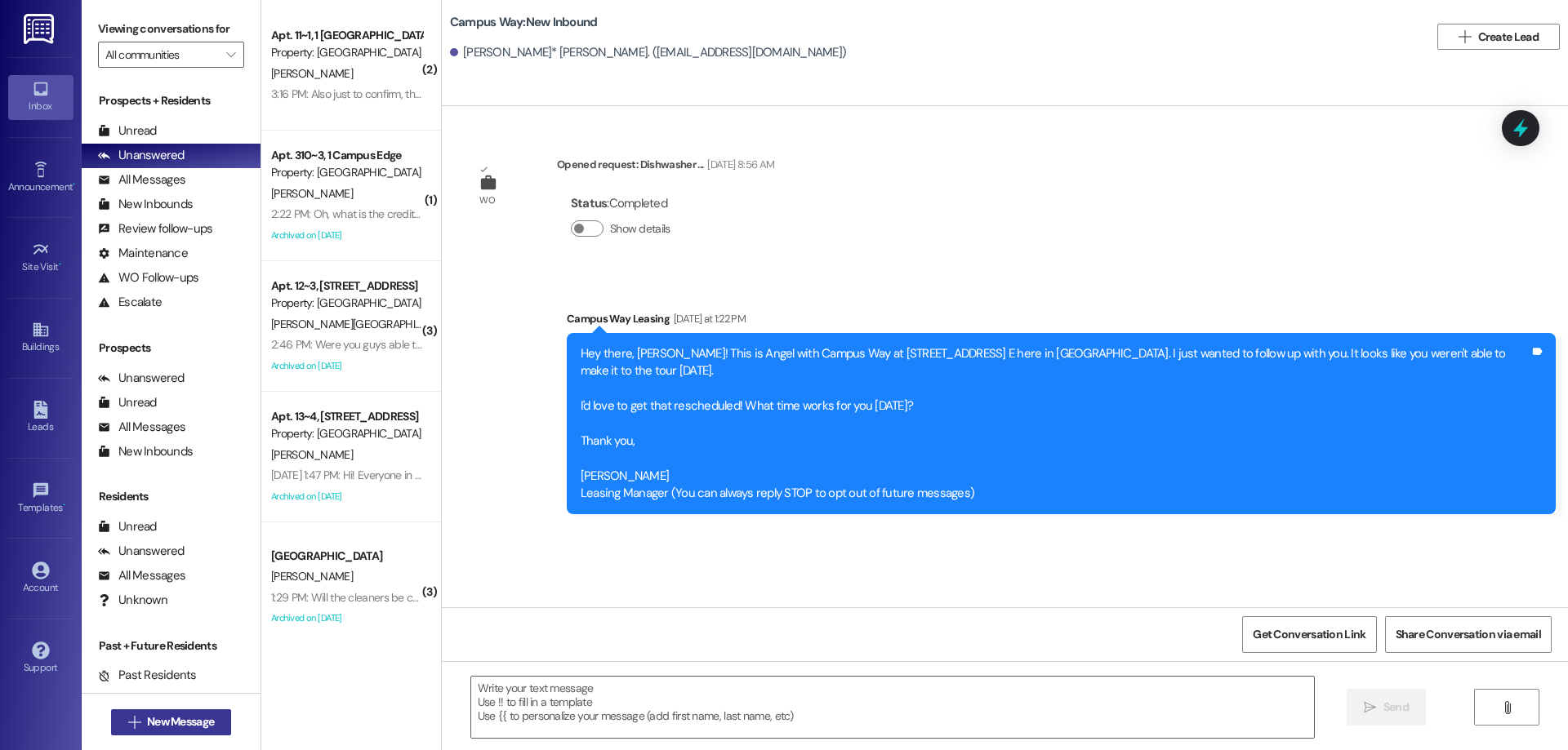
click at [212, 725] on span "New Message" at bounding box center [181, 722] width 74 height 17
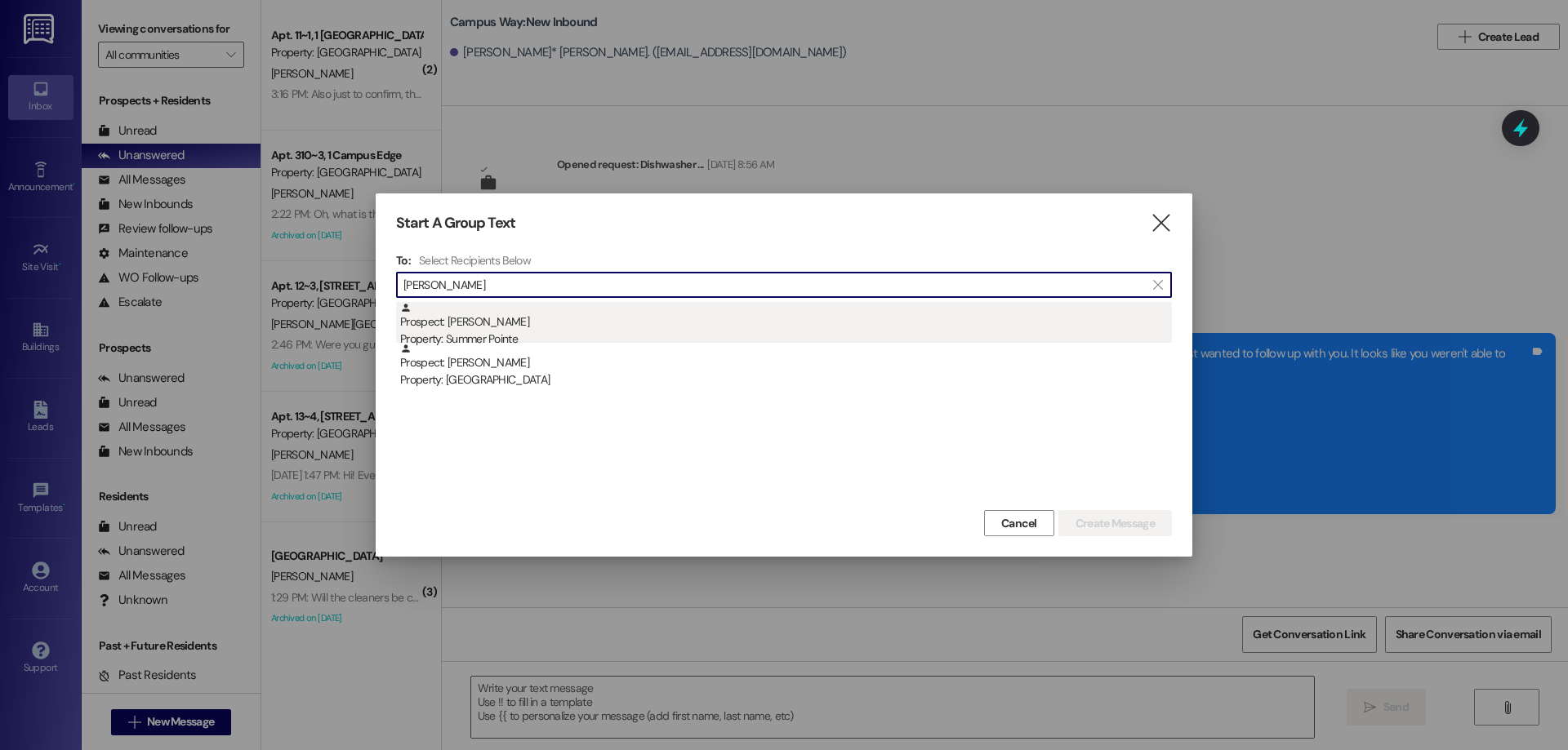
type input "[PERSON_NAME]"
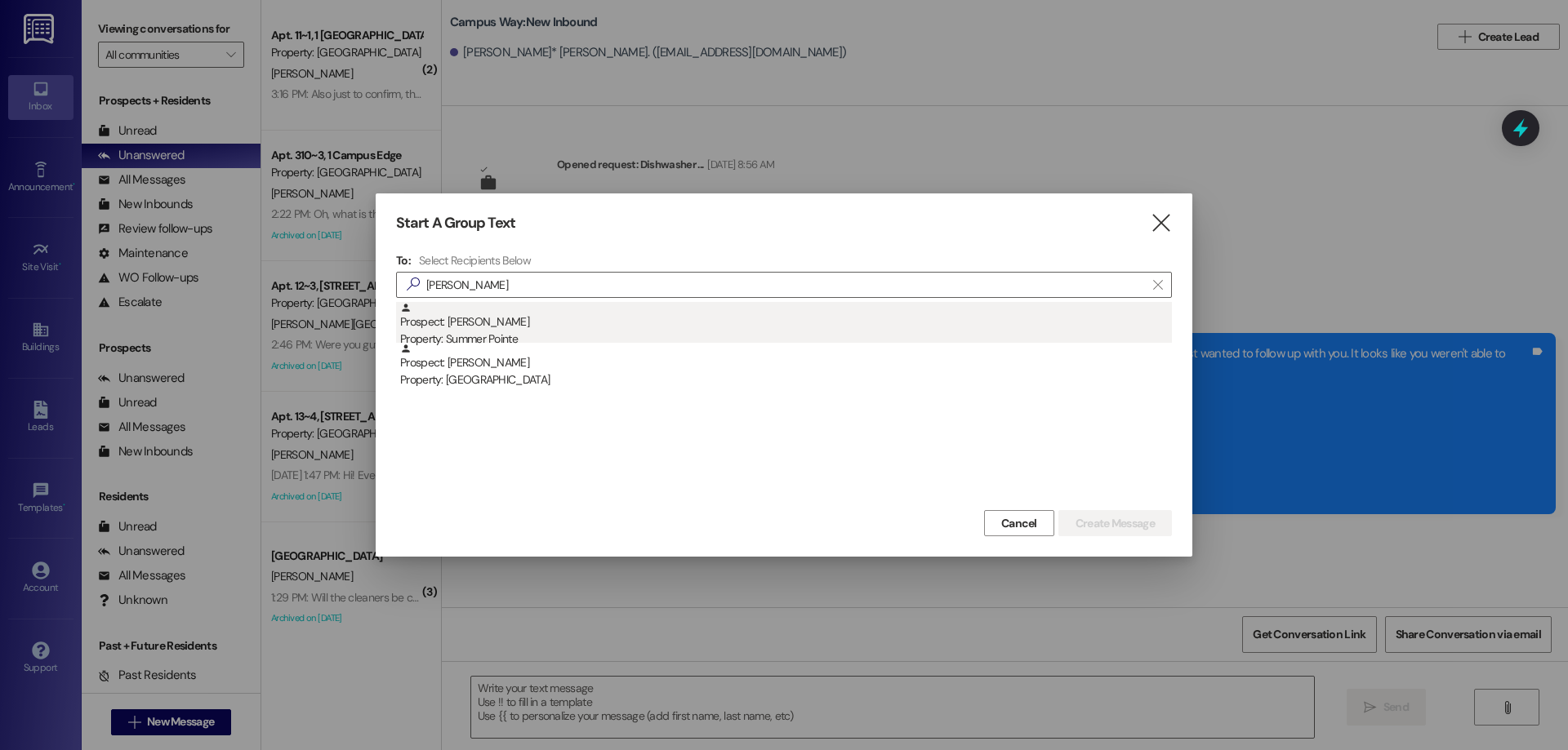
click at [565, 319] on div "Prospect: [PERSON_NAME] Property: Summer Pointe" at bounding box center [786, 325] width 772 height 47
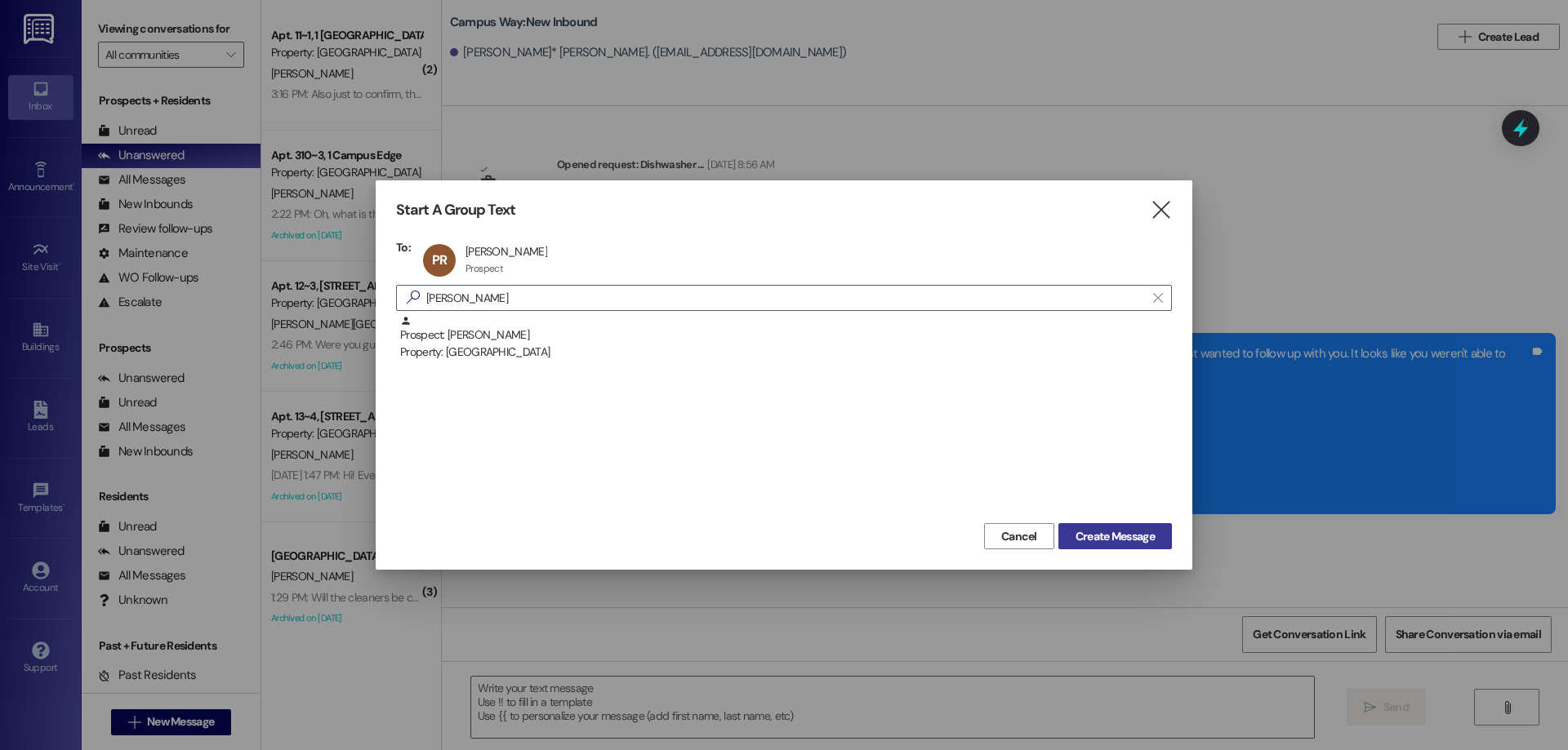
click at [1082, 525] on button "Create Message" at bounding box center [1114, 536] width 113 height 26
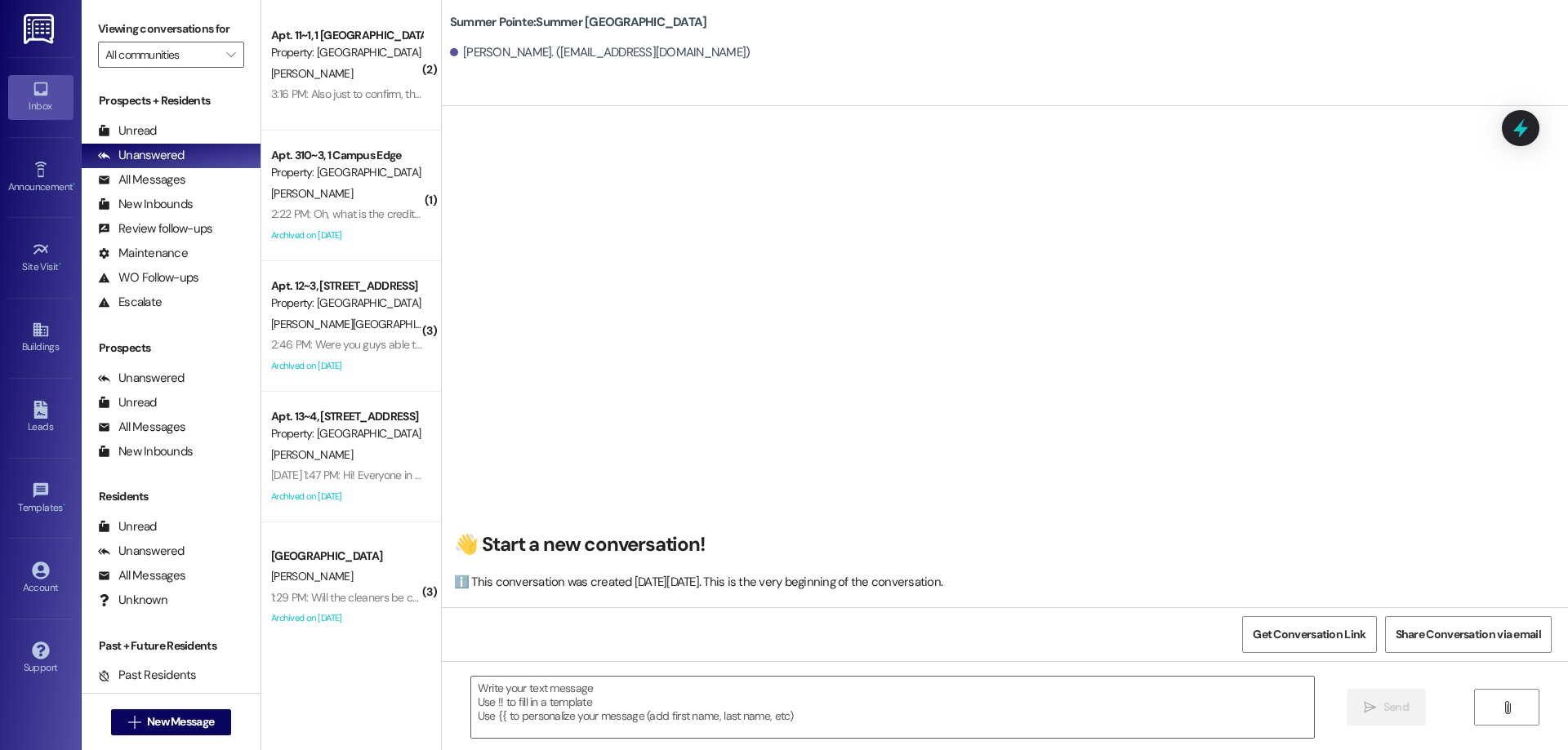
scroll to position [1, 0]
click at [126, 706] on div " New Message" at bounding box center [171, 723] width 121 height 41
click at [128, 719] on icon "" at bounding box center [134, 722] width 12 height 13
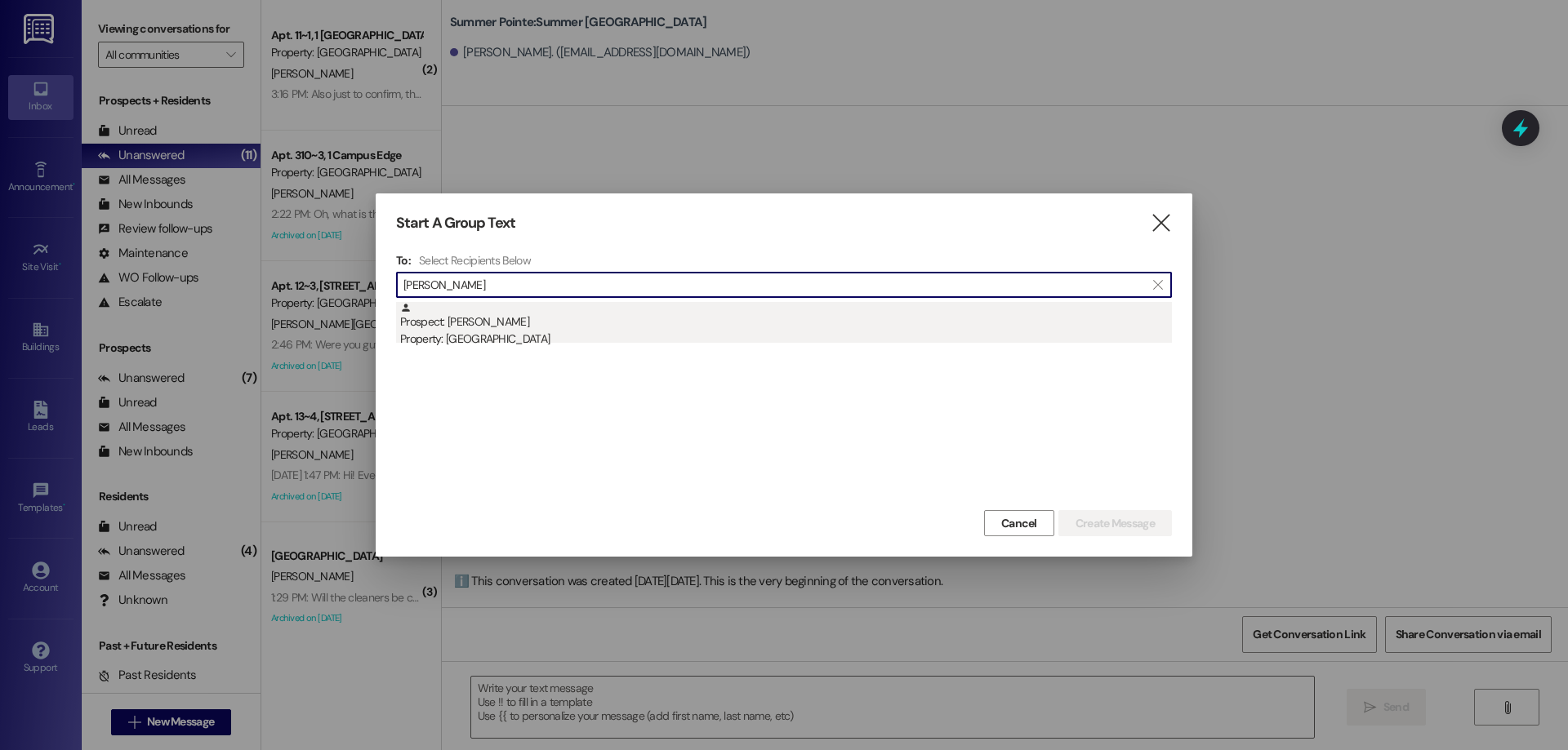
type input "[PERSON_NAME]"
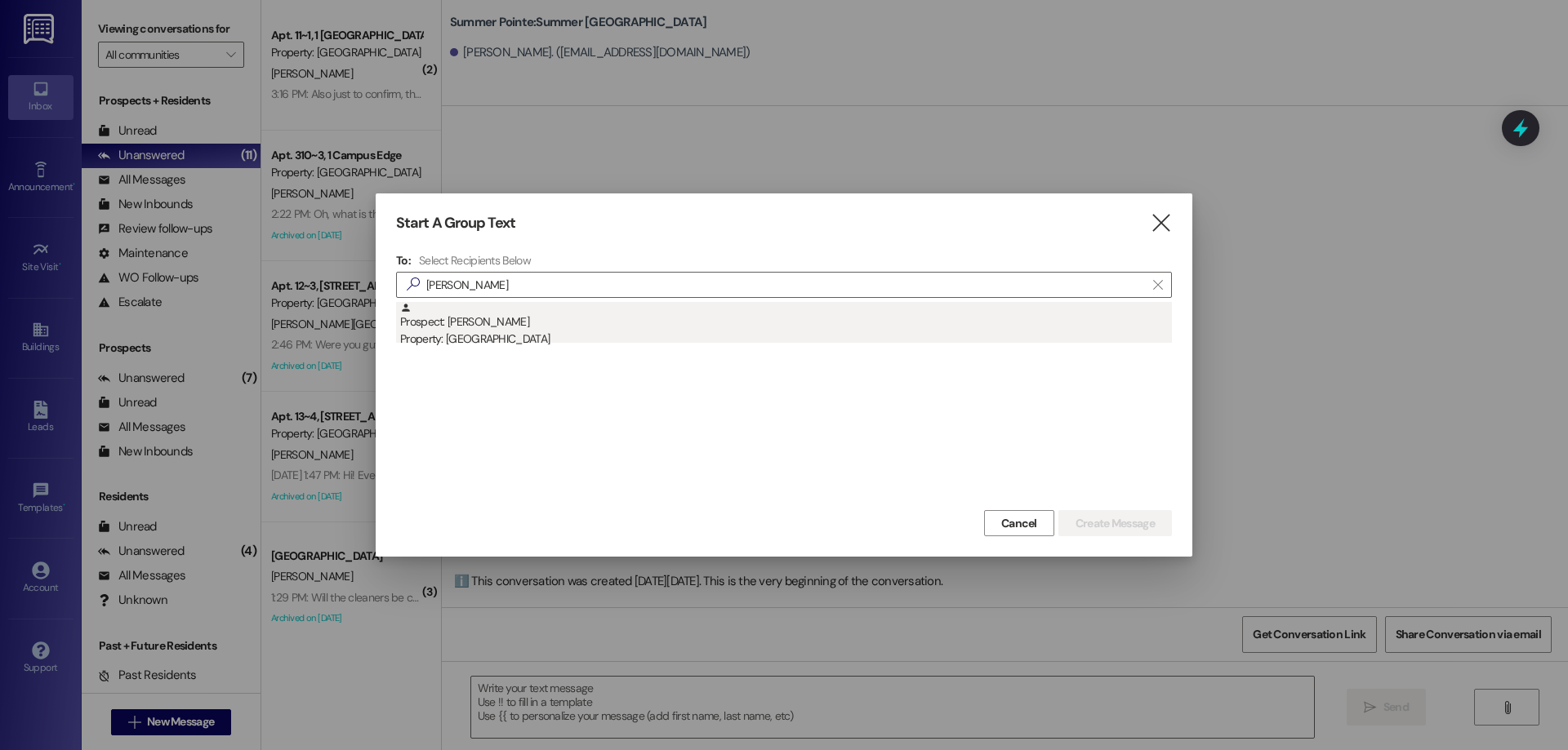
click at [709, 324] on div "Prospect: [PERSON_NAME] Property: Campus Edge" at bounding box center [786, 325] width 772 height 47
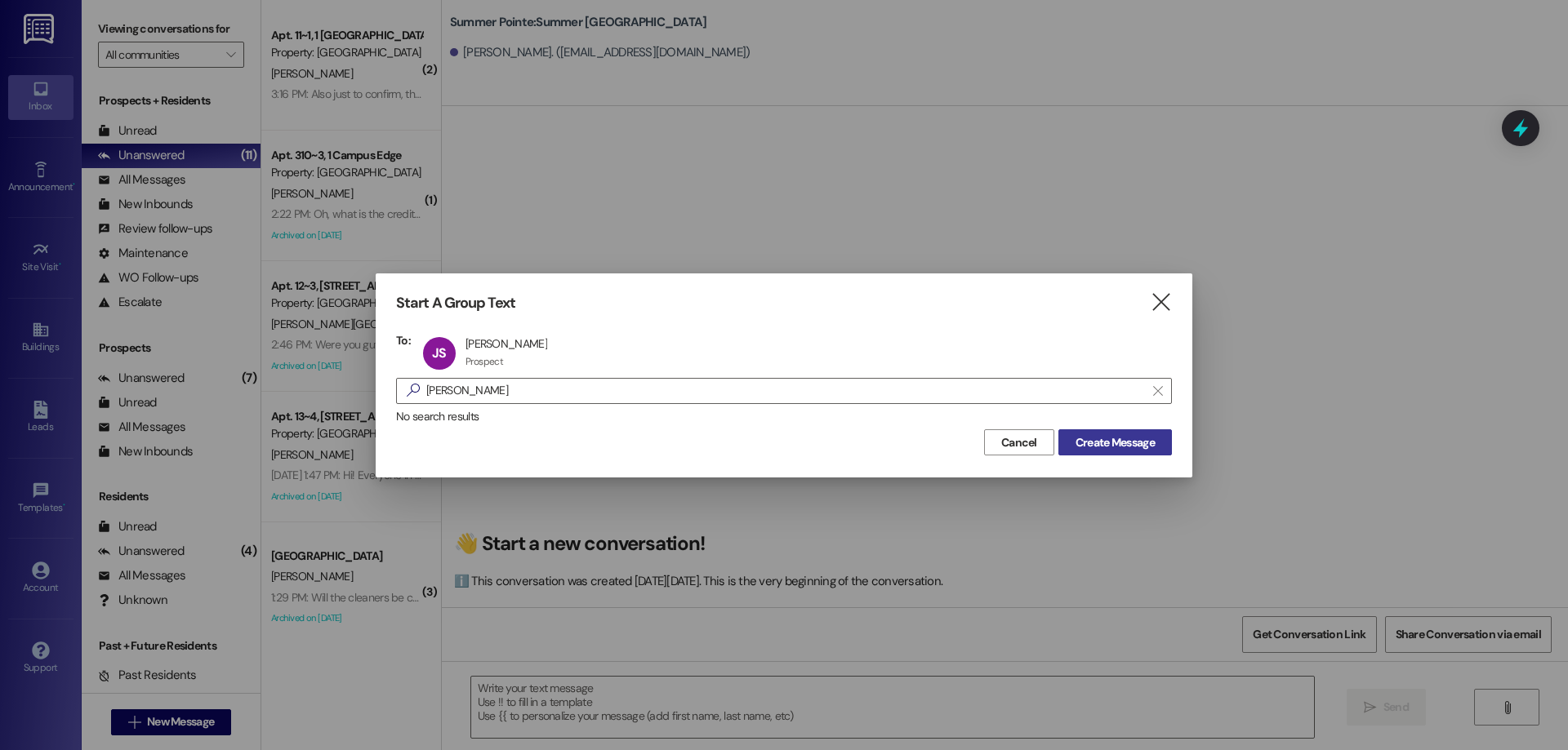
click at [1081, 435] on span "Create Message" at bounding box center [1114, 442] width 80 height 17
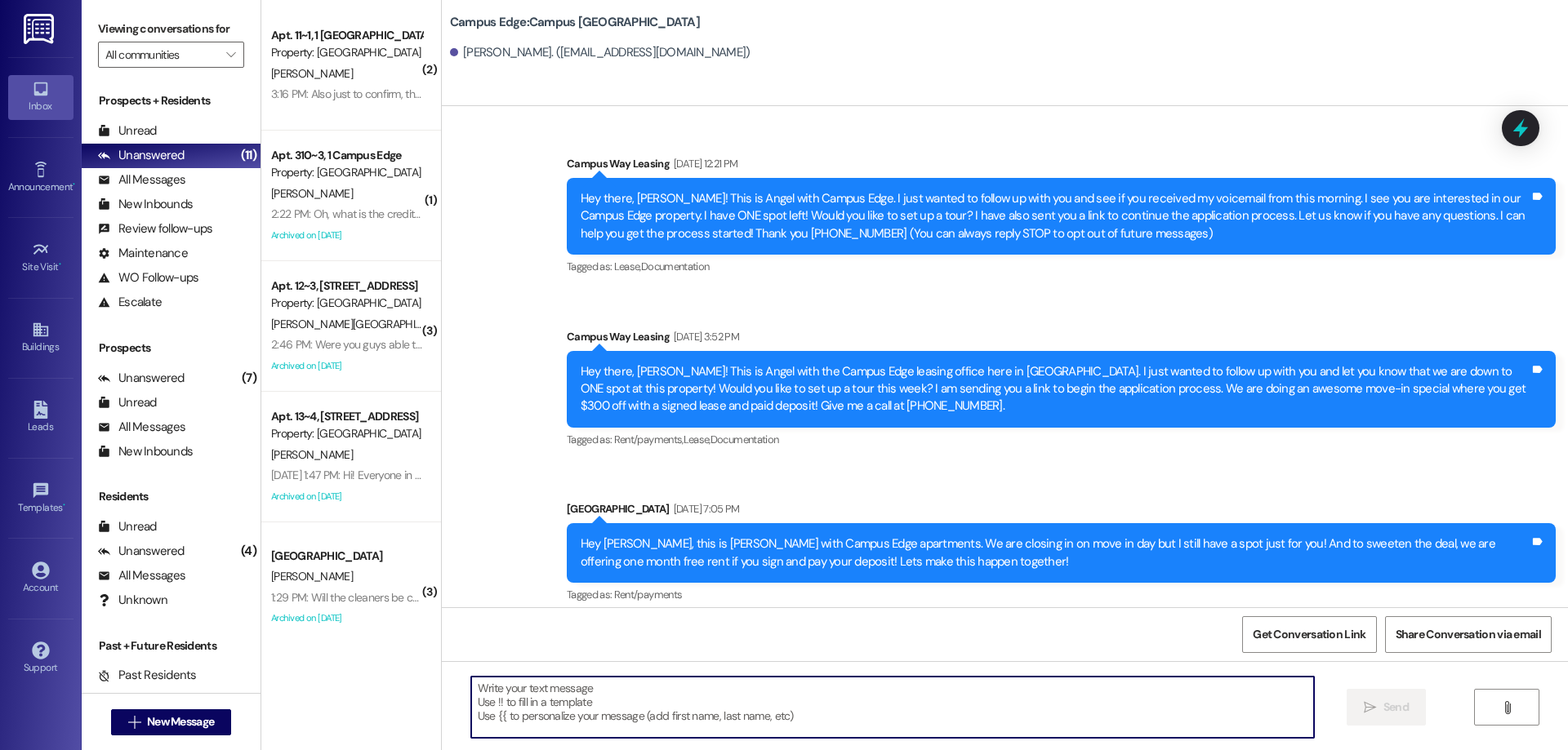
drag, startPoint x: 774, startPoint y: 694, endPoint x: 758, endPoint y: 729, distance: 38.5
click at [757, 728] on textarea at bounding box center [893, 706] width 843 height 61
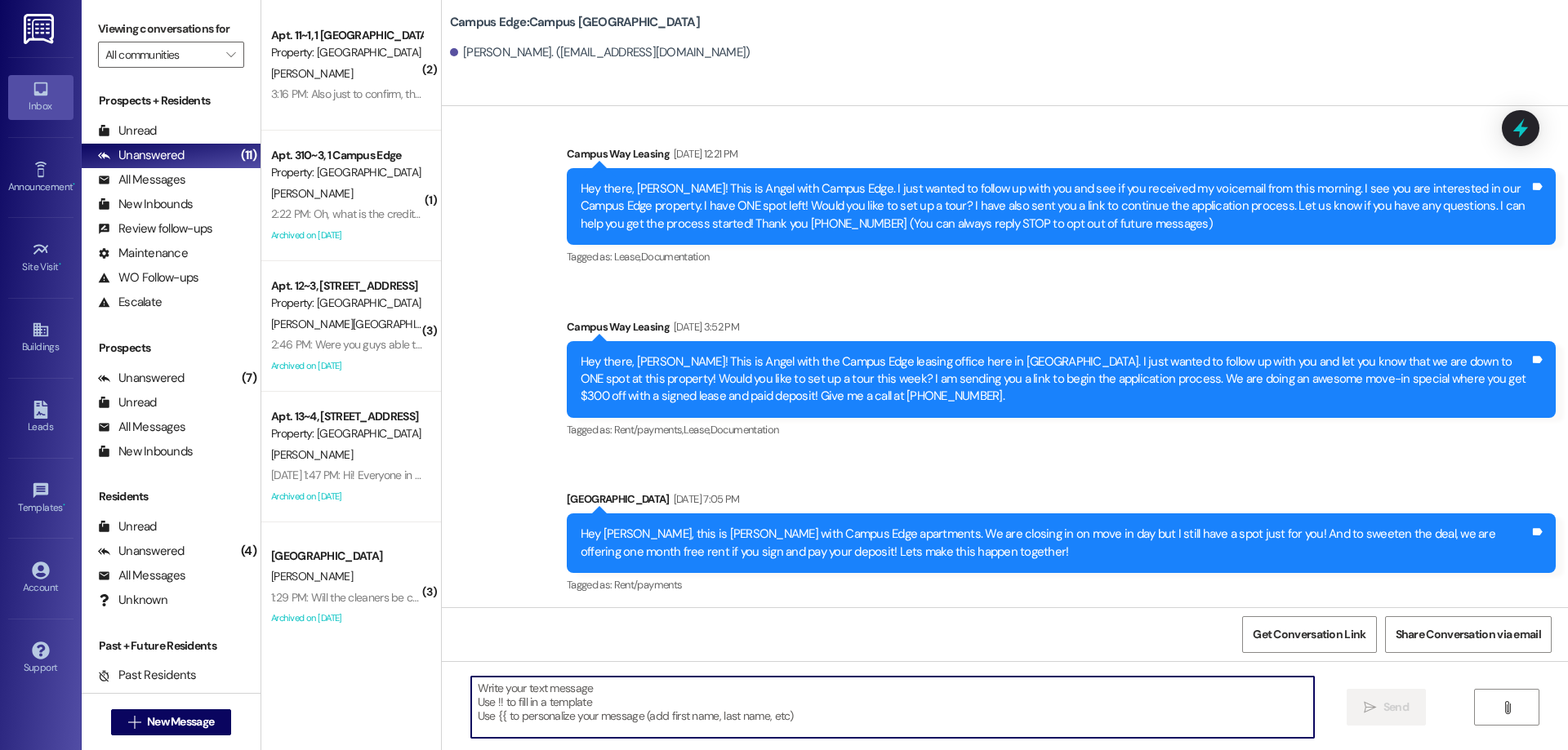
scroll to position [13, 0]
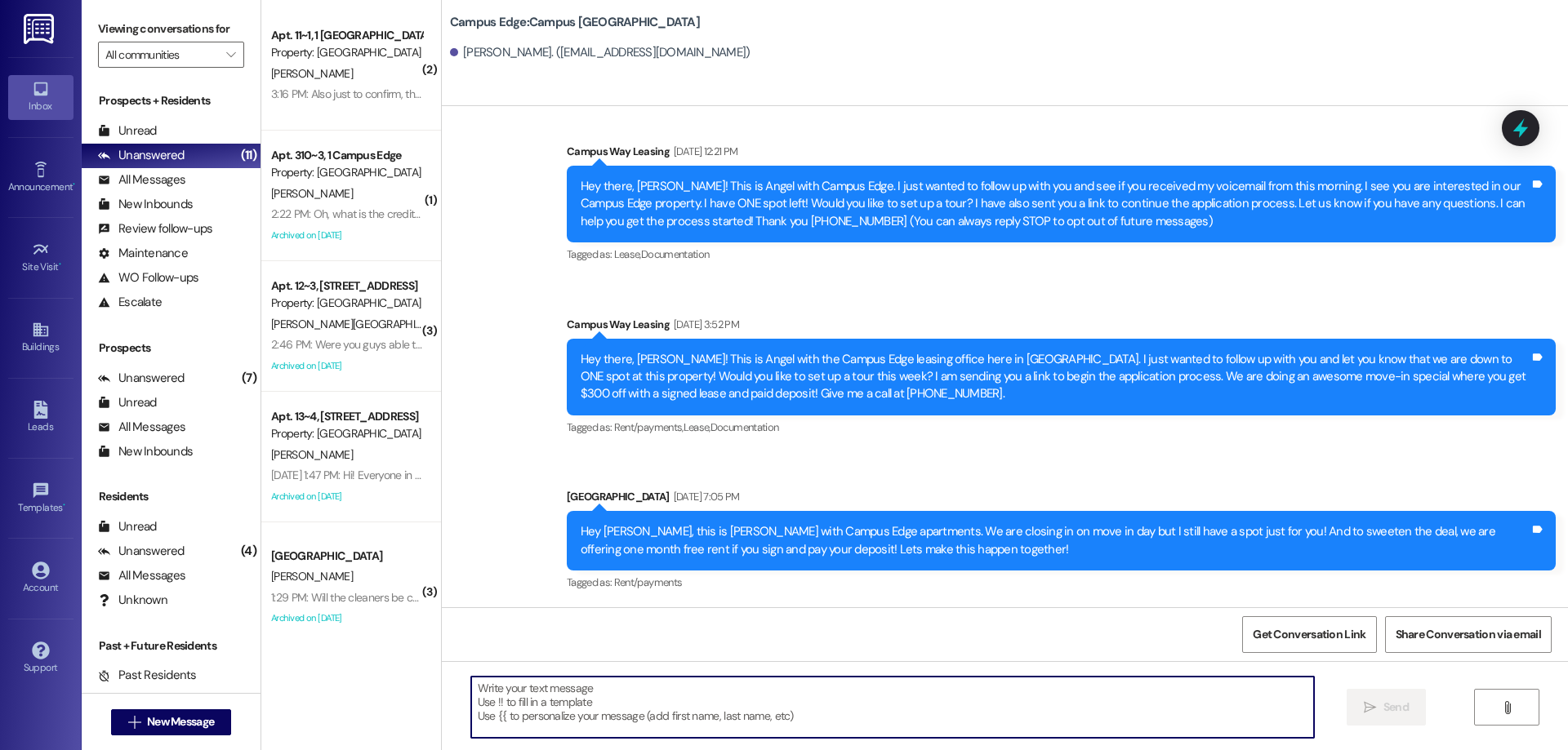
click at [563, 685] on textarea at bounding box center [893, 706] width 843 height 61
paste textarea "Hi {{first_name}}! This is [PERSON_NAME] from {{property}} Are you still lookin…"
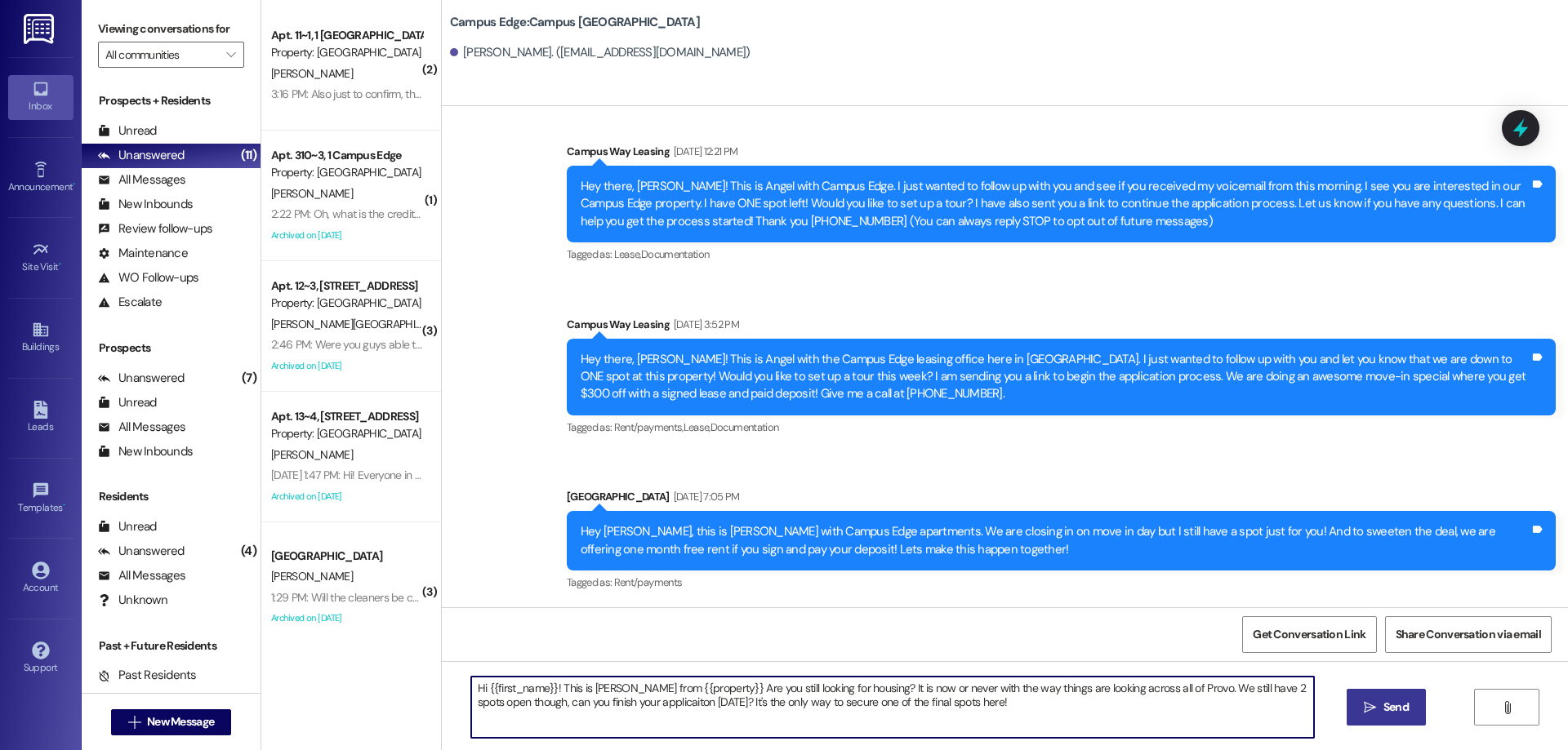
type textarea "Hi {{first_name}}! This is [PERSON_NAME] from {{property}} Are you still lookin…"
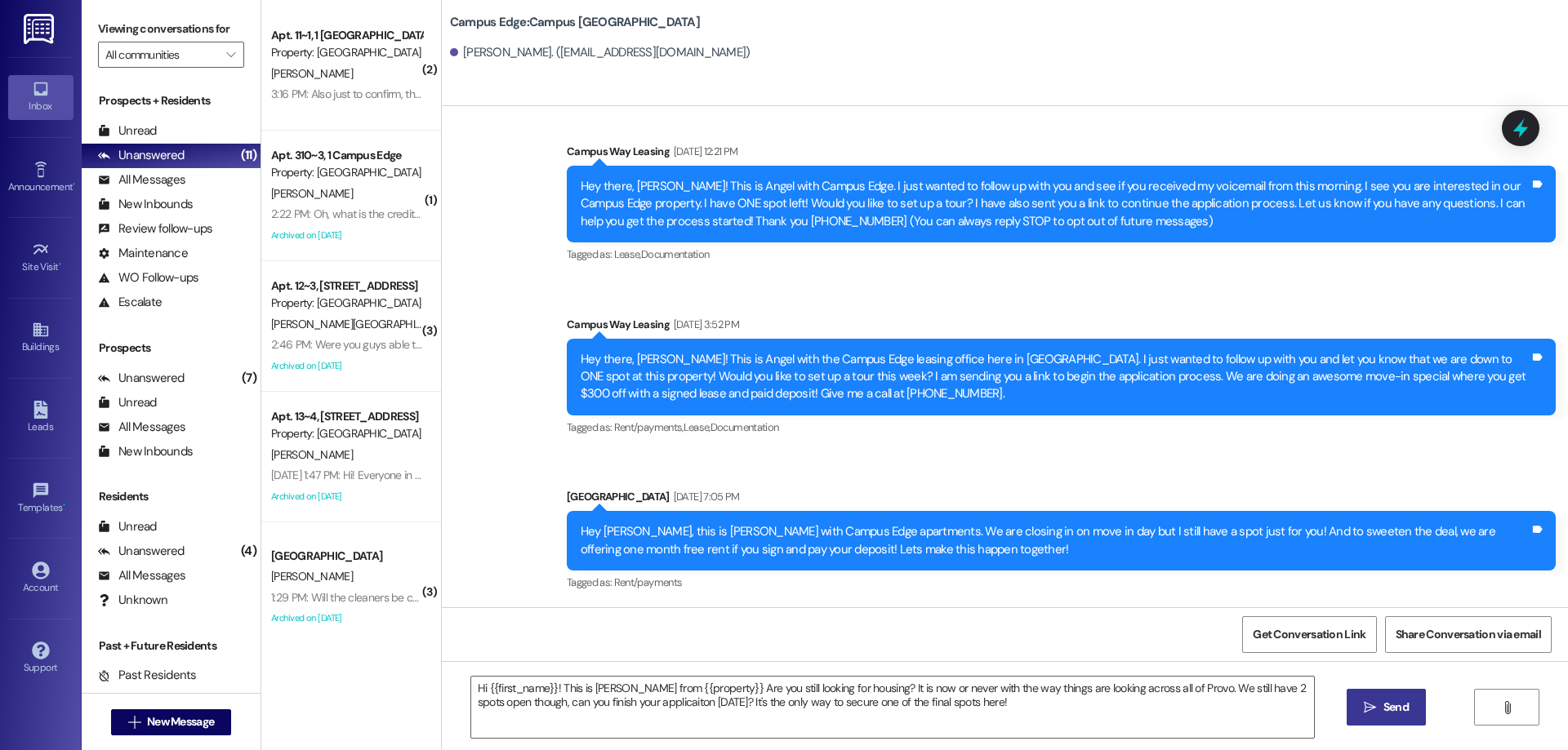
click at [1375, 712] on span " Send" at bounding box center [1386, 707] width 51 height 17
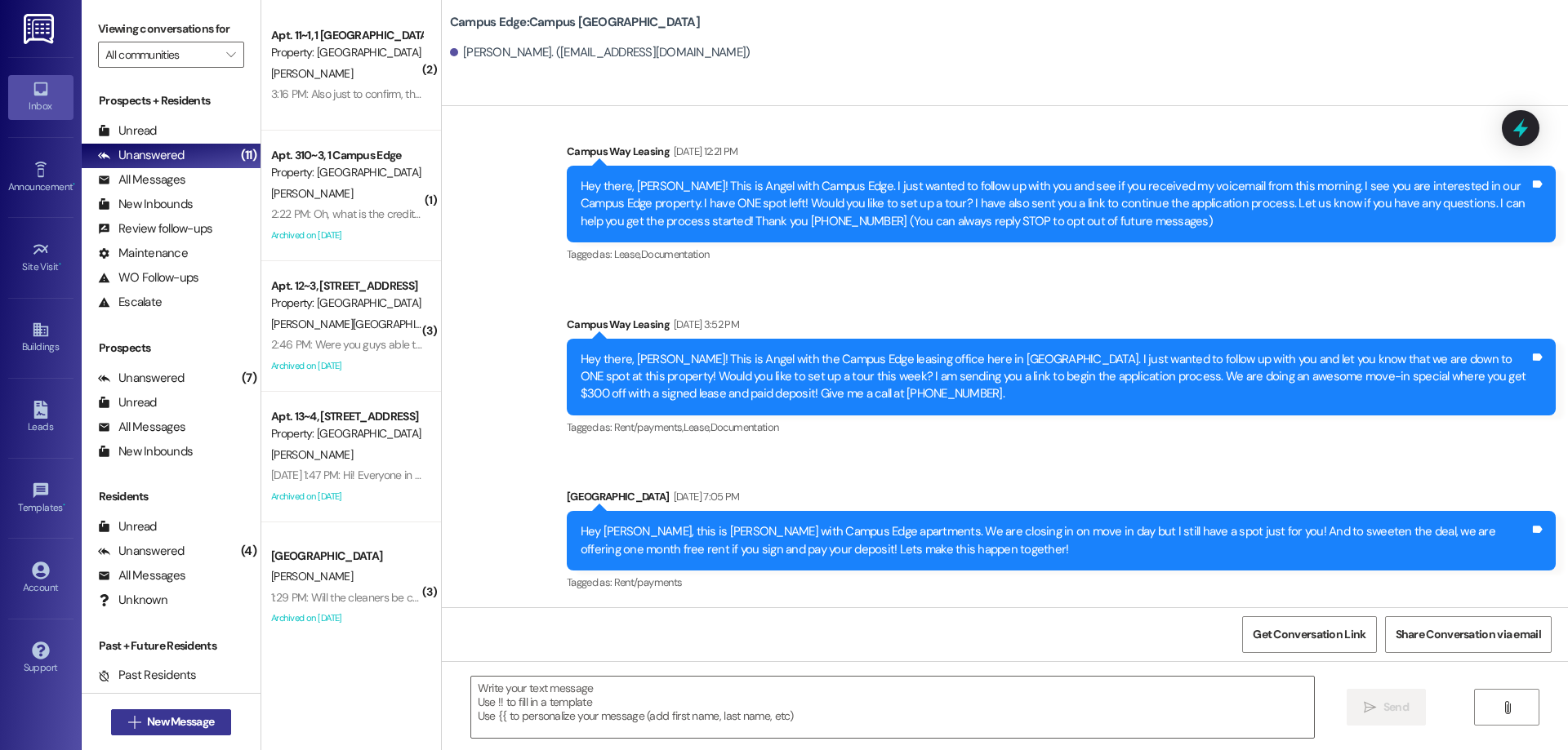
click at [171, 719] on span "New Message" at bounding box center [181, 722] width 67 height 17
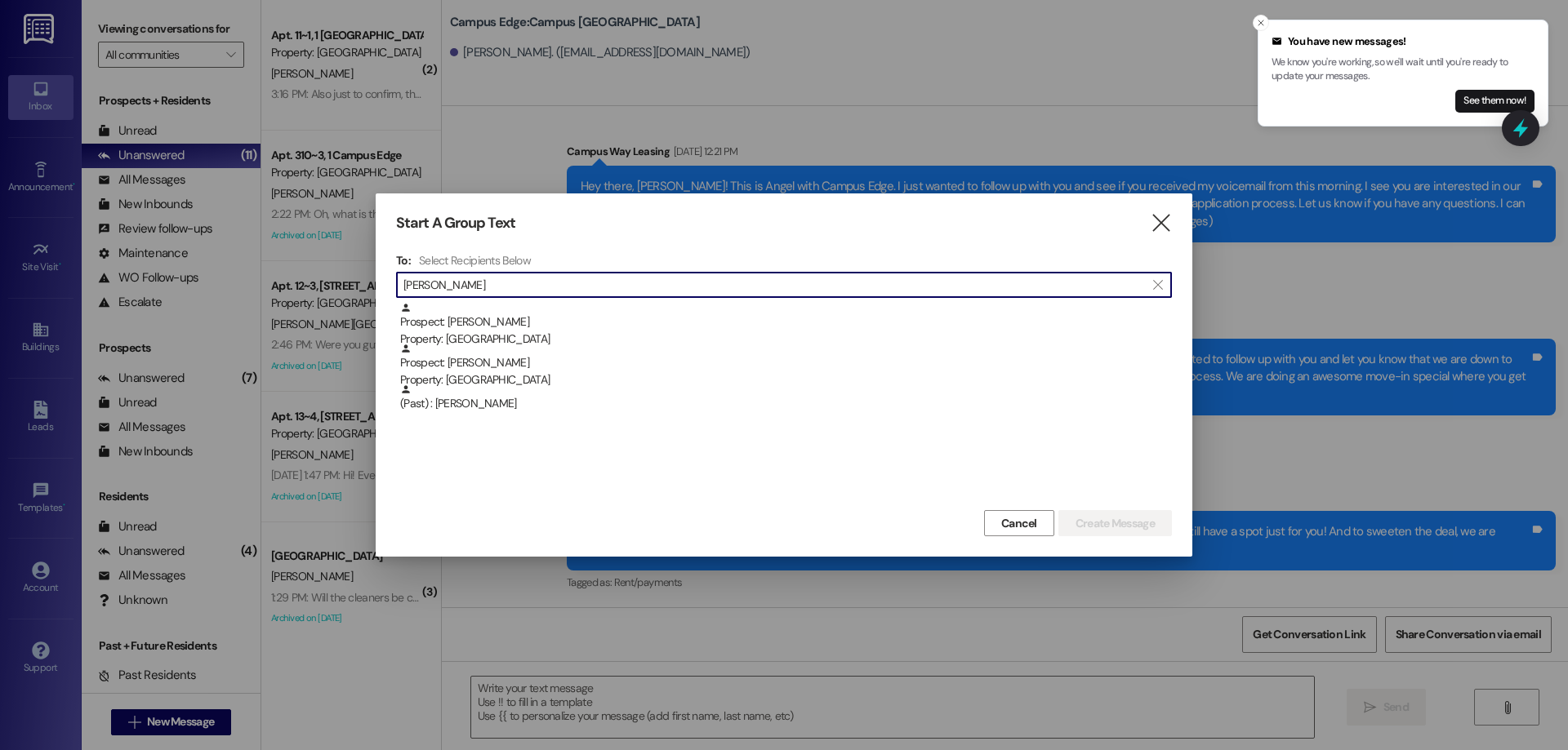
type input "[PERSON_NAME]"
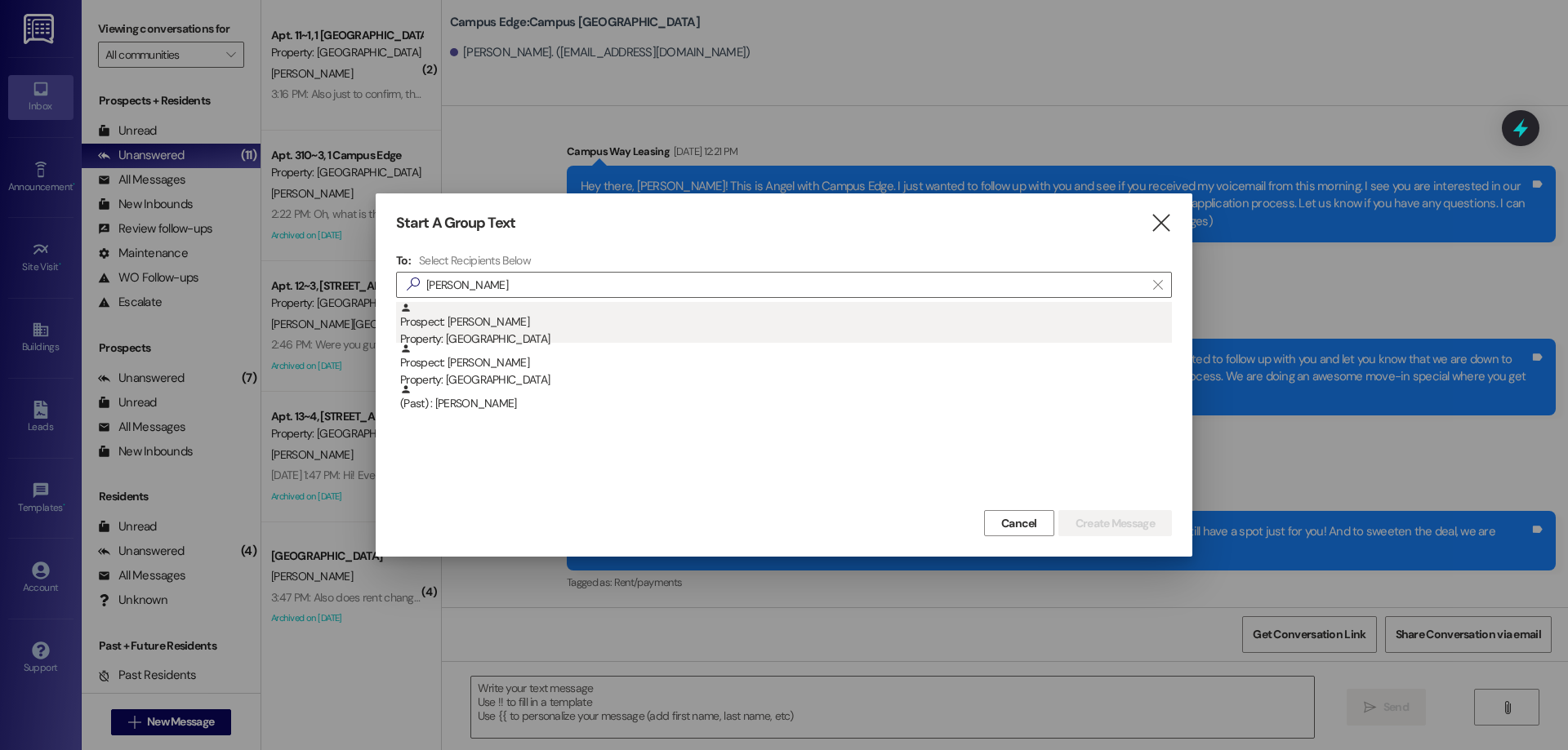
click at [471, 310] on div "Prospect: [PERSON_NAME] Property: Campus Edge" at bounding box center [786, 325] width 772 height 47
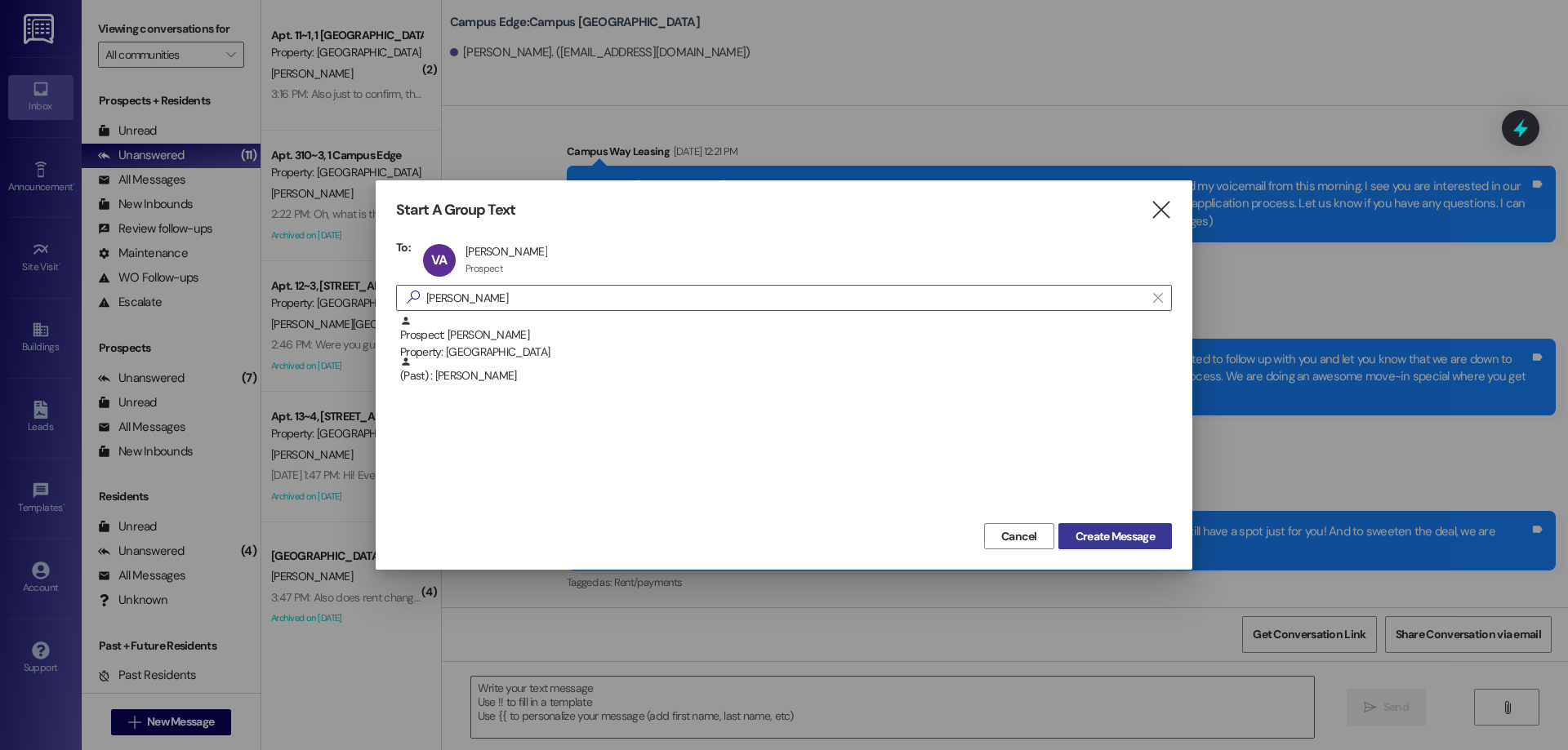
click at [1139, 540] on span "Create Message" at bounding box center [1114, 537] width 80 height 17
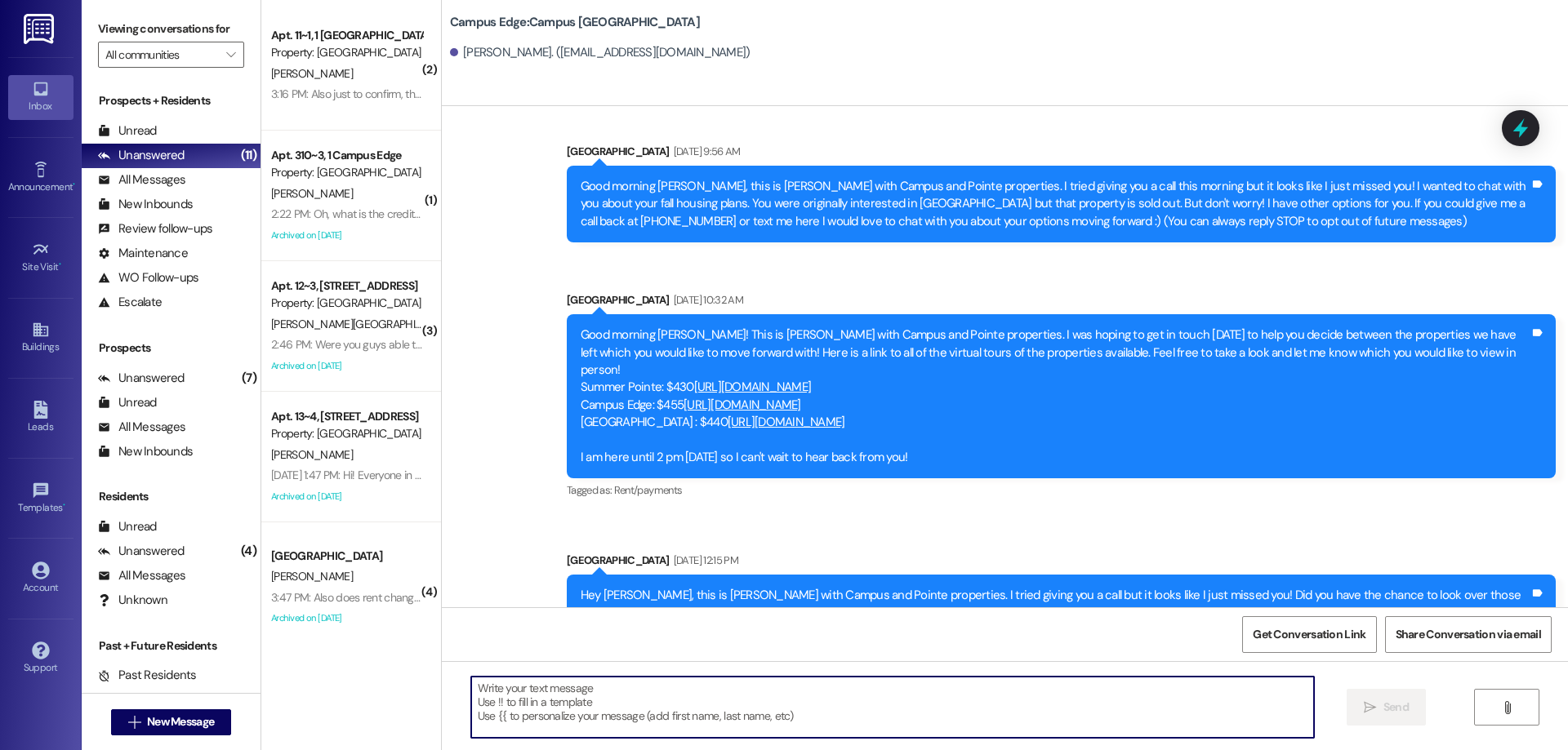
click at [728, 704] on textarea at bounding box center [893, 706] width 843 height 61
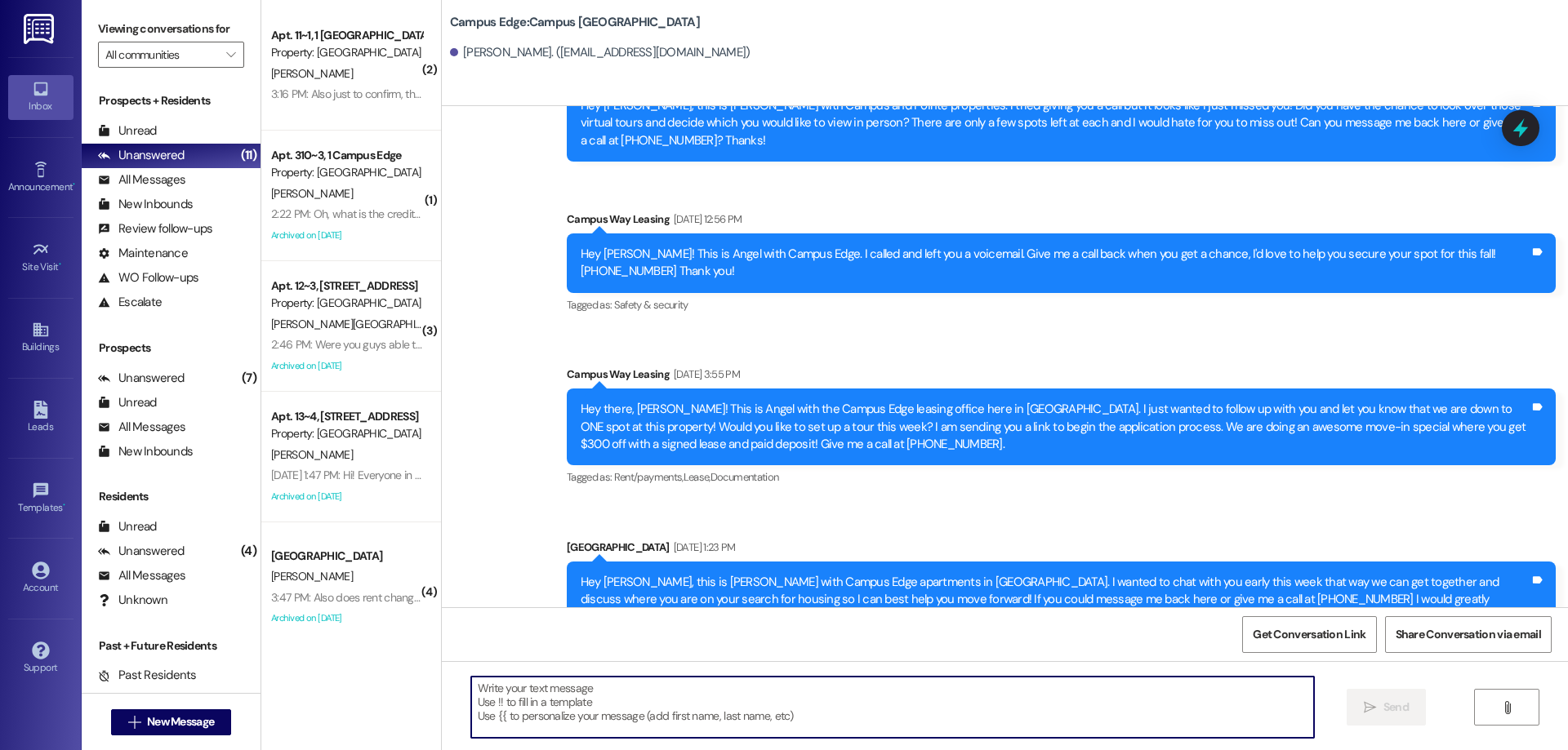
scroll to position [512, 0]
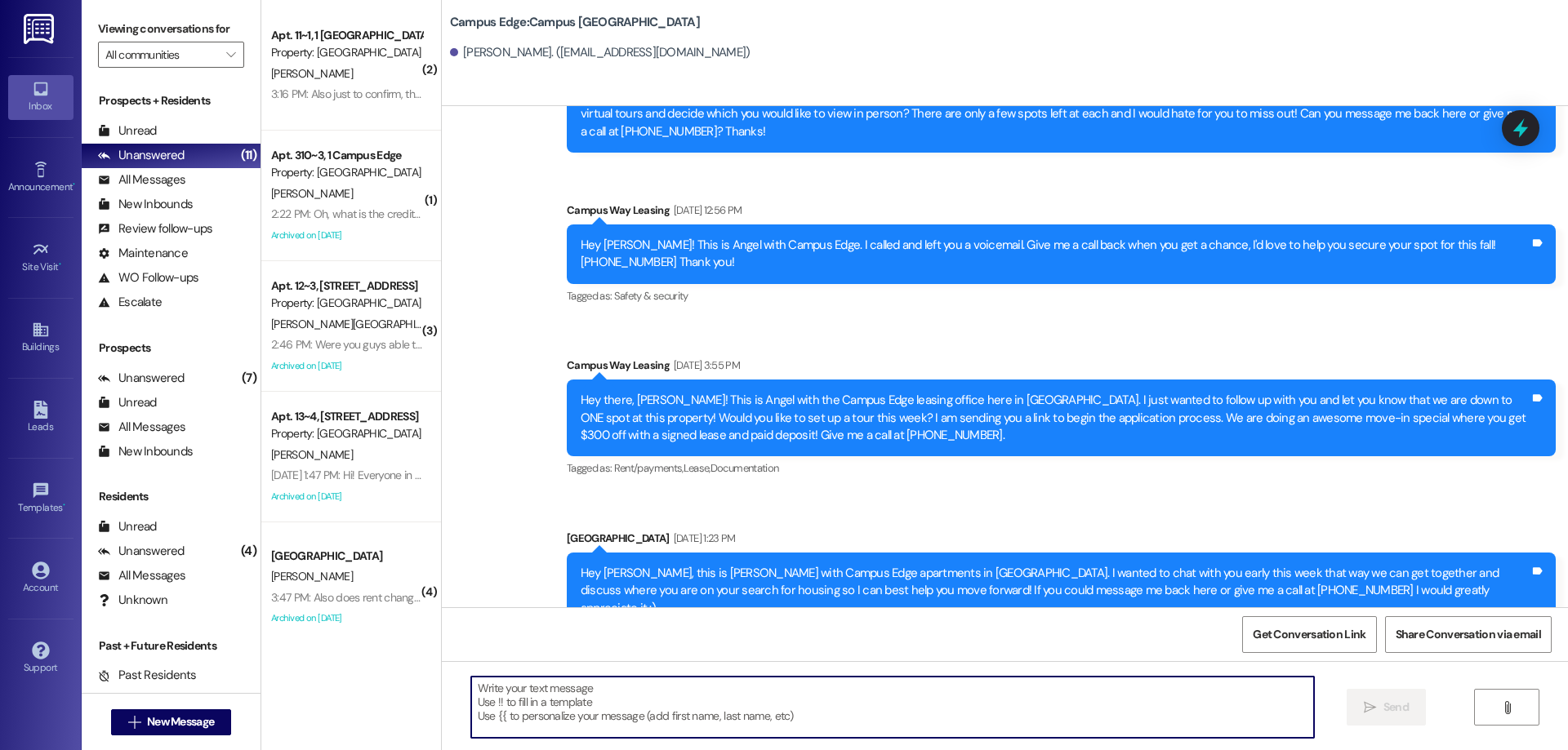
click at [535, 685] on textarea at bounding box center [893, 706] width 843 height 61
paste textarea "Hi {{first_name}}! This is [PERSON_NAME] from {{property}} Are you still lookin…"
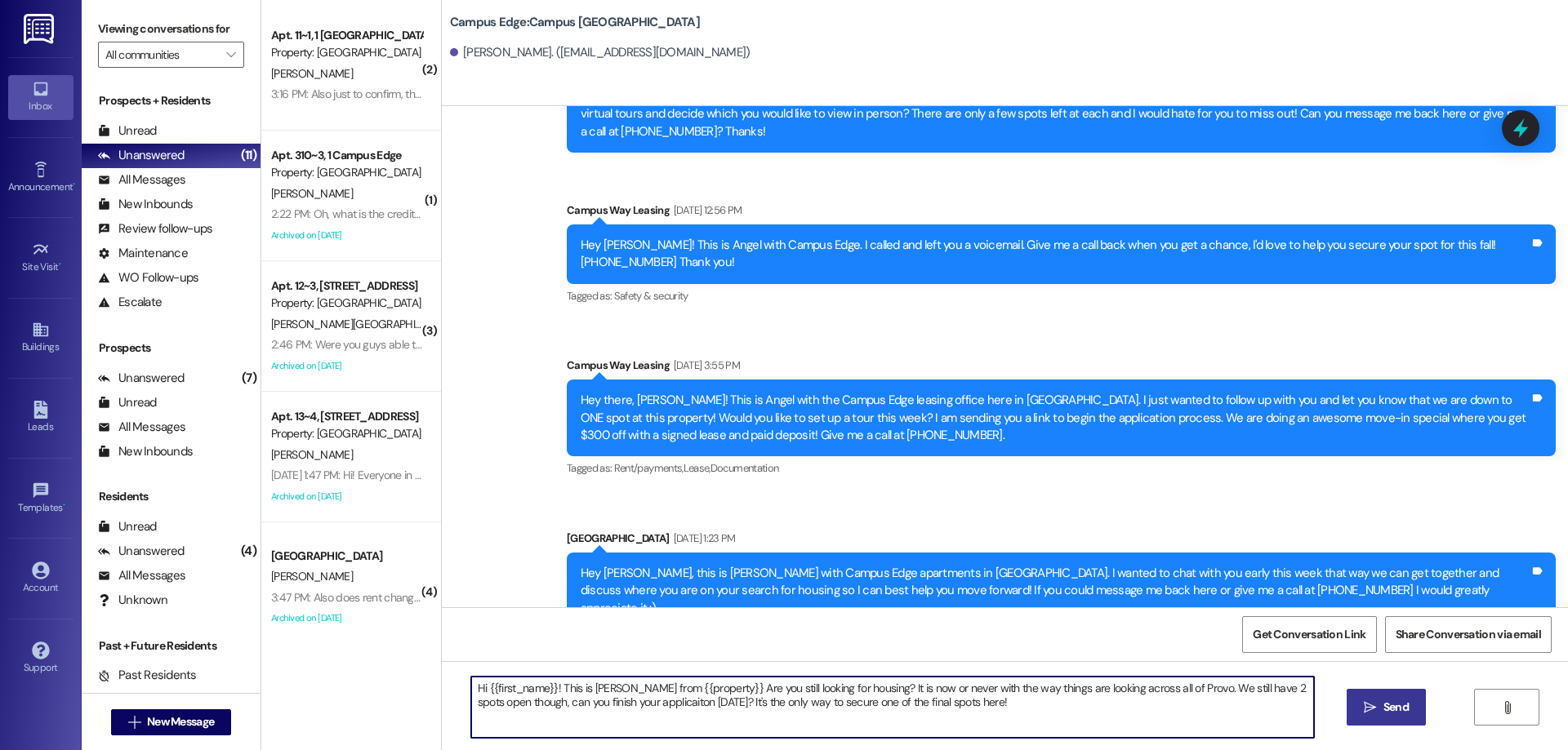
type textarea "Hi {{first_name}}! This is [PERSON_NAME] from {{property}} Are you still lookin…"
click at [1401, 702] on span "Send" at bounding box center [1395, 707] width 25 height 17
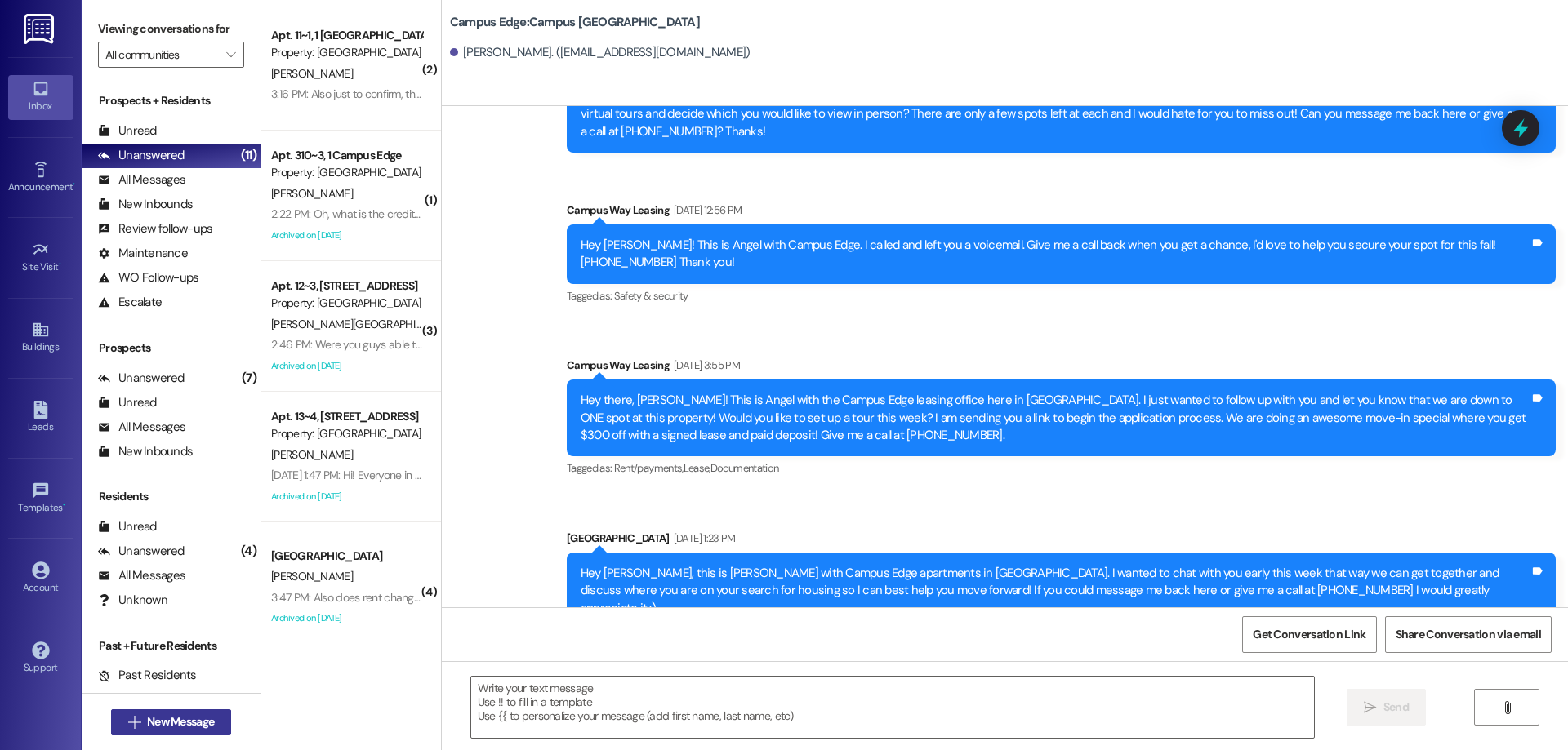
click at [125, 718] on span " New Message" at bounding box center [171, 722] width 93 height 17
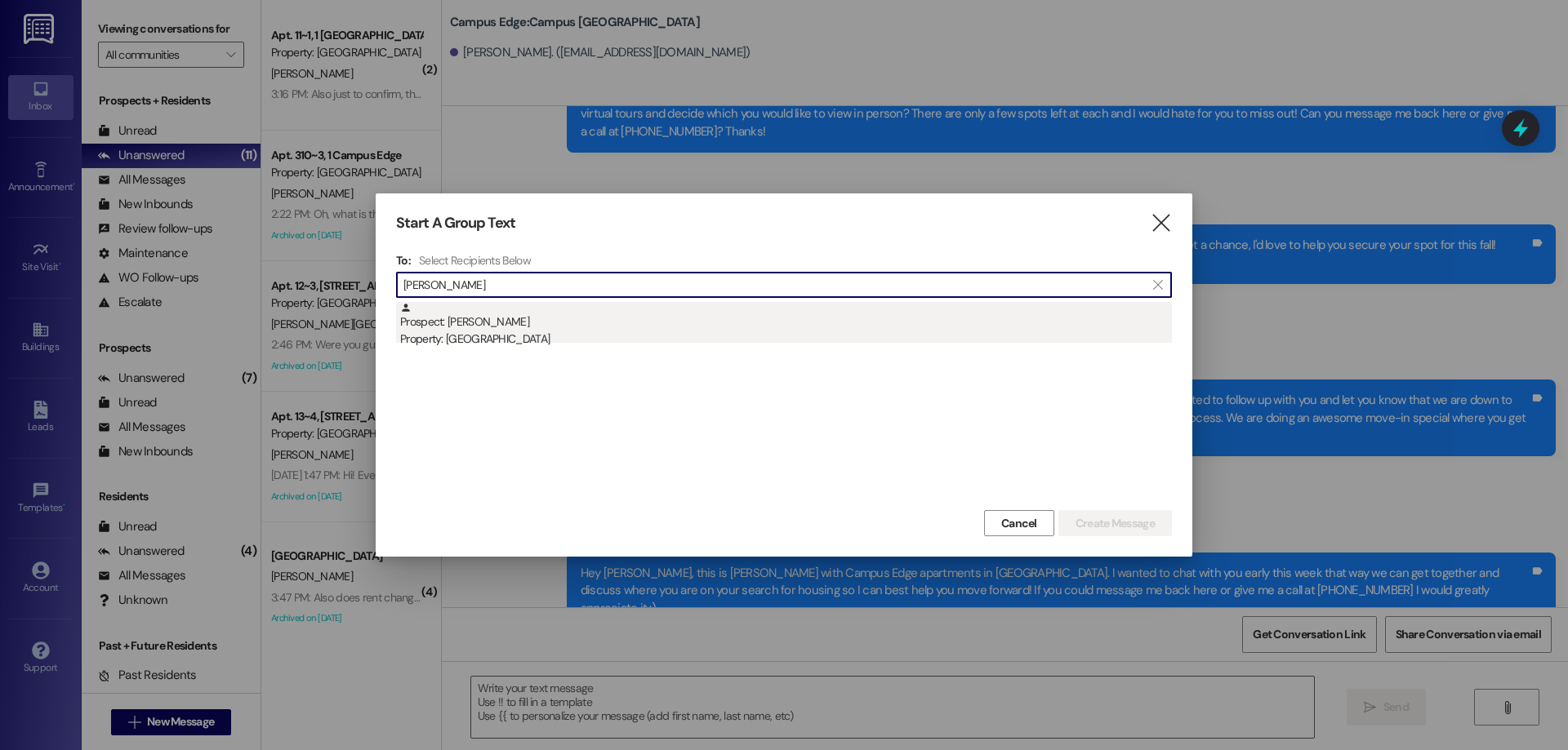
type input "[PERSON_NAME]"
click at [839, 306] on div "Prospect: [PERSON_NAME] Property: Campus Edge" at bounding box center [786, 325] width 772 height 47
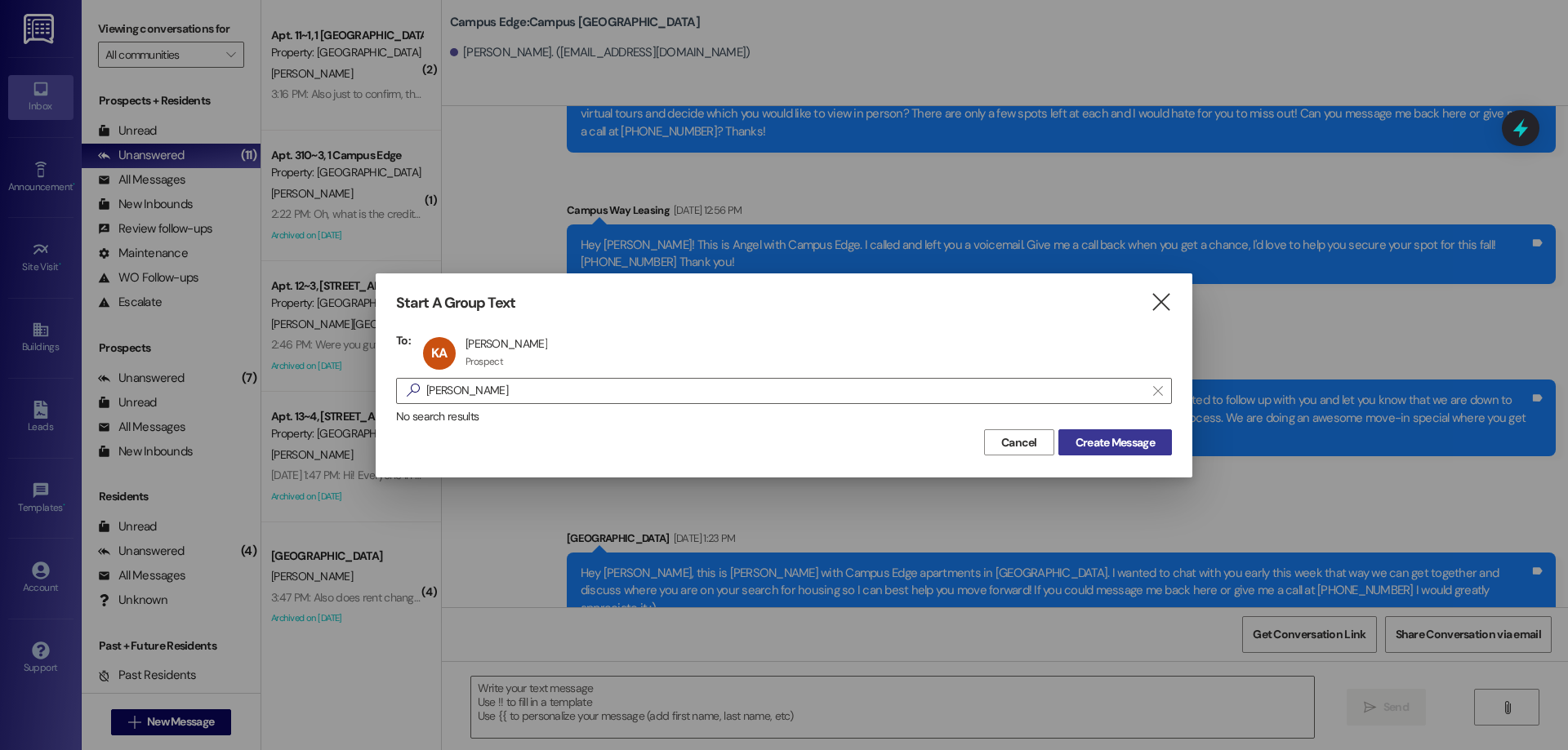
click at [1100, 439] on span "Create Message" at bounding box center [1114, 442] width 80 height 17
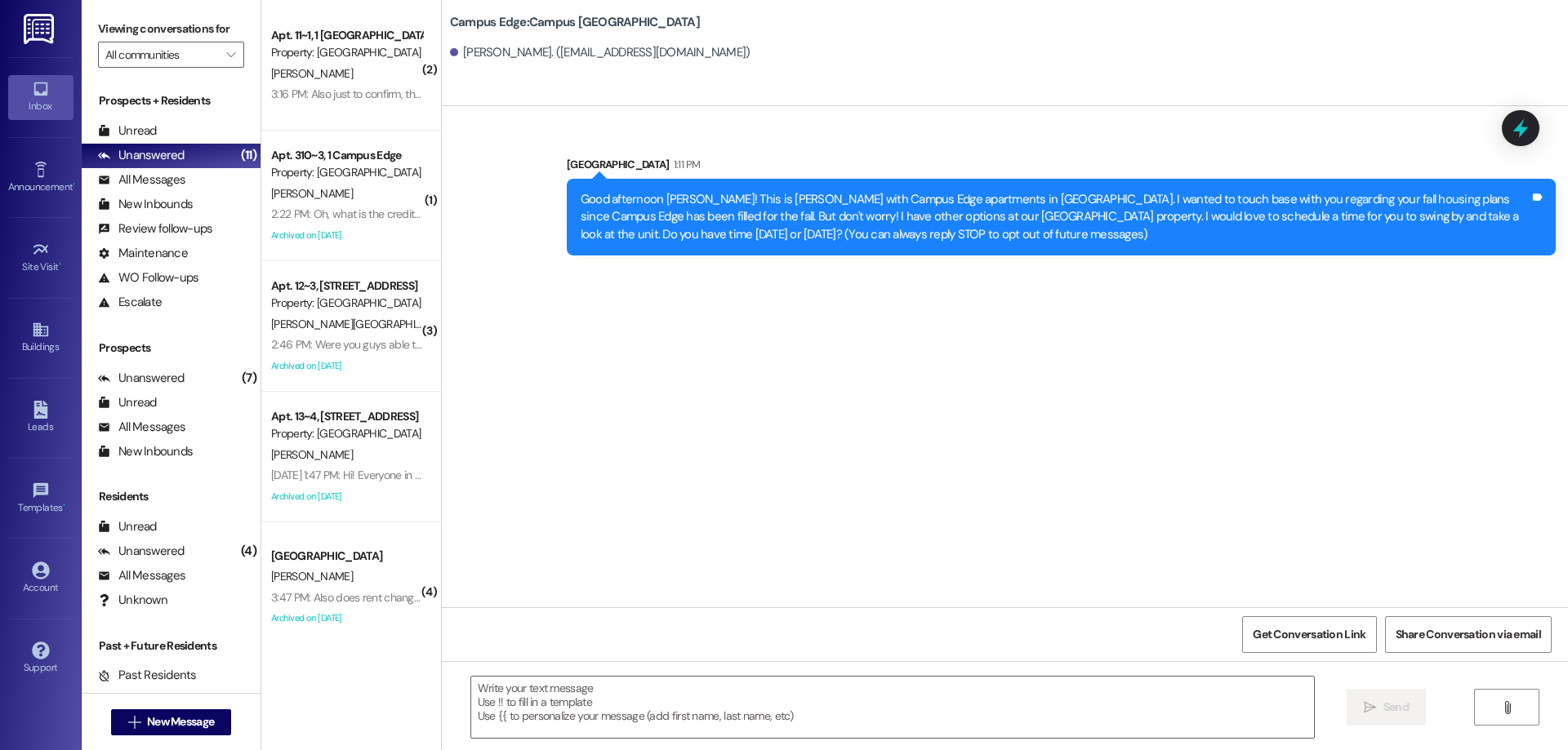
scroll to position [0, 0]
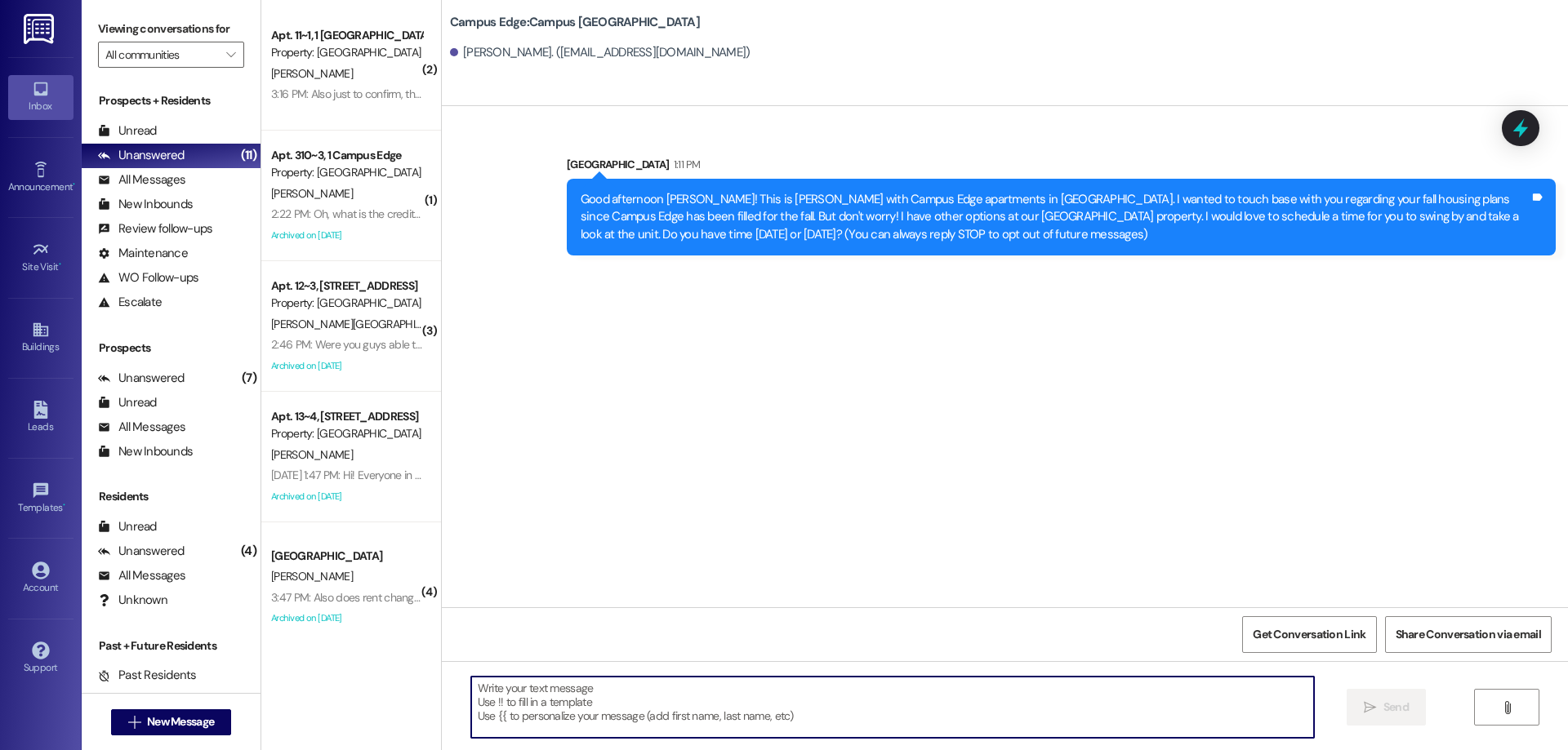
click at [797, 702] on textarea at bounding box center [893, 706] width 843 height 61
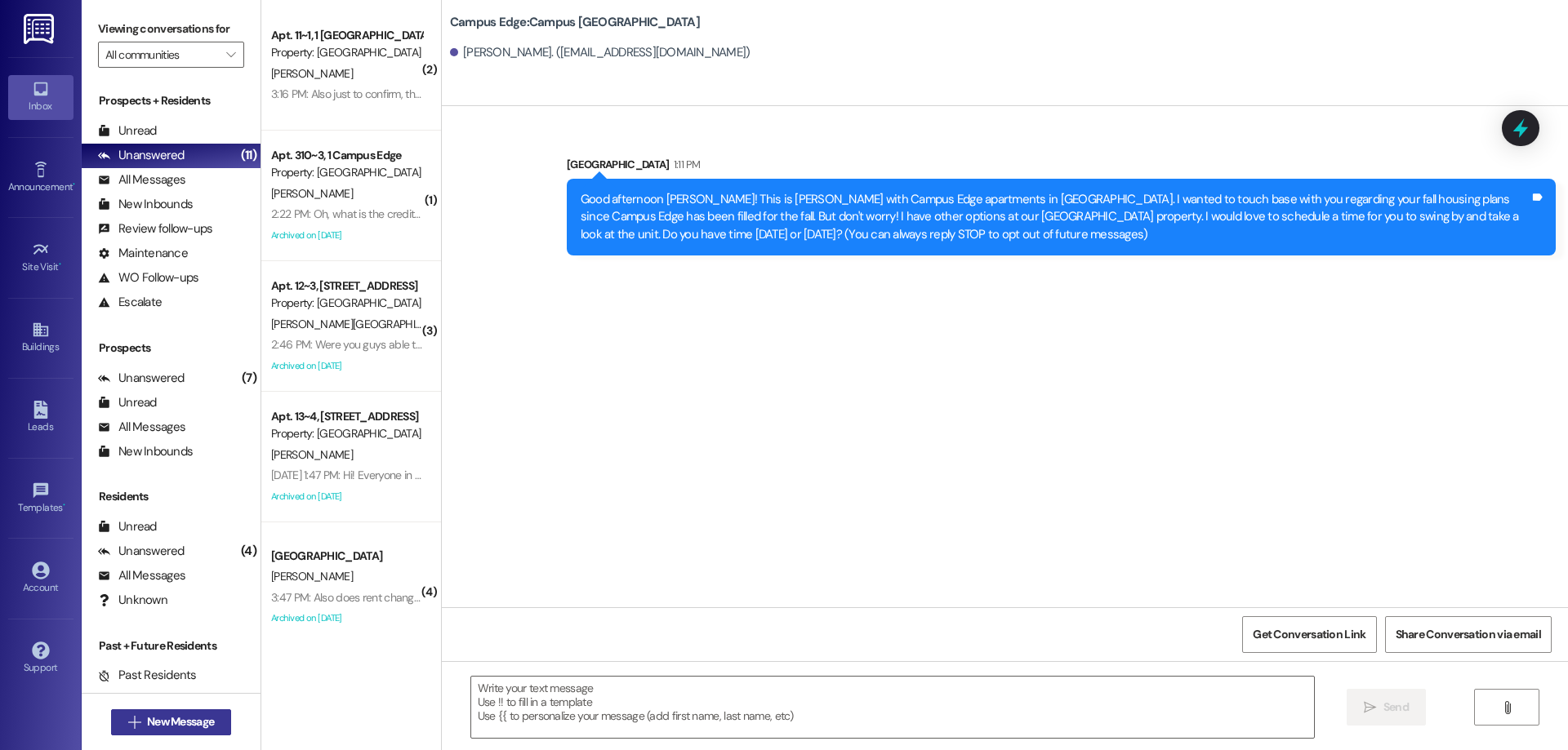
click at [125, 733] on button " New Message" at bounding box center [171, 722] width 121 height 26
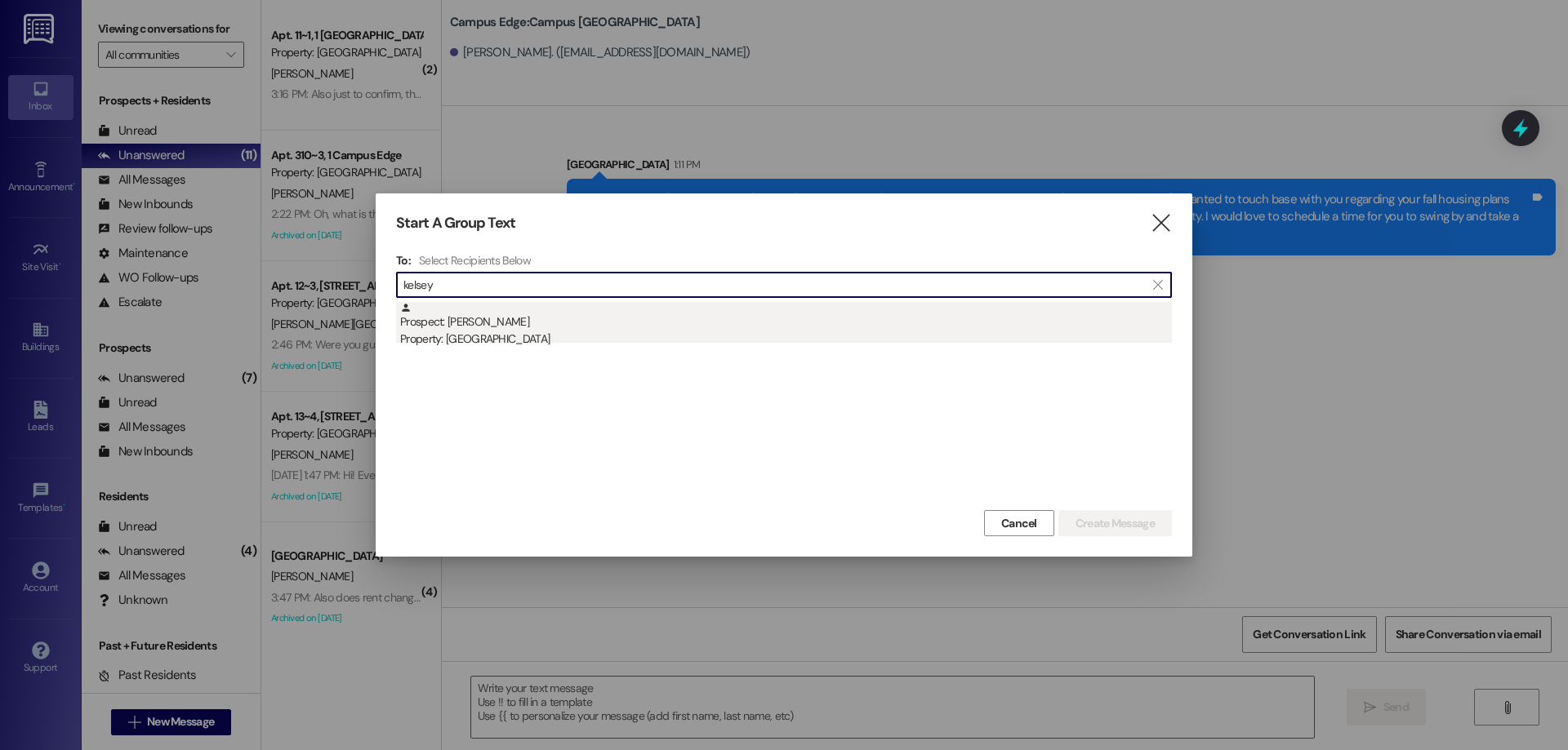
type input "kelsey"
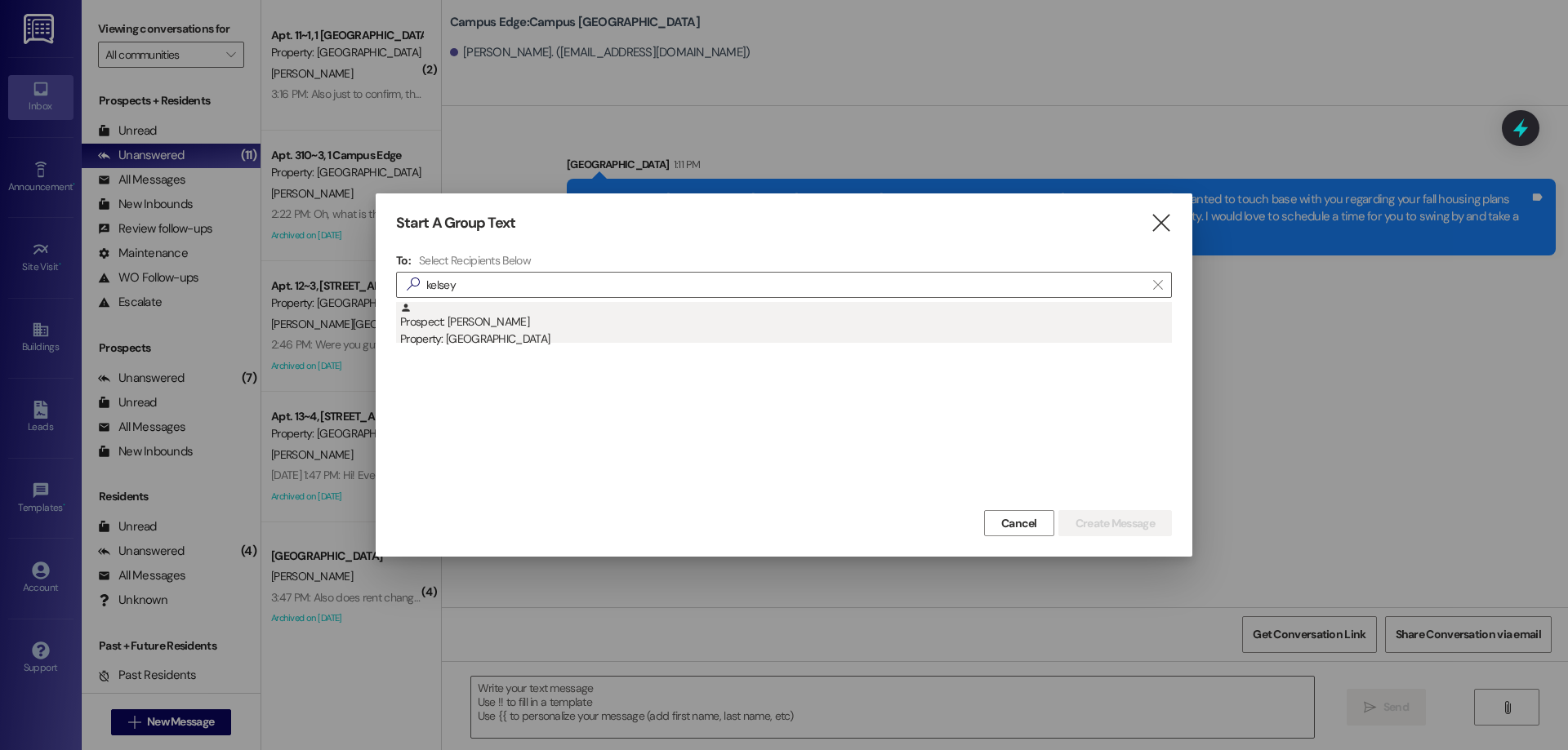
click at [542, 335] on div "Property: [GEOGRAPHIC_DATA]" at bounding box center [786, 339] width 772 height 17
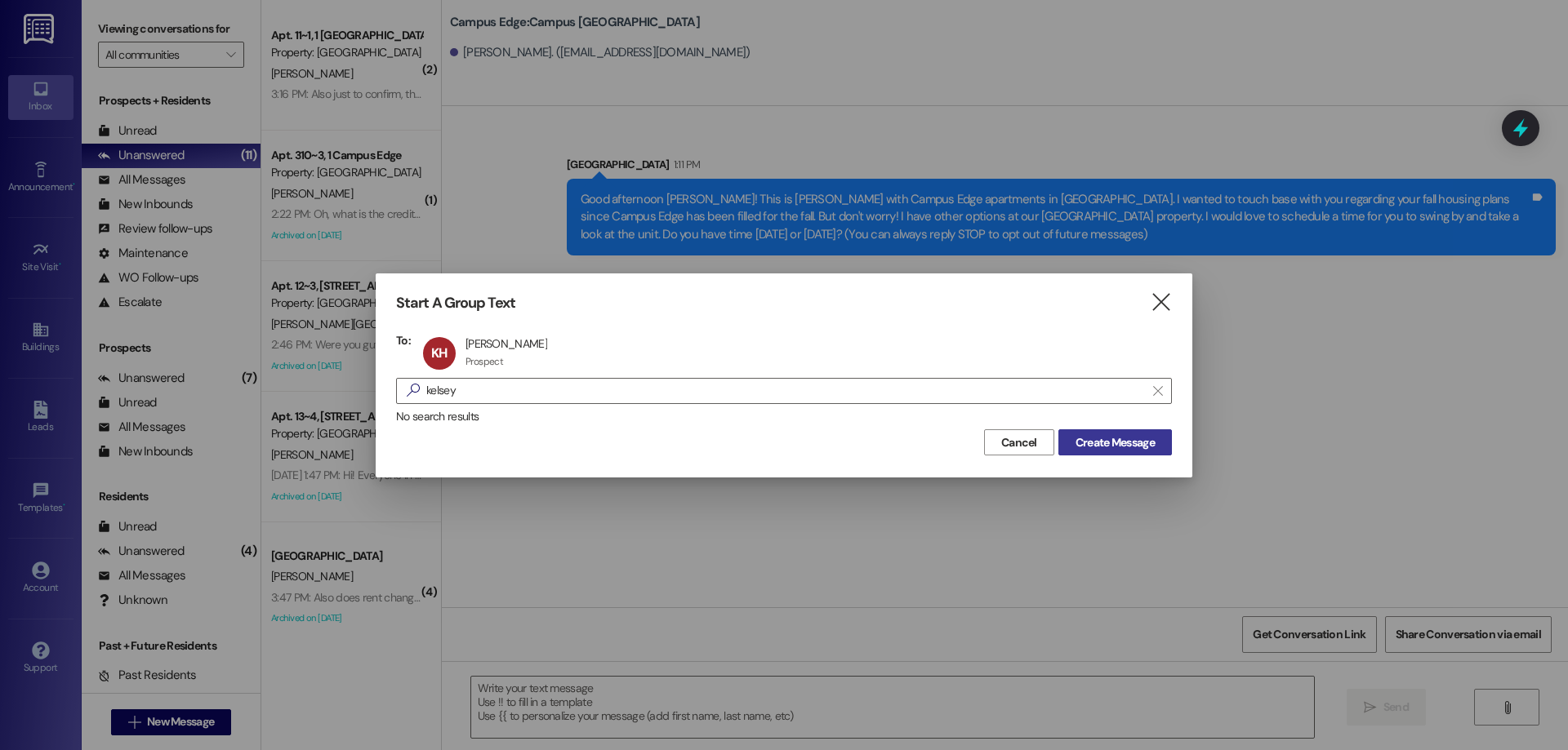
click at [1135, 453] on button "Create Message" at bounding box center [1114, 442] width 113 height 26
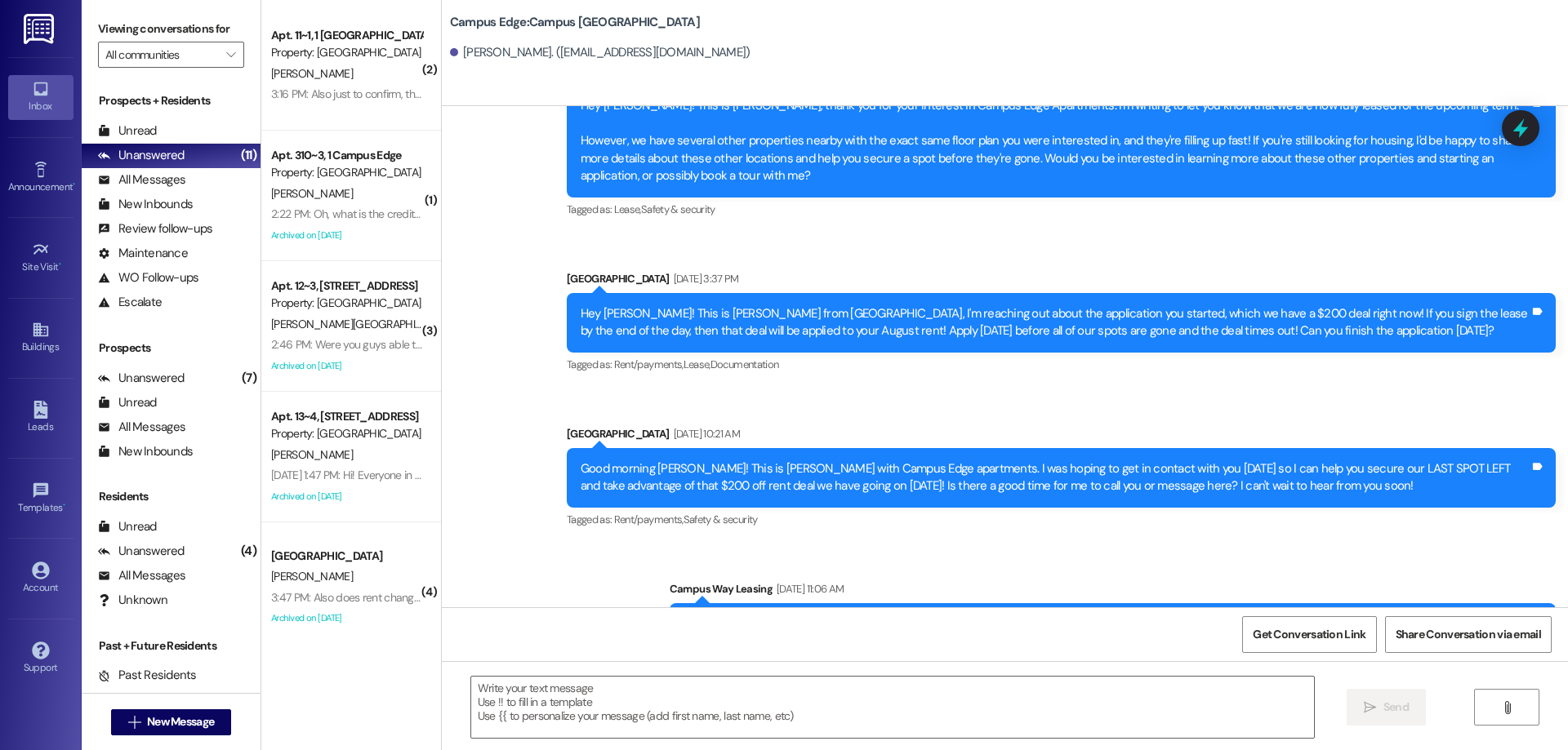
scroll to position [2459, 0]
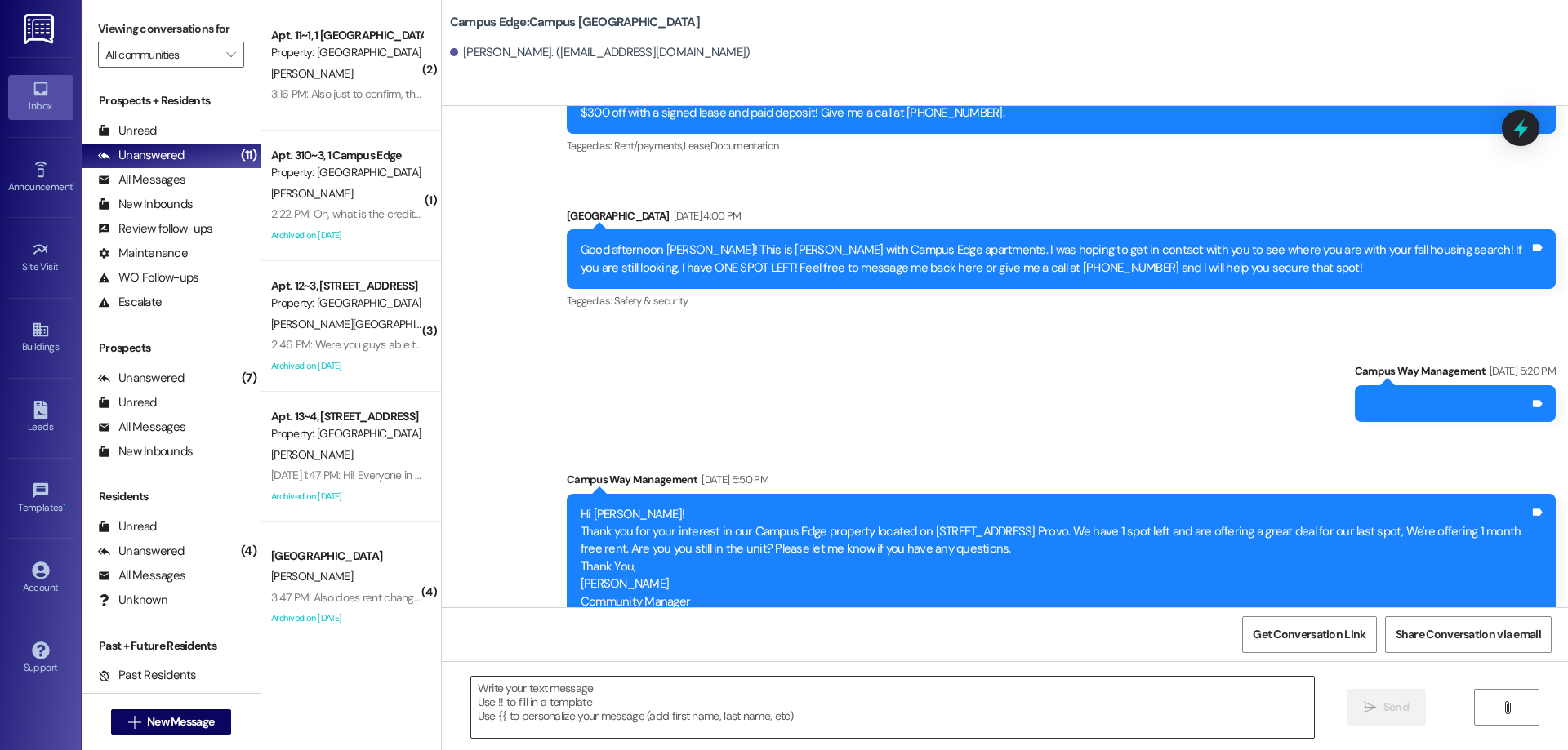
click at [623, 689] on textarea at bounding box center [893, 706] width 843 height 61
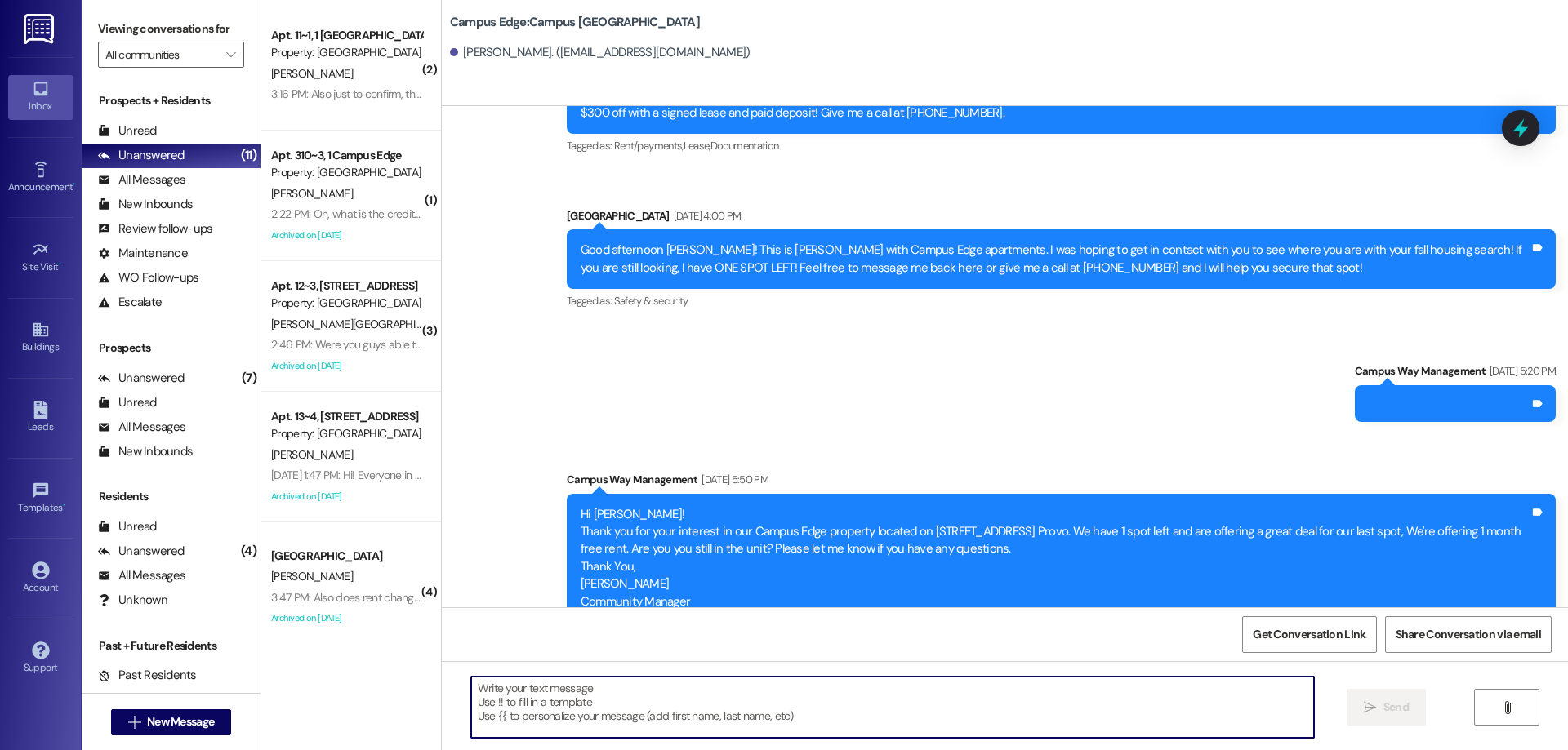
click at [628, 712] on textarea at bounding box center [893, 706] width 843 height 61
paste textarea "Hi {{first_name}}! This is [PERSON_NAME] from {{property}} Are you still lookin…"
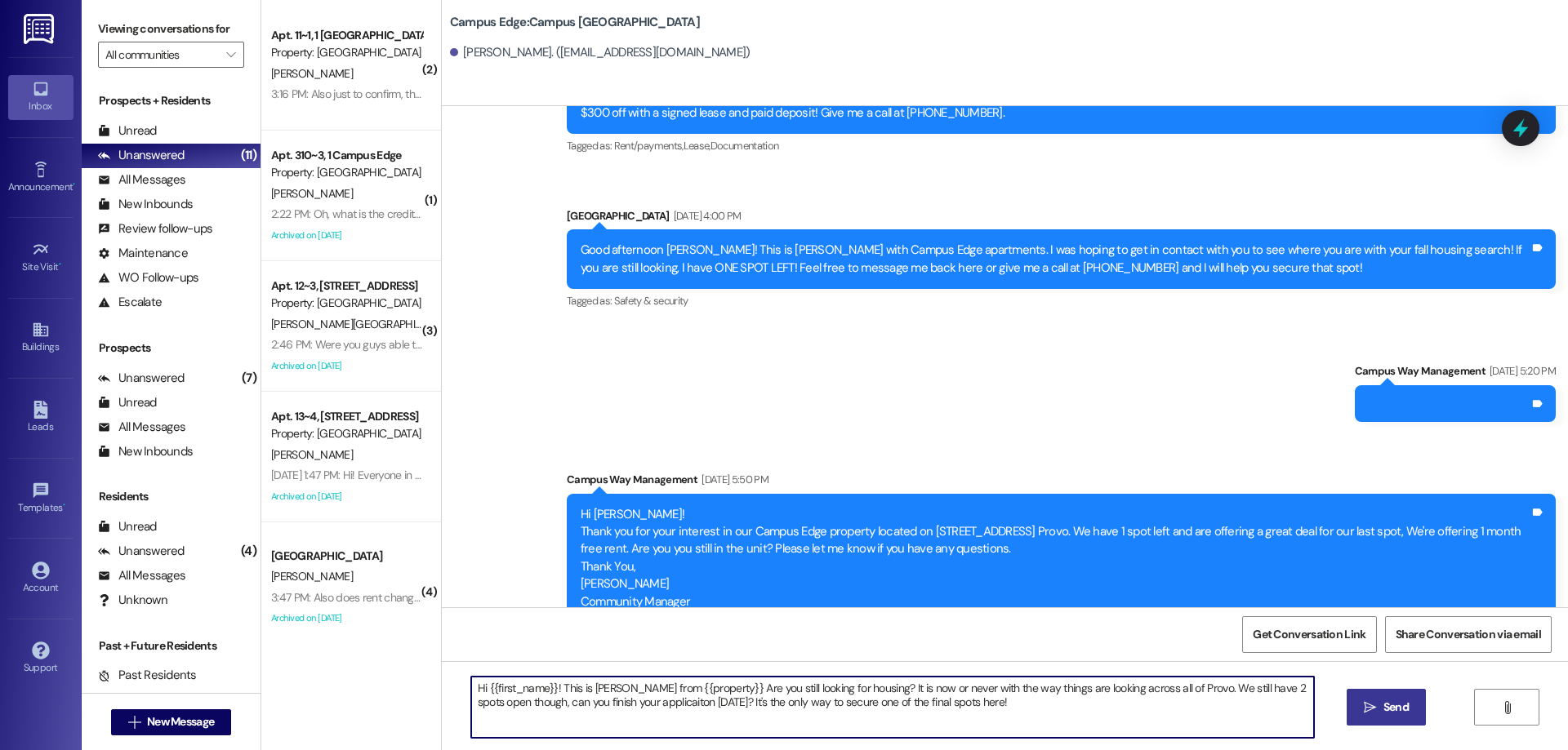
type textarea "Hi {{first_name}}! This is [PERSON_NAME] from {{property}} Are you still lookin…"
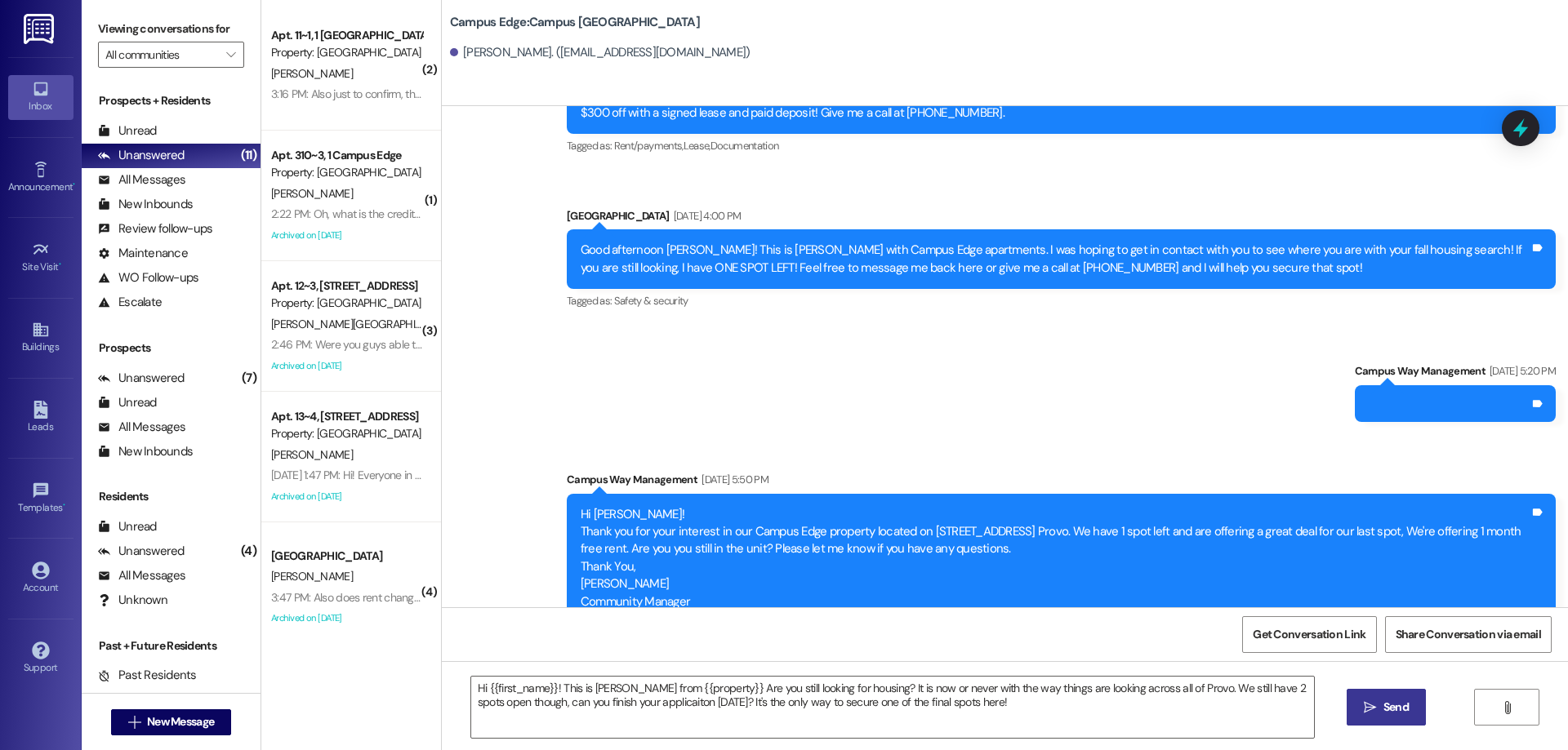
click at [1363, 710] on icon "" at bounding box center [1369, 708] width 12 height 13
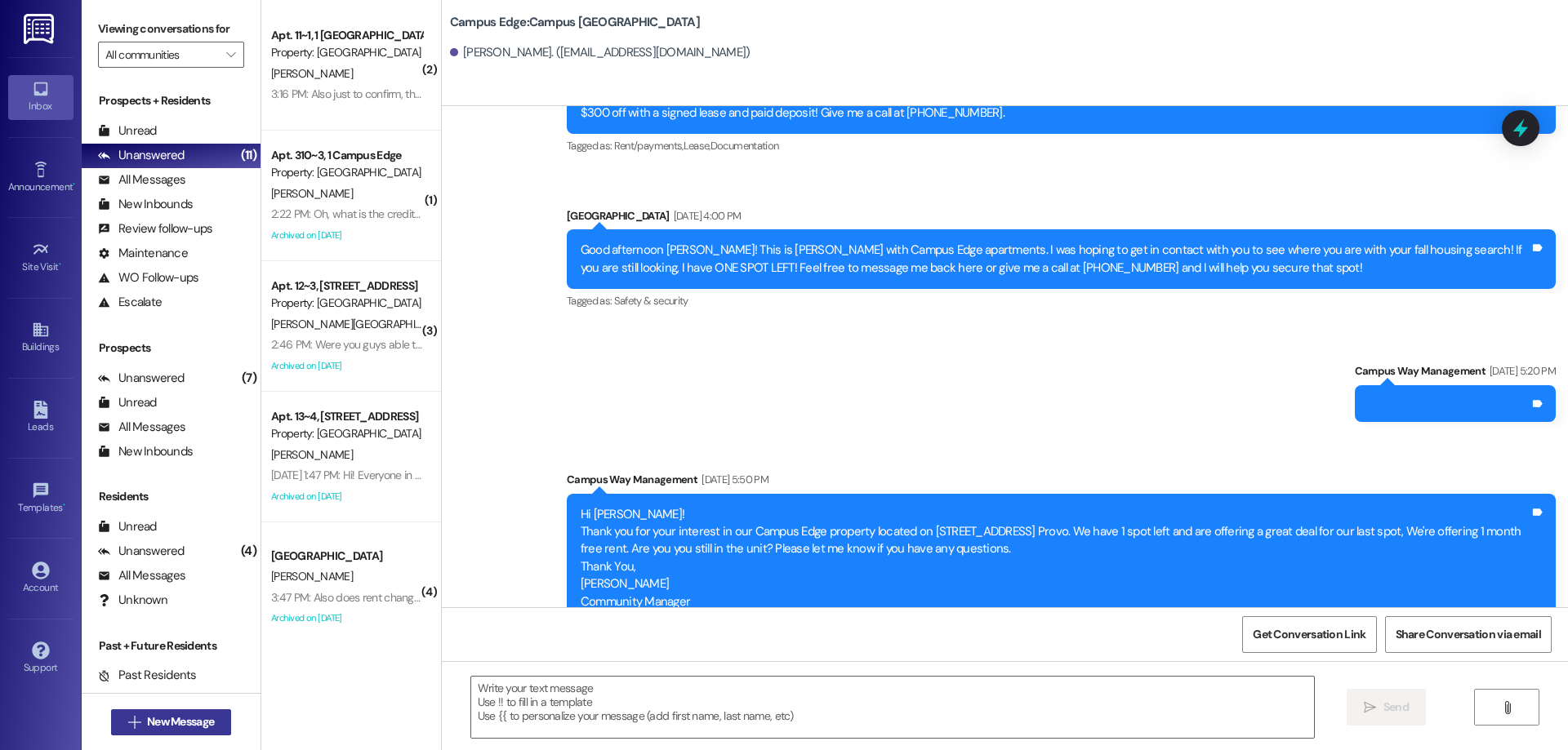
click at [151, 715] on span "New Message" at bounding box center [181, 722] width 67 height 17
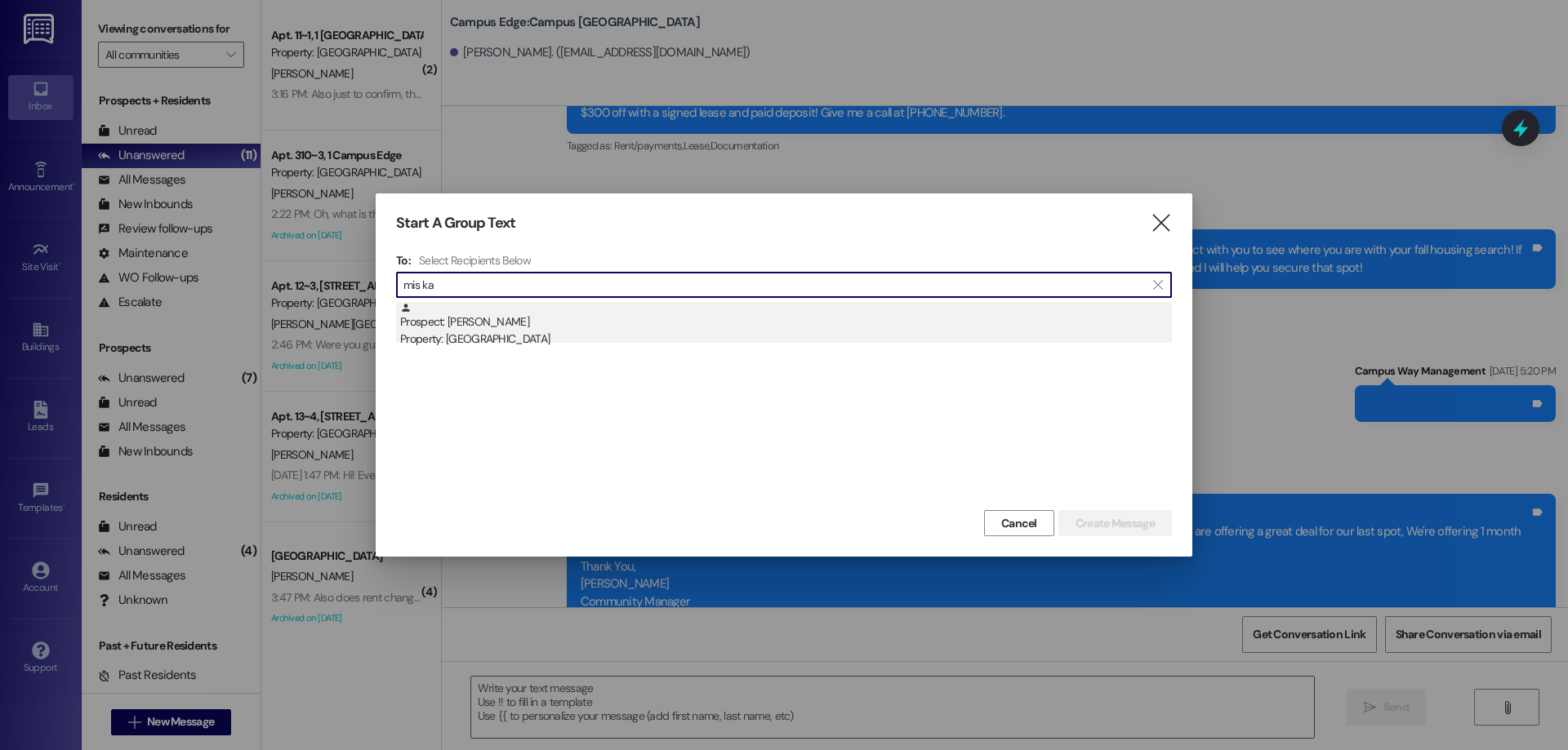
type input "mis ka"
click at [641, 330] on div "Property: [GEOGRAPHIC_DATA]" at bounding box center [786, 339] width 772 height 17
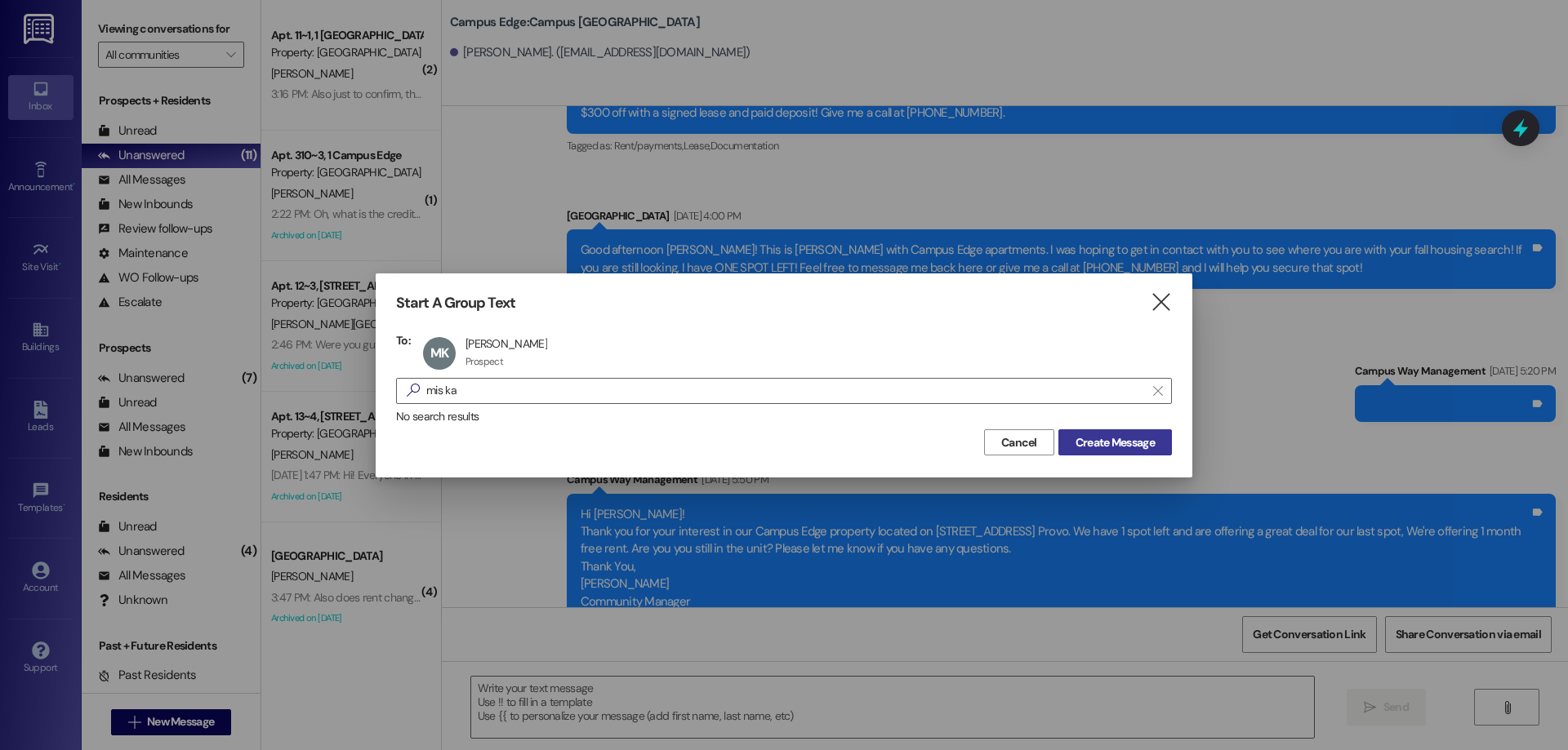
click at [1132, 441] on span "Create Message" at bounding box center [1114, 442] width 80 height 17
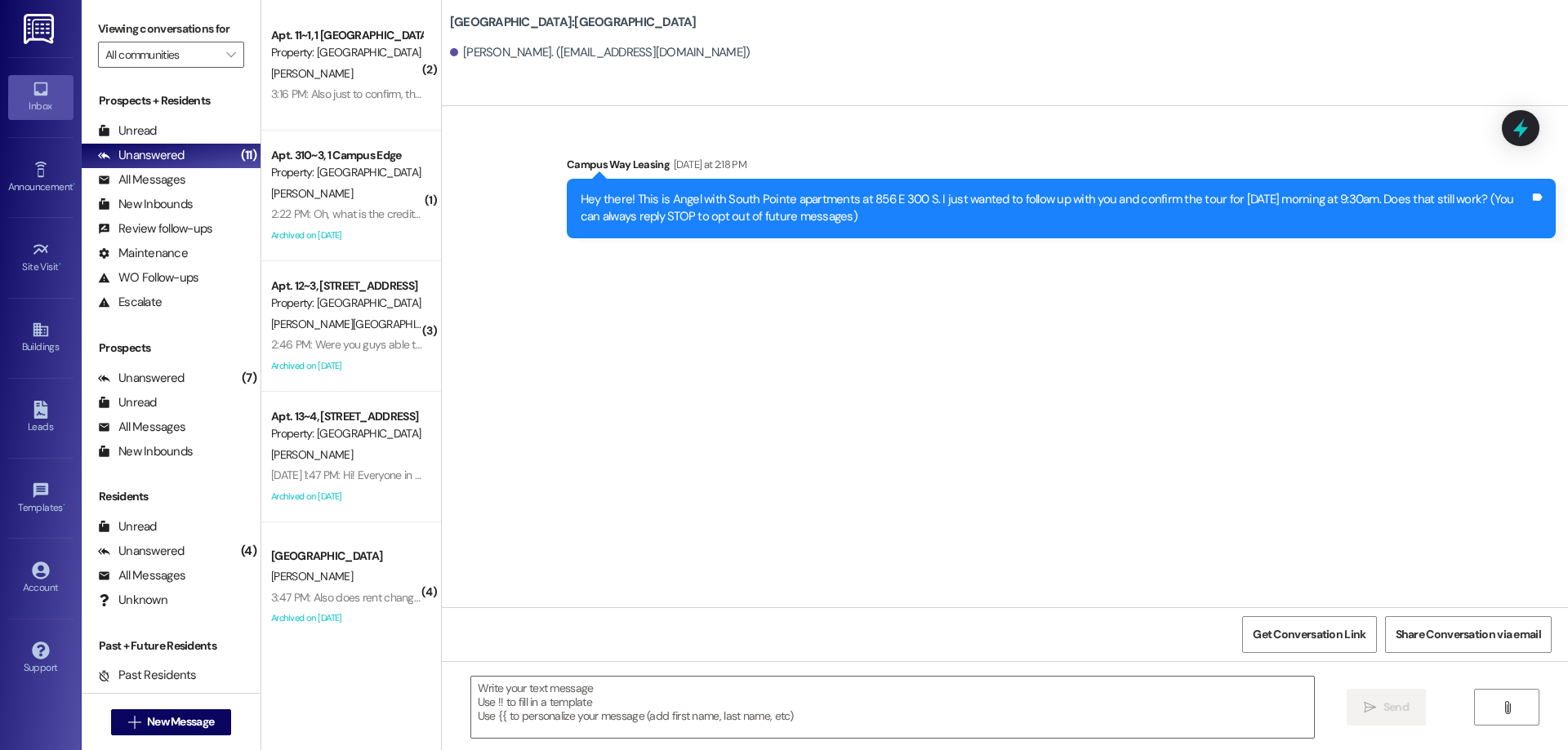
scroll to position [0, 0]
click at [835, 743] on div " Send " at bounding box center [1004, 722] width 1125 height 123
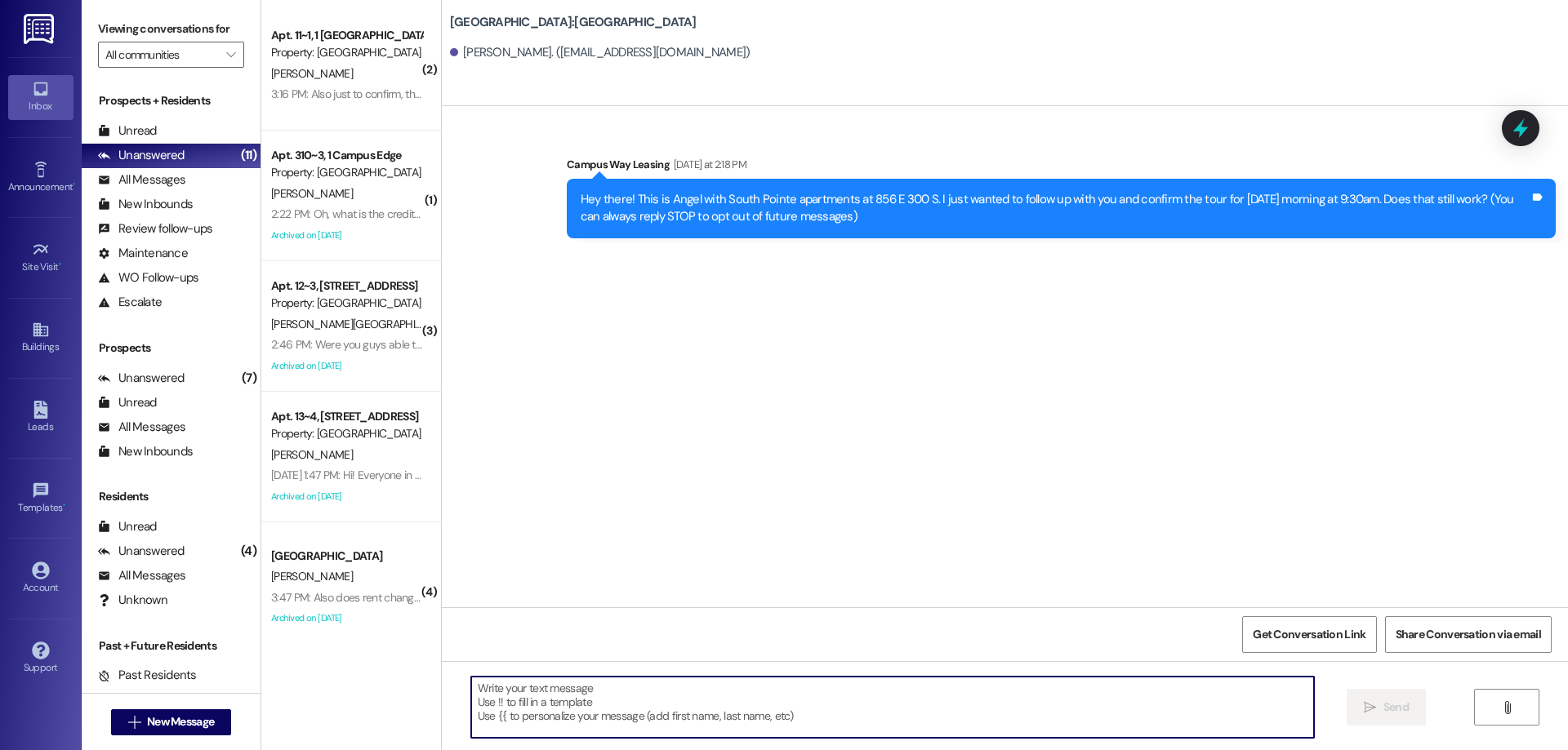
click at [848, 714] on textarea at bounding box center [893, 706] width 843 height 61
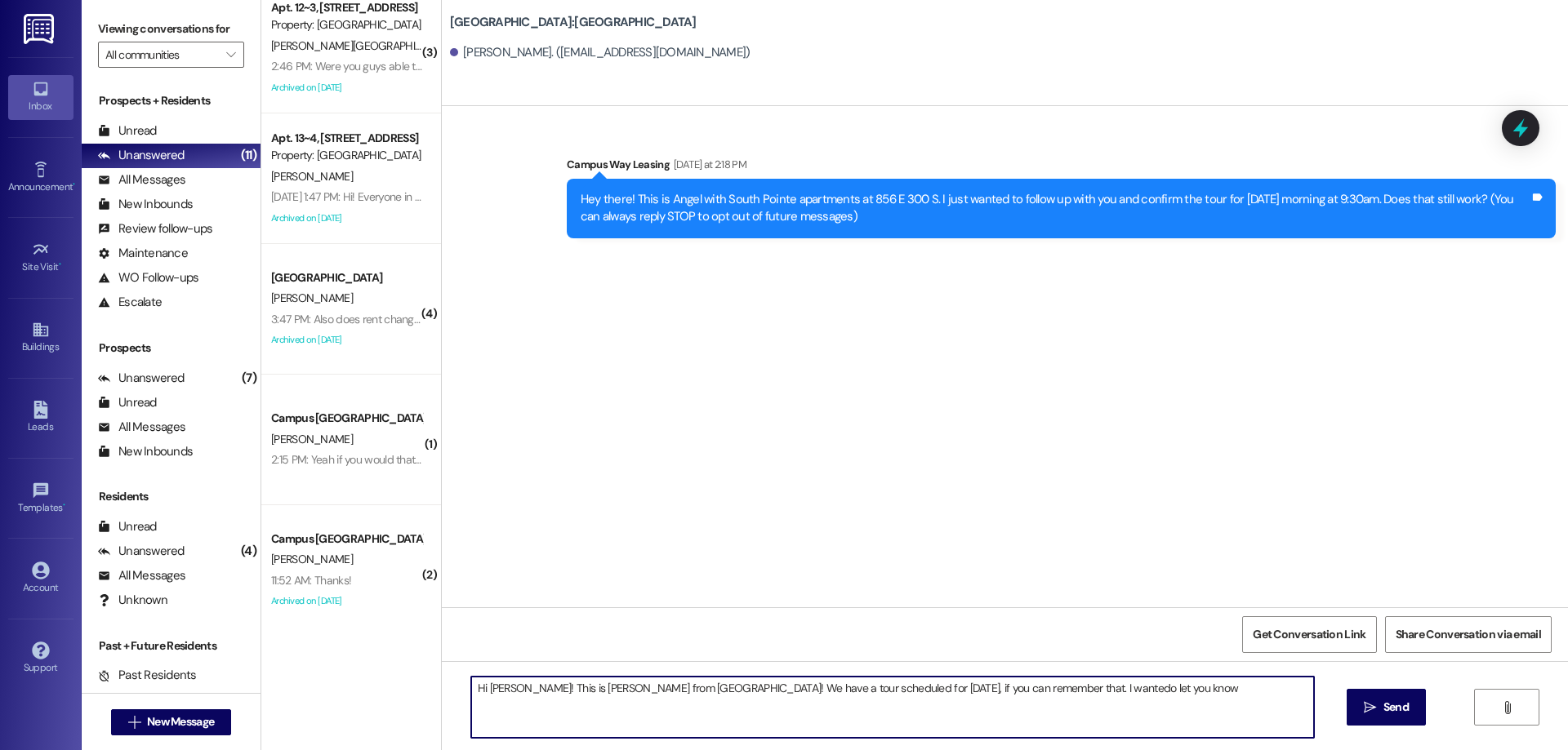
scroll to position [280, 0]
click at [1123, 708] on textarea "Hi [PERSON_NAME]! This is [PERSON_NAME] from [GEOGRAPHIC_DATA]! We have a tour …" at bounding box center [893, 706] width 843 height 61
click at [1001, 685] on textarea "Hi [PERSON_NAME]! This is [PERSON_NAME] from [GEOGRAPHIC_DATA]! We have a tour …" at bounding box center [893, 706] width 843 height 61
click at [1094, 685] on textarea "Hi [PERSON_NAME]! This is [PERSON_NAME] from [GEOGRAPHIC_DATA]! We have a tour …" at bounding box center [893, 706] width 843 height 61
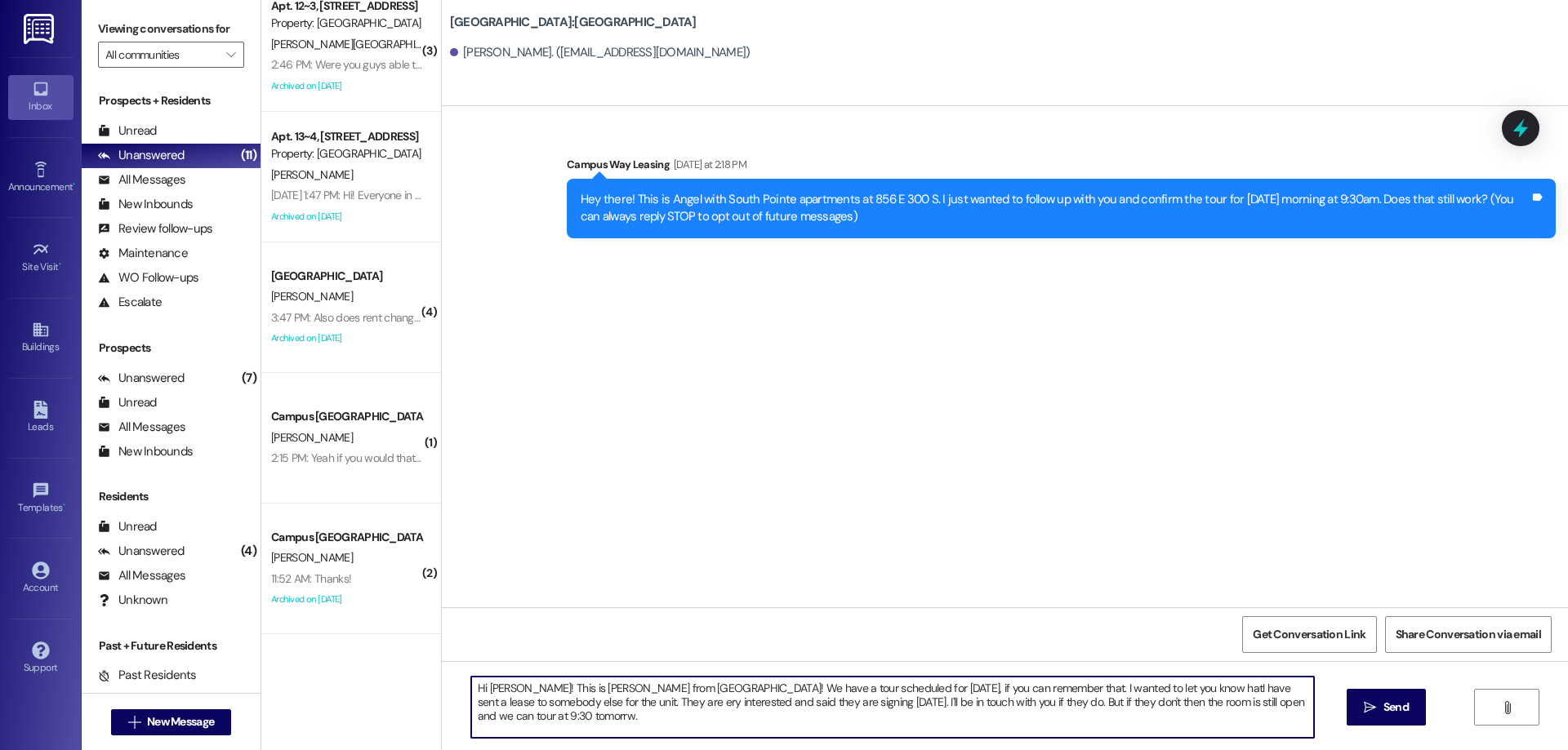
click at [1259, 704] on textarea "Hi [PERSON_NAME]! This is [PERSON_NAME] from [GEOGRAPHIC_DATA]! We have a tour …" at bounding box center [893, 706] width 843 height 61
type textarea "Hi [PERSON_NAME]! This is [PERSON_NAME] from [GEOGRAPHIC_DATA]! We have a tour …"
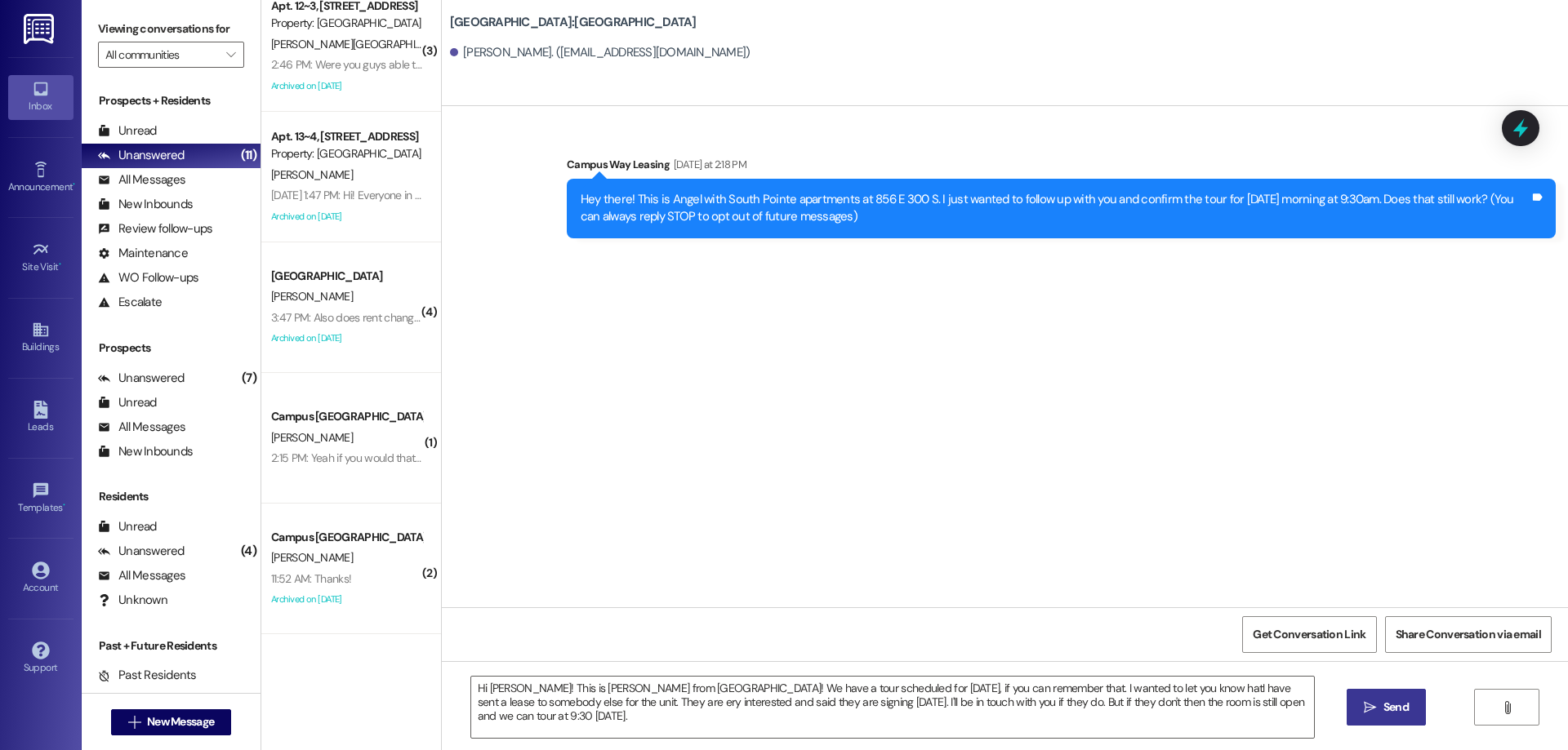
click at [1394, 706] on span "Send" at bounding box center [1395, 707] width 25 height 17
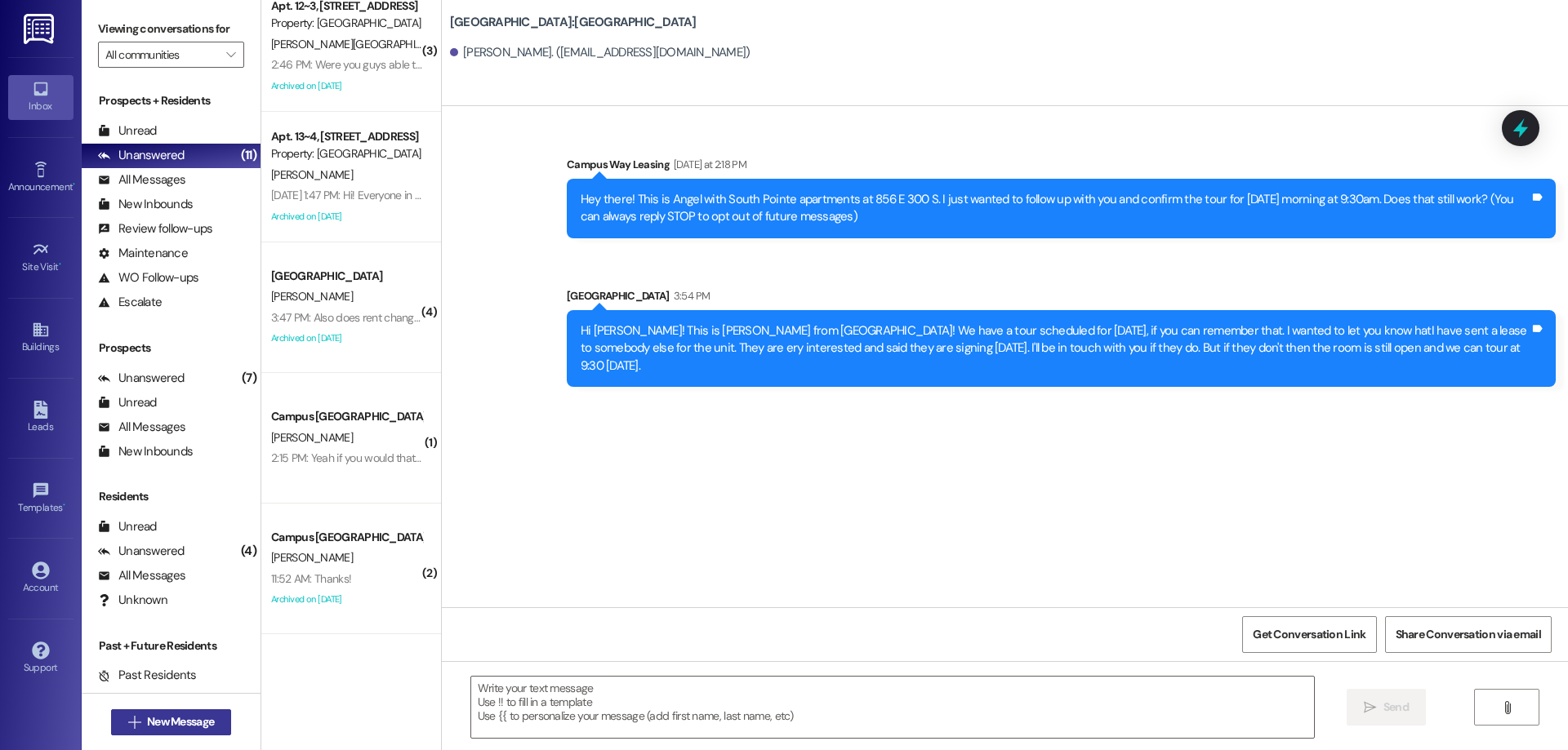
click at [196, 726] on span "New Message" at bounding box center [181, 722] width 67 height 17
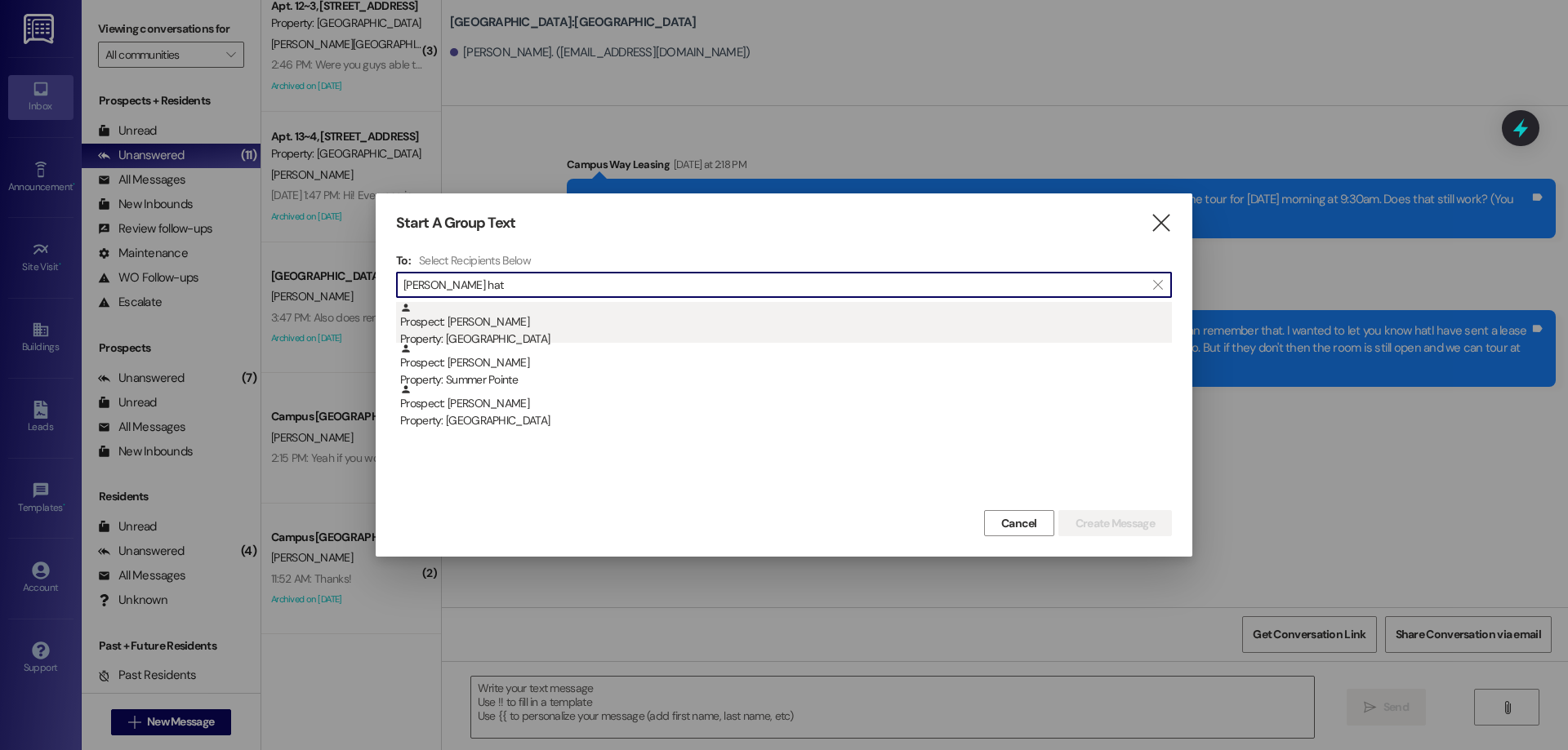
type input "[PERSON_NAME] hat"
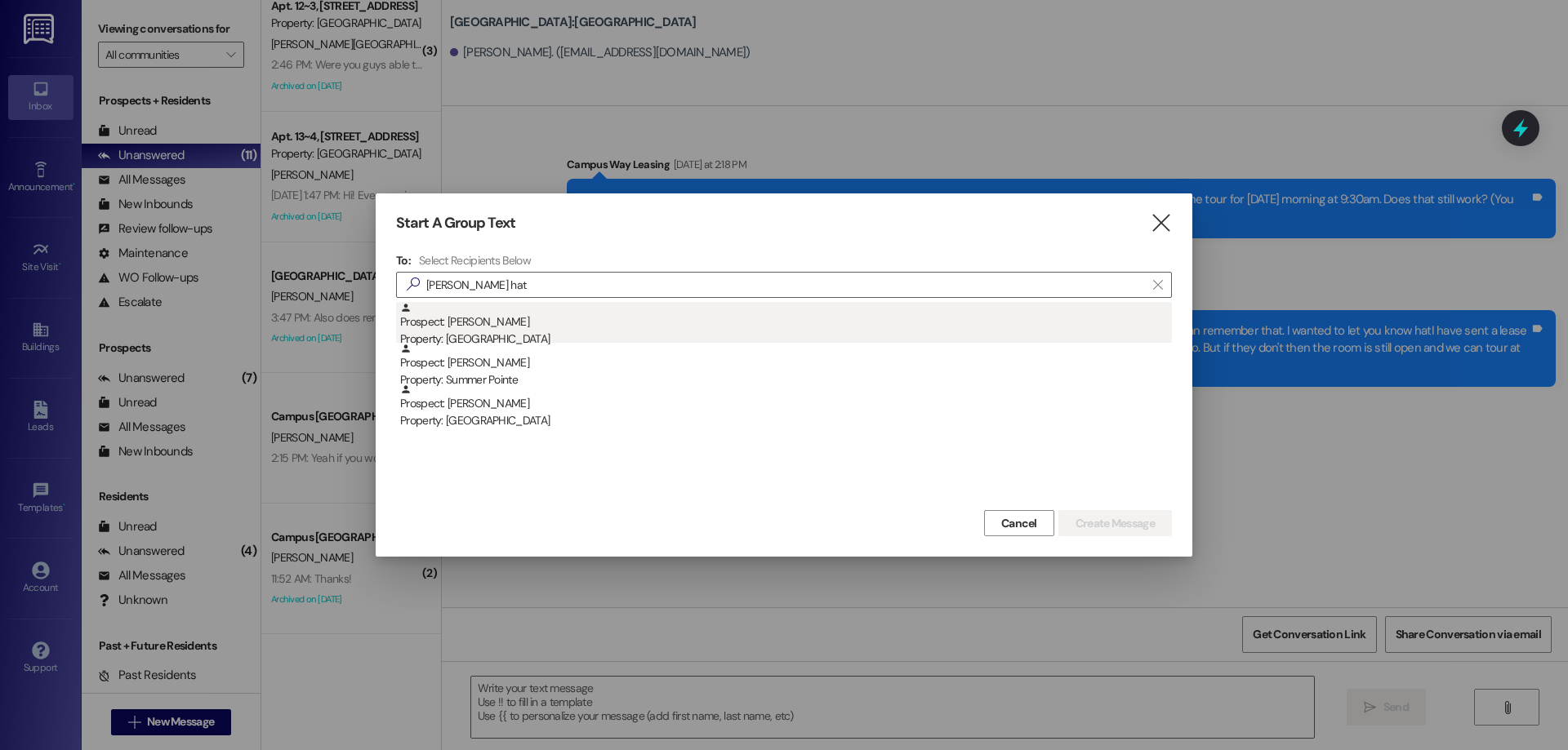
click at [514, 333] on div "Property: [GEOGRAPHIC_DATA]" at bounding box center [786, 339] width 772 height 17
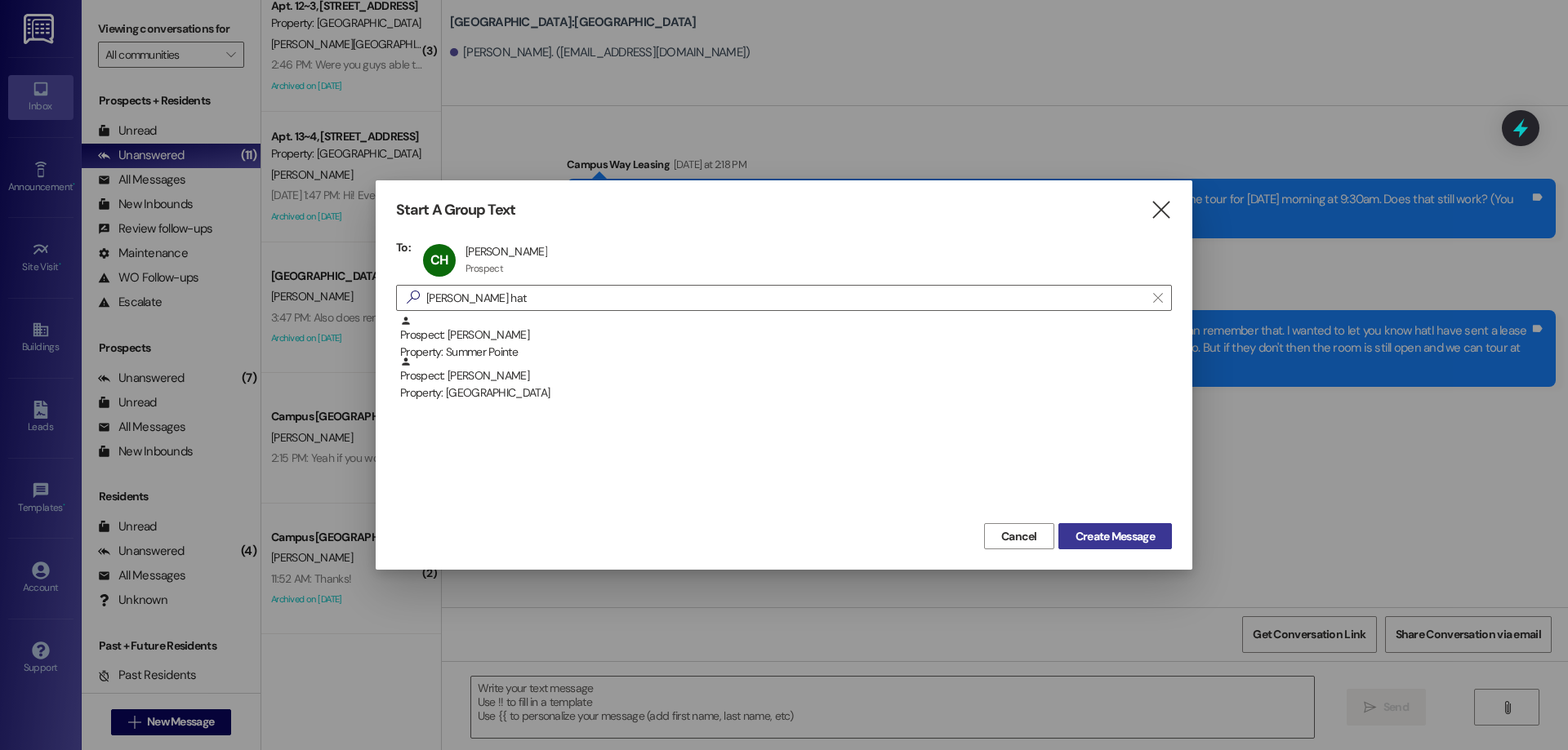
click at [1125, 539] on span "Create Message" at bounding box center [1114, 537] width 80 height 17
